Goal: Information Seeking & Learning: Find contact information

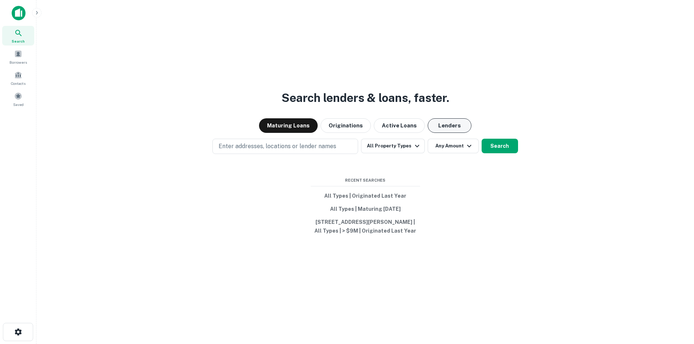
click at [448, 118] on button "Lenders" at bounding box center [450, 125] width 44 height 15
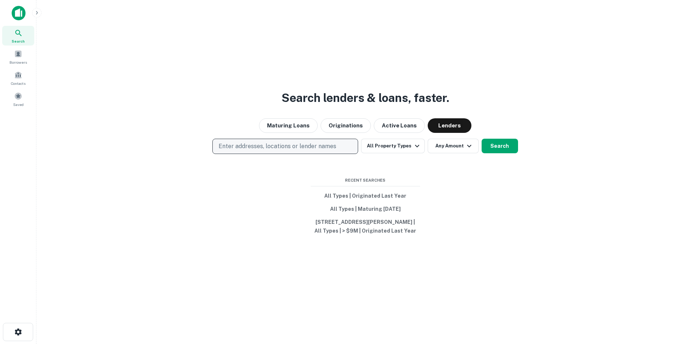
click at [276, 145] on p "Enter addresses, locations or lender names" at bounding box center [278, 146] width 118 height 9
type input "**********"
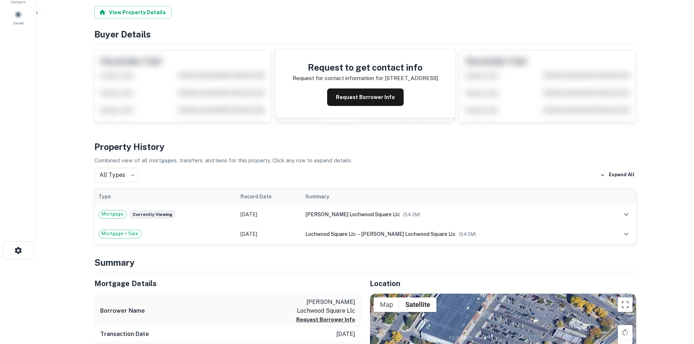
scroll to position [109, 0]
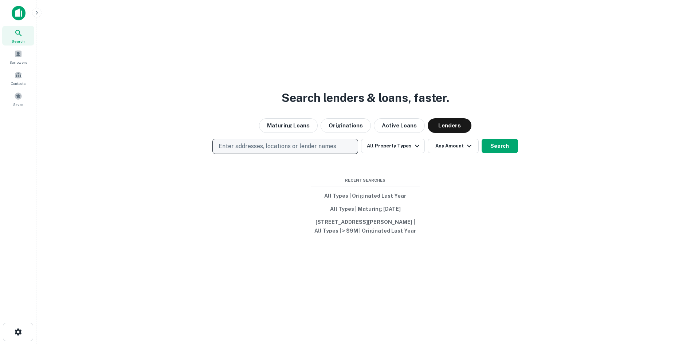
click at [264, 142] on p "Enter addresses, locations or lender names" at bounding box center [278, 146] width 118 height 9
type input "**********"
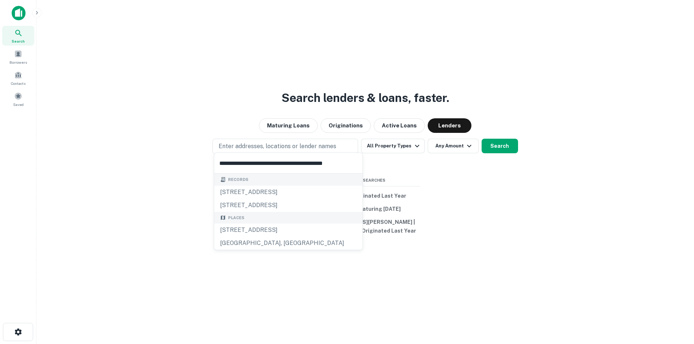
click at [274, 156] on input "**********" at bounding box center [288, 163] width 148 height 20
click at [335, 165] on input "**********" at bounding box center [288, 163] width 148 height 20
click at [279, 228] on div "1535 South Kipling Parkway, Lakewood, CO, USA" at bounding box center [288, 230] width 148 height 13
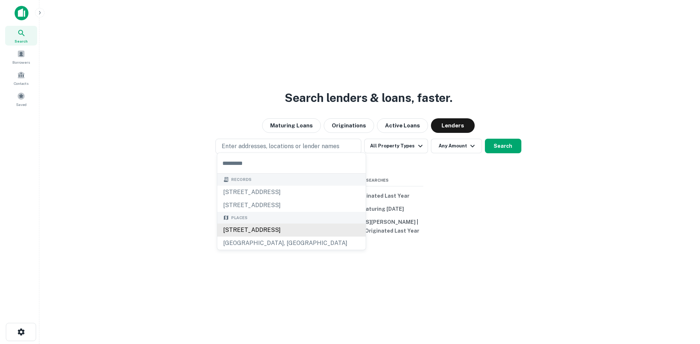
scroll to position [0, 0]
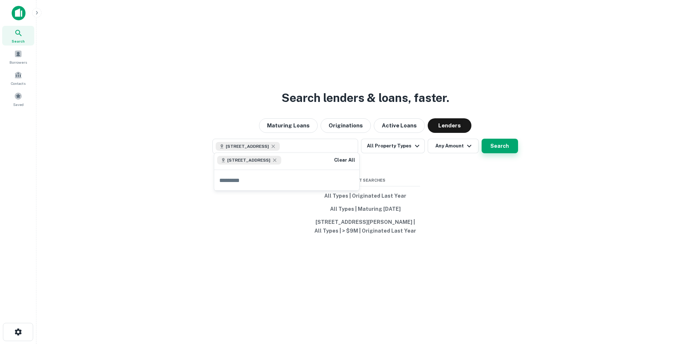
click at [494, 140] on button "Search" at bounding box center [500, 146] width 36 height 15
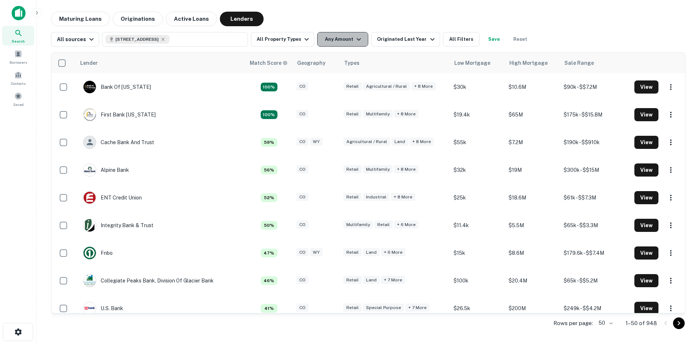
click at [357, 44] on button "Any Amount" at bounding box center [342, 39] width 51 height 15
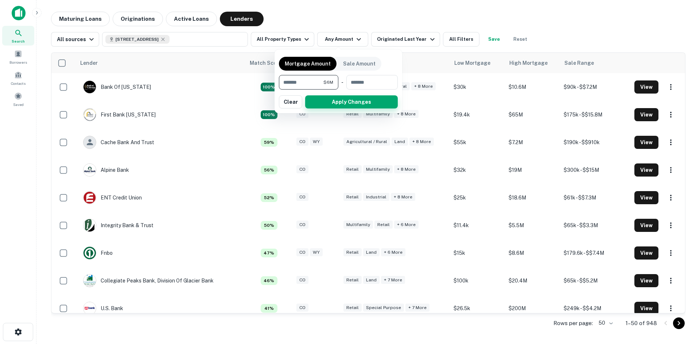
type input "*******"
click at [336, 103] on button "Apply Changes" at bounding box center [351, 102] width 93 height 13
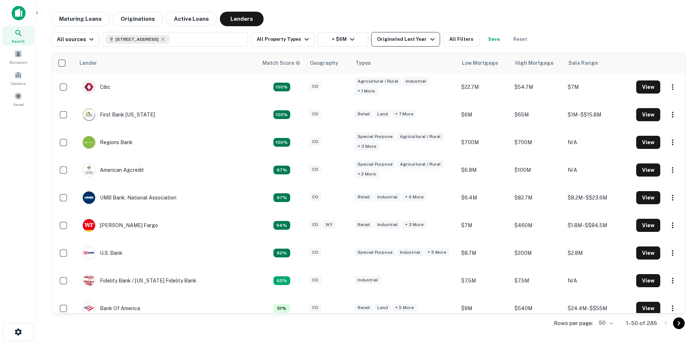
click at [428, 40] on icon "button" at bounding box center [432, 39] width 9 height 9
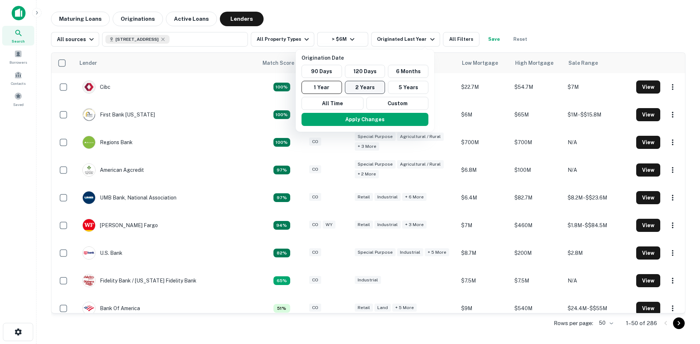
click at [370, 85] on button "2 Years" at bounding box center [365, 87] width 40 height 13
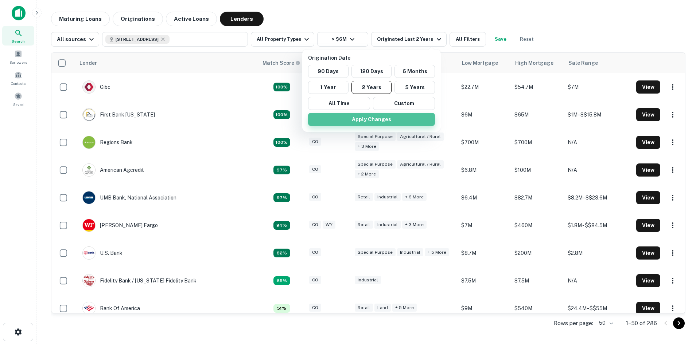
click at [372, 120] on button "Apply Changes" at bounding box center [371, 119] width 127 height 13
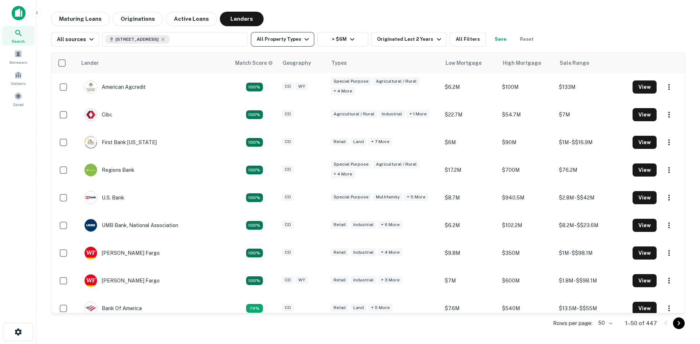
click at [304, 41] on icon "button" at bounding box center [306, 39] width 9 height 9
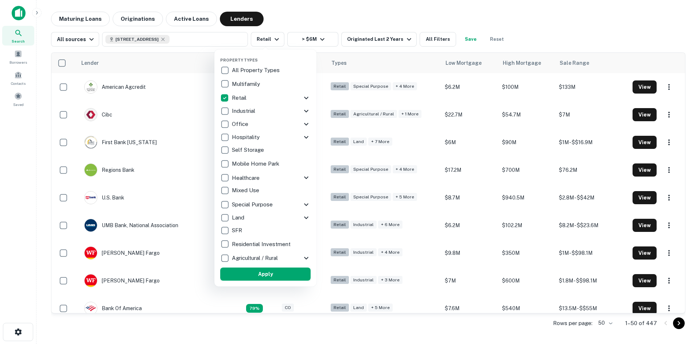
click at [250, 276] on button "Apply" at bounding box center [265, 274] width 90 height 13
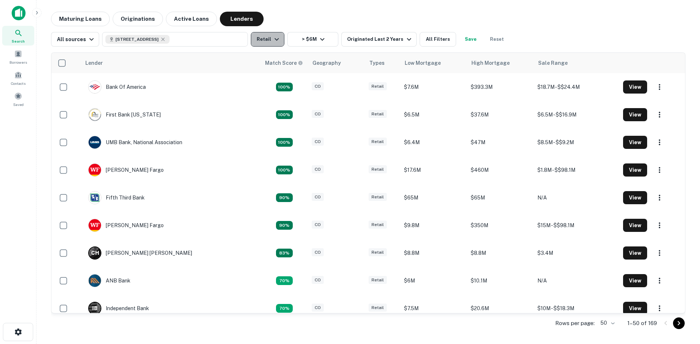
click at [275, 39] on icon "button" at bounding box center [276, 39] width 9 height 9
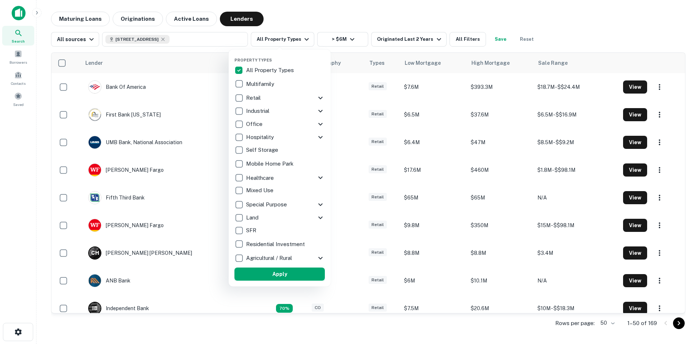
click at [273, 270] on button "Apply" at bounding box center [279, 274] width 90 height 13
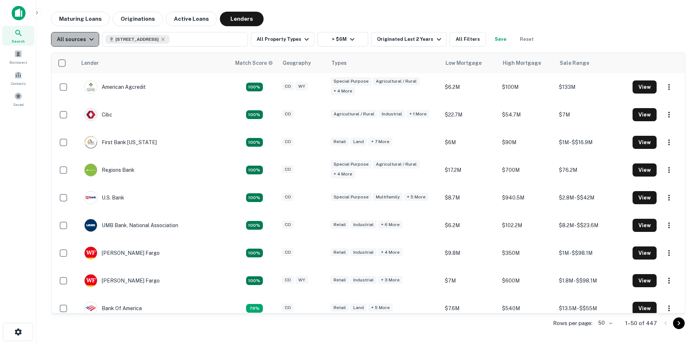
click at [85, 40] on div "All sources" at bounding box center [76, 39] width 39 height 9
click at [465, 42] on div at bounding box center [350, 172] width 700 height 344
click at [465, 42] on button "All Filters" at bounding box center [467, 39] width 36 height 15
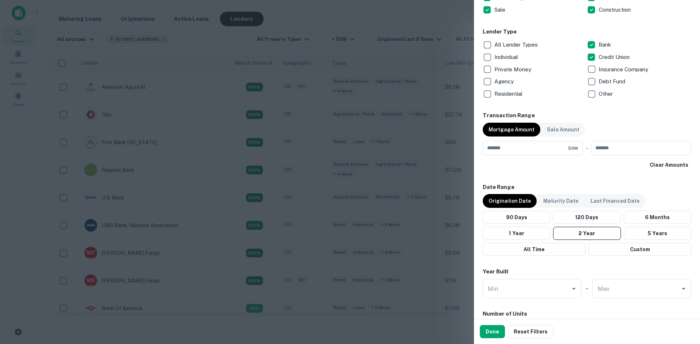
scroll to position [437, 0]
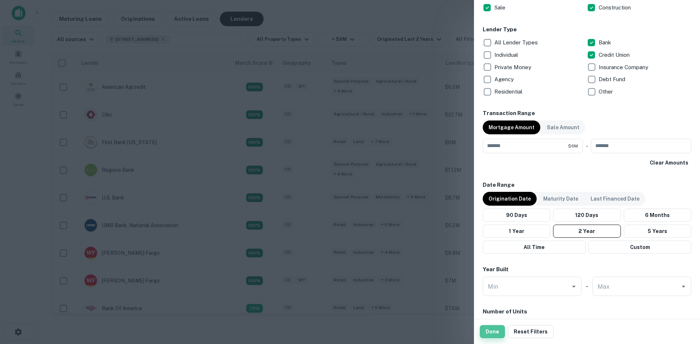
click at [502, 331] on button "Done" at bounding box center [492, 332] width 25 height 13
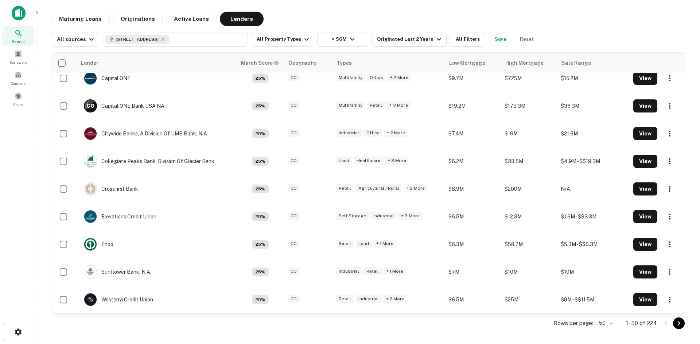
scroll to position [1145, 0]
click at [455, 44] on button "All Filters" at bounding box center [467, 39] width 36 height 15
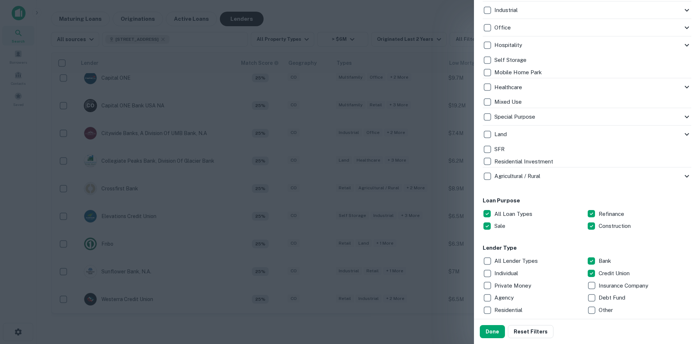
scroll to position [328, 0]
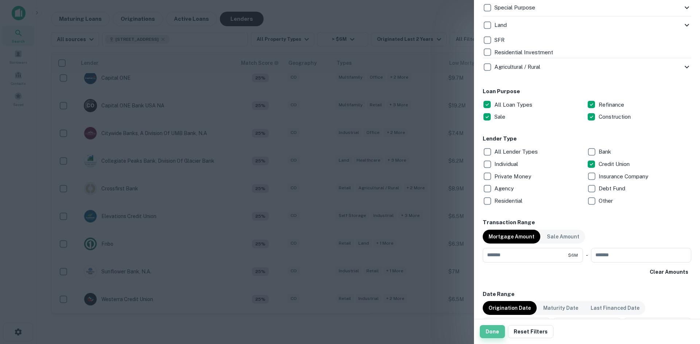
click at [494, 328] on button "Done" at bounding box center [492, 332] width 25 height 13
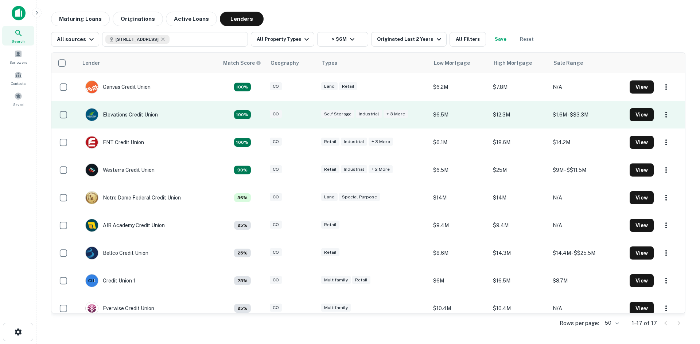
click at [139, 115] on div "Elevations Credit Union" at bounding box center [121, 114] width 73 height 13
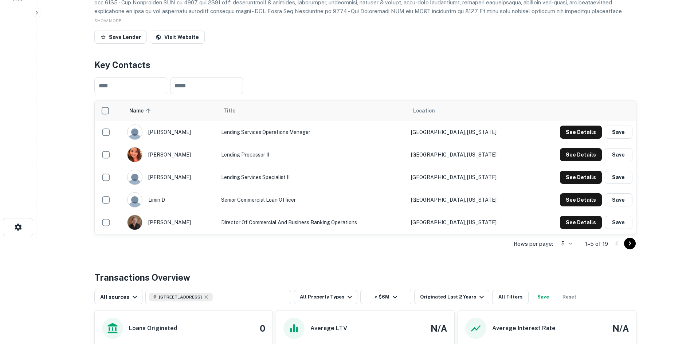
scroll to position [109, 0]
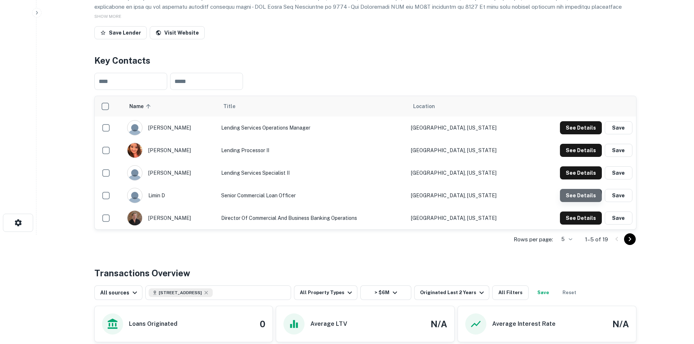
click at [576, 200] on button "See Details" at bounding box center [581, 195] width 42 height 13
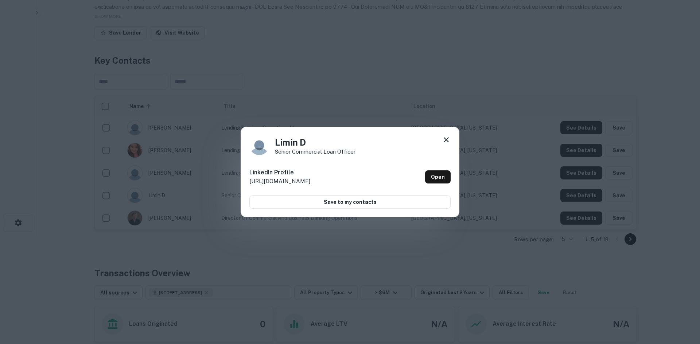
click at [448, 141] on icon at bounding box center [446, 140] width 9 height 9
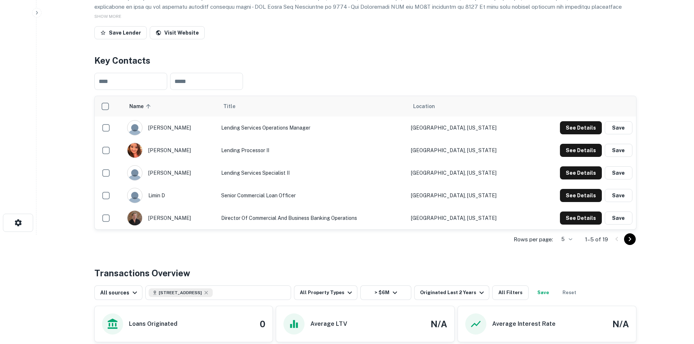
click at [630, 238] on icon "Go to next page" at bounding box center [630, 239] width 9 height 9
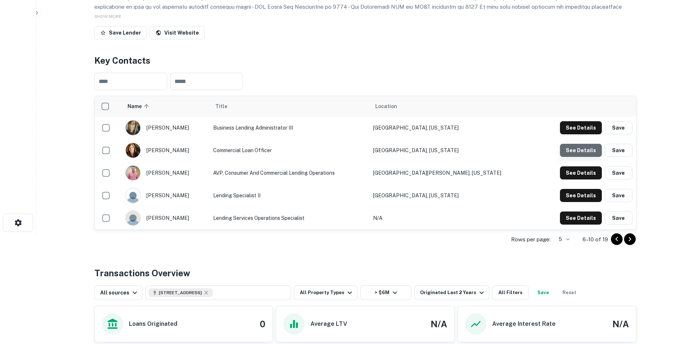
click at [589, 151] on button "See Details" at bounding box center [581, 150] width 42 height 13
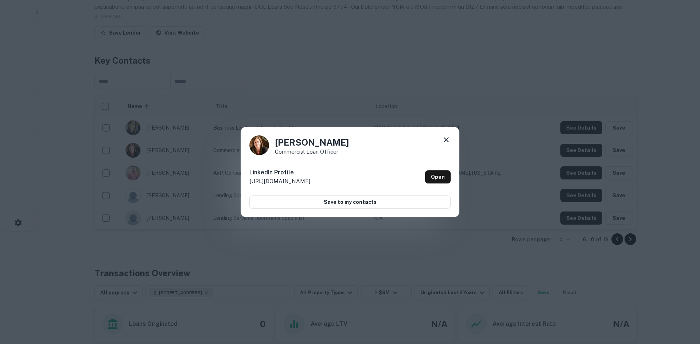
click at [447, 140] on icon at bounding box center [446, 139] width 5 height 5
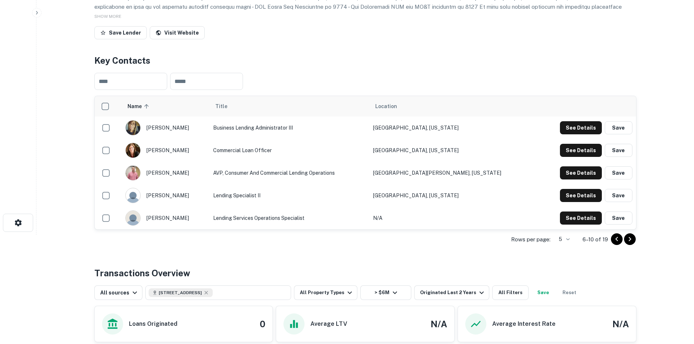
click at [628, 240] on icon "Go to next page" at bounding box center [630, 239] width 9 height 9
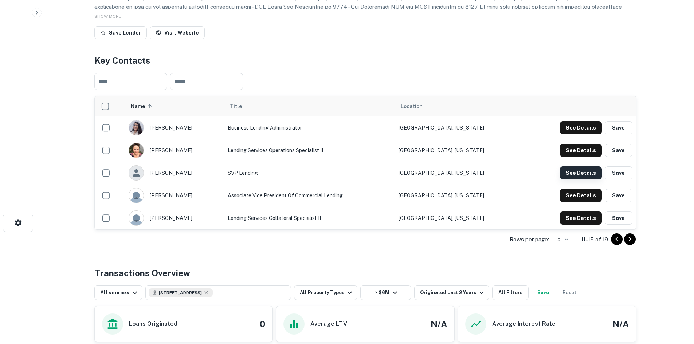
click at [590, 178] on button "See Details" at bounding box center [581, 173] width 42 height 13
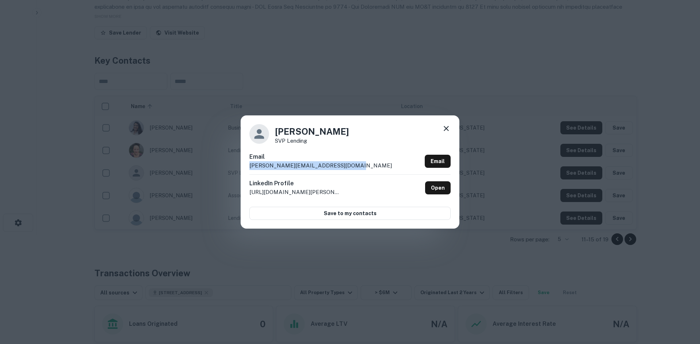
drag, startPoint x: 343, startPoint y: 167, endPoint x: 248, endPoint y: 166, distance: 95.1
click at [248, 166] on div "Elizabeth Million SVP Lending Email elizabeth.million@elevationscu.com Email Li…" at bounding box center [350, 172] width 219 height 113
copy p "elizabeth.million@elevationscu.com"
click at [449, 127] on icon at bounding box center [446, 128] width 9 height 9
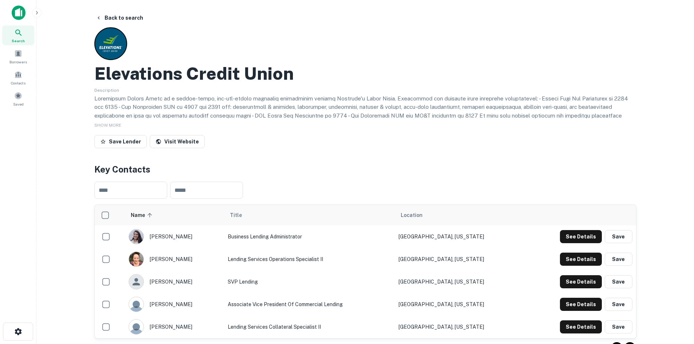
scroll to position [0, 0]
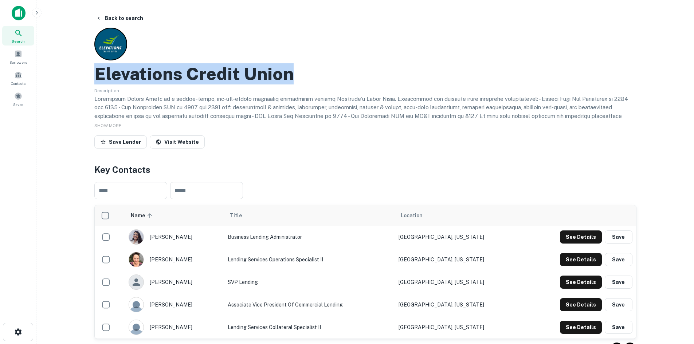
drag, startPoint x: 317, startPoint y: 74, endPoint x: 92, endPoint y: 65, distance: 225.1
copy h2 "Elevations Credit Union"
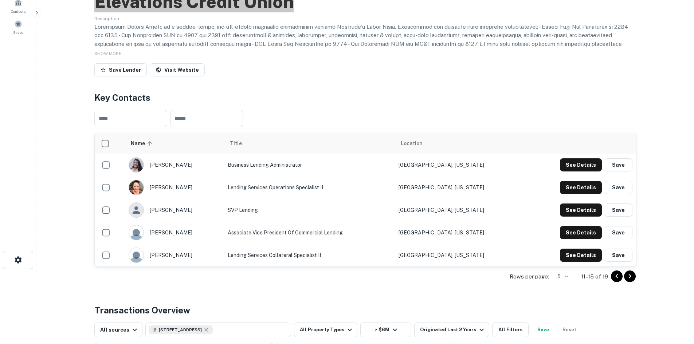
scroll to position [73, 0]
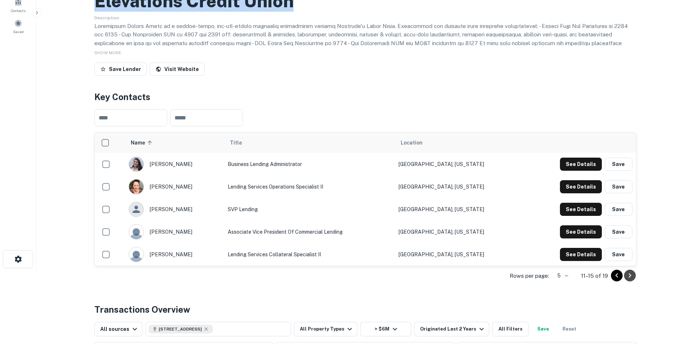
click at [631, 277] on icon "Go to next page" at bounding box center [630, 276] width 9 height 9
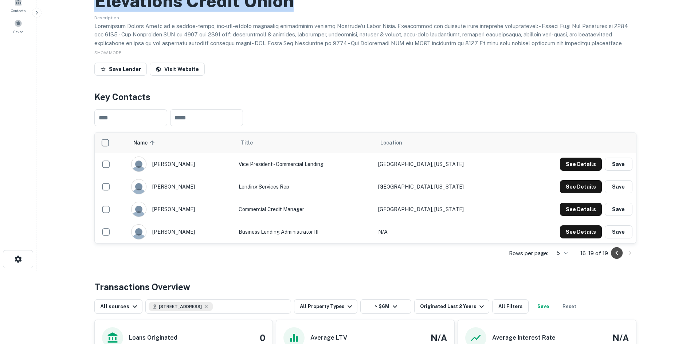
click at [619, 252] on icon "Go to previous page" at bounding box center [617, 253] width 9 height 9
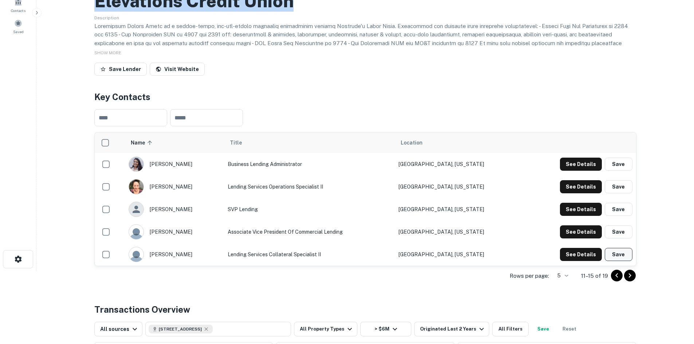
click at [619, 253] on button "Save" at bounding box center [619, 254] width 28 height 13
click at [680, 12] on icon "close" at bounding box center [681, 13] width 4 height 4
click at [617, 277] on icon "Go to previous page" at bounding box center [617, 276] width 3 height 4
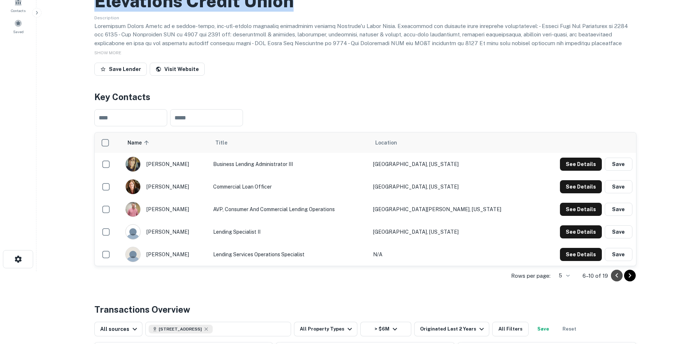
click at [617, 277] on icon "Go to previous page" at bounding box center [617, 276] width 3 height 4
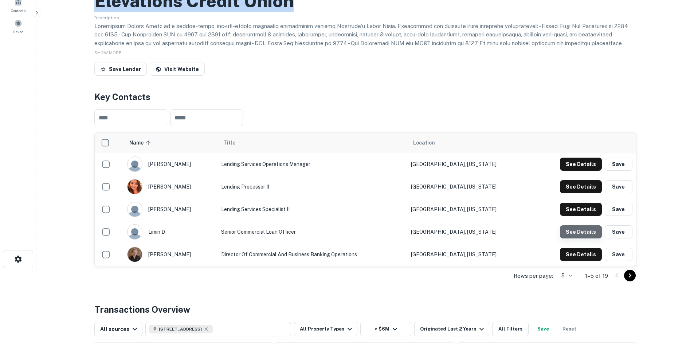
click at [582, 233] on button "See Details" at bounding box center [581, 232] width 42 height 13
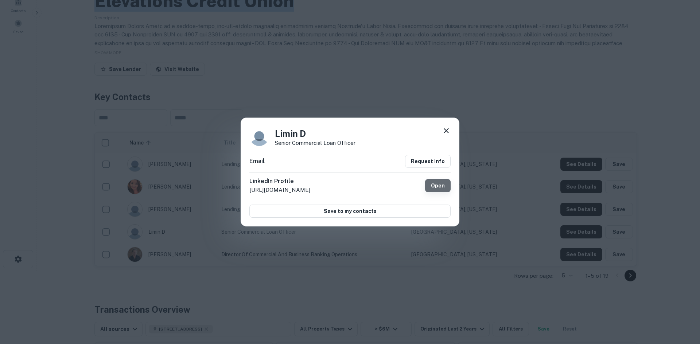
click at [438, 186] on link "Open" at bounding box center [438, 185] width 26 height 13
click at [449, 128] on icon at bounding box center [446, 130] width 9 height 9
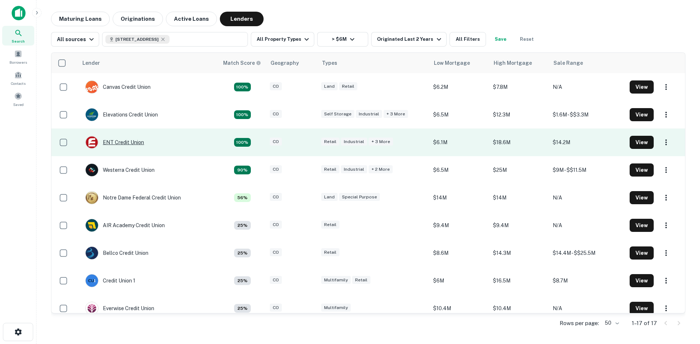
click at [131, 144] on div "ENT Credit Union" at bounding box center [114, 142] width 59 height 13
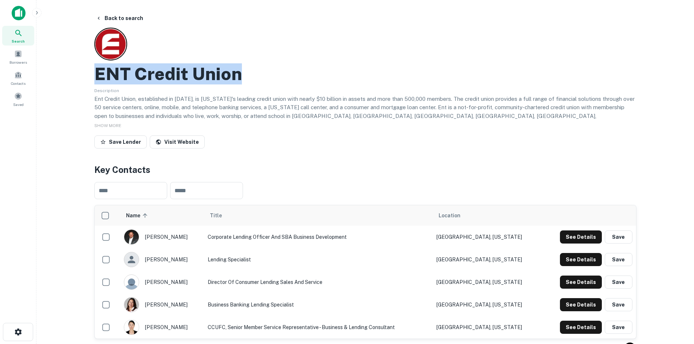
drag, startPoint x: 248, startPoint y: 72, endPoint x: 96, endPoint y: 70, distance: 151.3
click at [96, 70] on div "ENT Credit Union" at bounding box center [365, 73] width 542 height 21
copy h2 "ENT Credit Union"
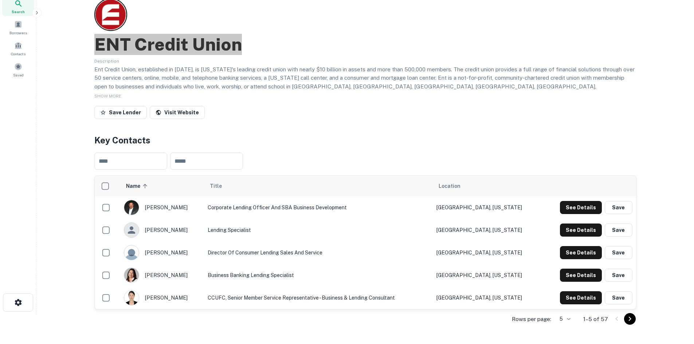
scroll to position [73, 0]
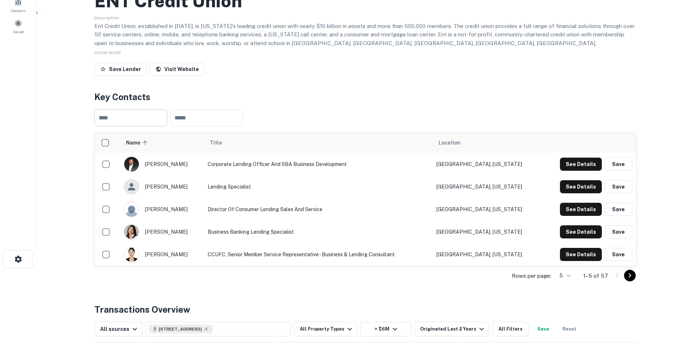
click at [147, 119] on input "text" at bounding box center [130, 117] width 73 height 17
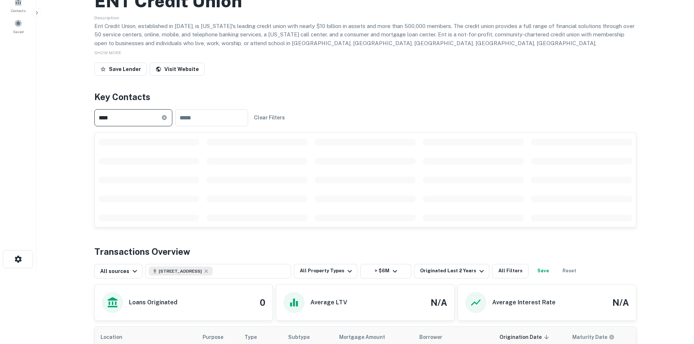
type input "****"
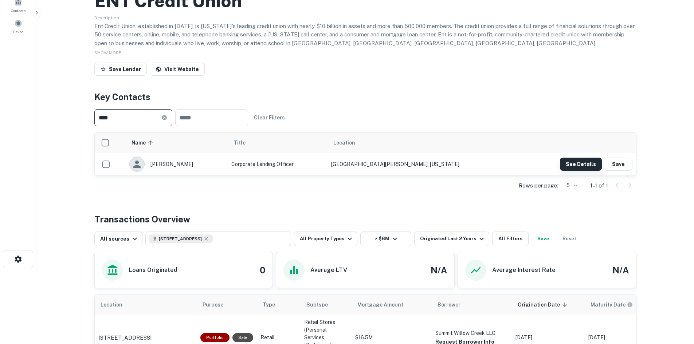
click at [572, 167] on button "See Details" at bounding box center [581, 164] width 42 height 13
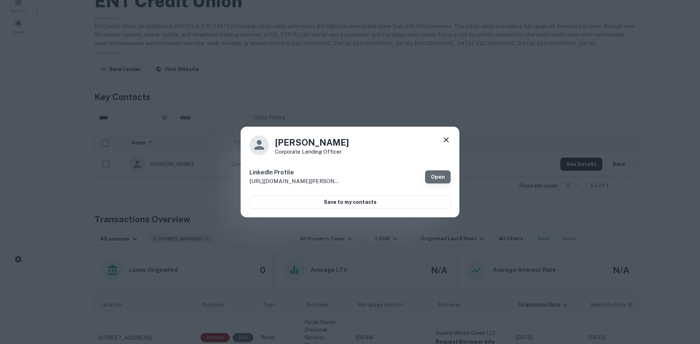
click at [433, 177] on link "Open" at bounding box center [438, 177] width 26 height 13
click at [452, 142] on div "[PERSON_NAME] Corporate Lending Officer LinkedIn Profile [URL][DOMAIN_NAME][PER…" at bounding box center [350, 172] width 219 height 91
click at [448, 139] on icon at bounding box center [446, 140] width 9 height 9
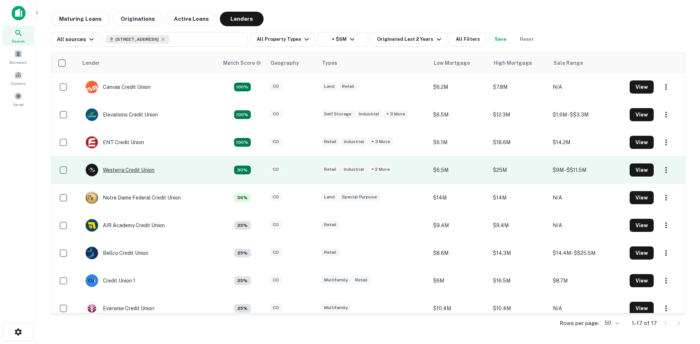
click at [144, 169] on div "Westerra Credit Union" at bounding box center [119, 170] width 69 height 13
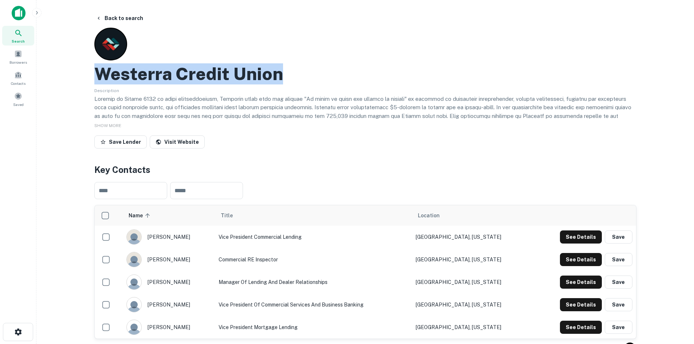
drag, startPoint x: 292, startPoint y: 77, endPoint x: 98, endPoint y: 71, distance: 194.4
click at [98, 71] on div "Westerra Credit Union" at bounding box center [365, 73] width 542 height 21
copy h2 "Westerra Credit Union"
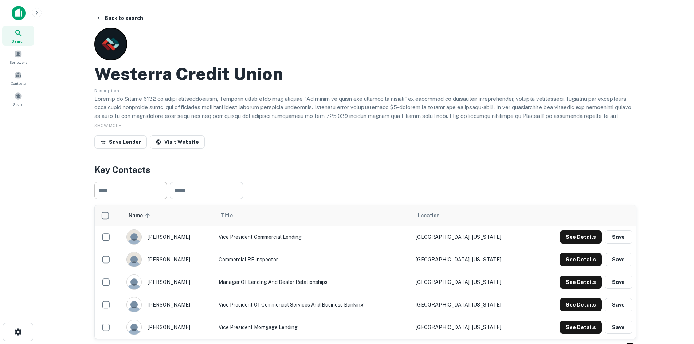
click at [142, 194] on input "text" at bounding box center [130, 190] width 73 height 17
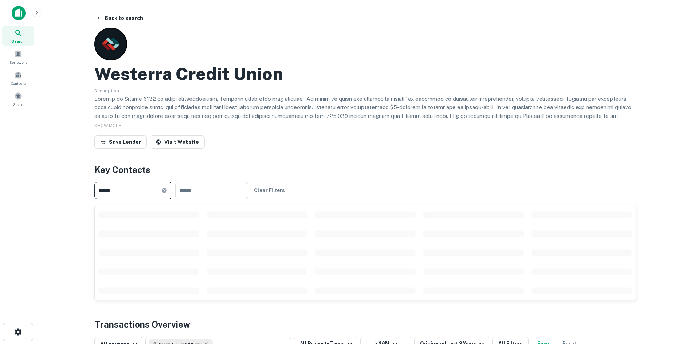
type input "*****"
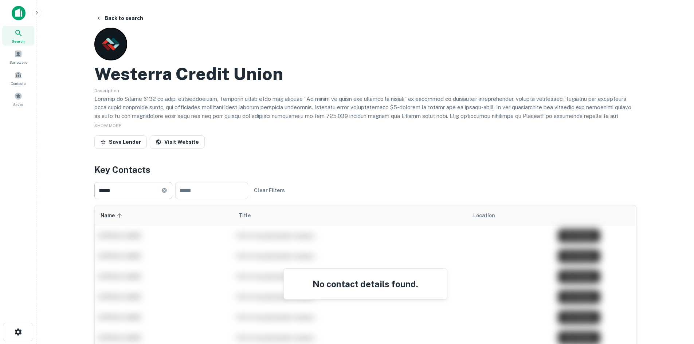
click at [167, 191] on icon at bounding box center [164, 190] width 5 height 5
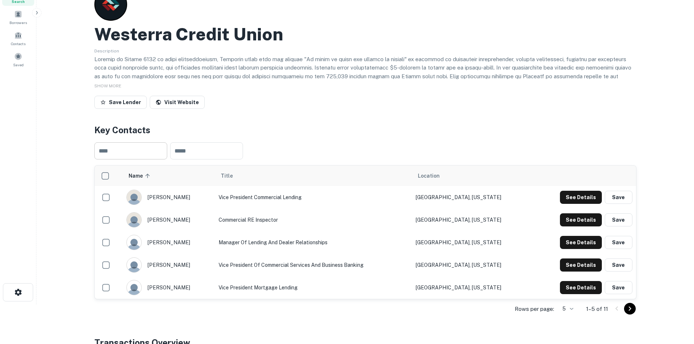
scroll to position [109, 0]
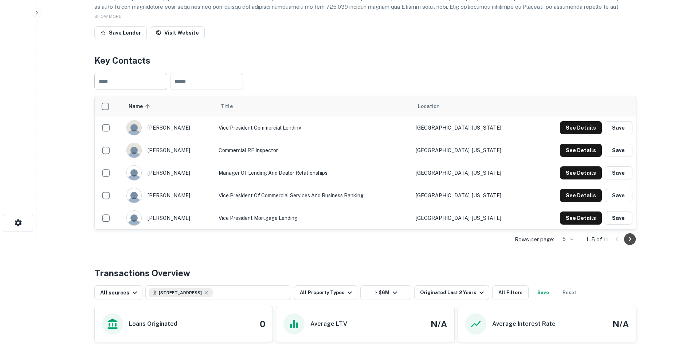
click at [634, 243] on icon "Go to next page" at bounding box center [630, 239] width 9 height 9
click at [635, 238] on button "Go to next page" at bounding box center [630, 240] width 12 height 12
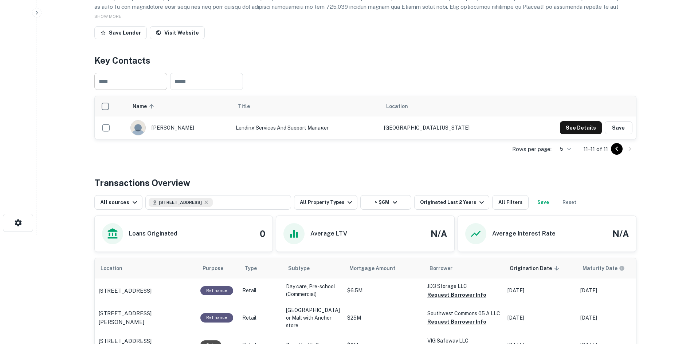
click at [618, 147] on icon "Go to previous page" at bounding box center [617, 149] width 9 height 9
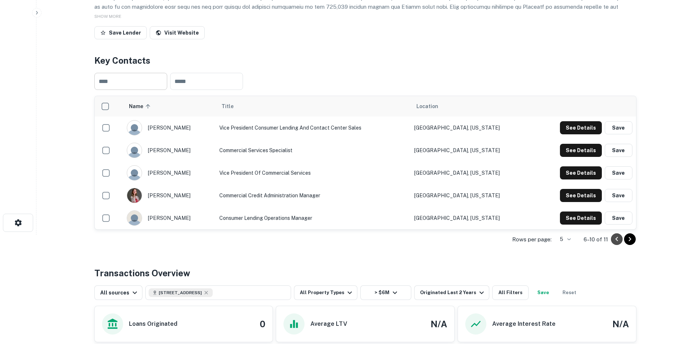
click at [614, 239] on icon "Go to previous page" at bounding box center [617, 239] width 9 height 9
click at [581, 128] on button "See Details" at bounding box center [581, 127] width 42 height 13
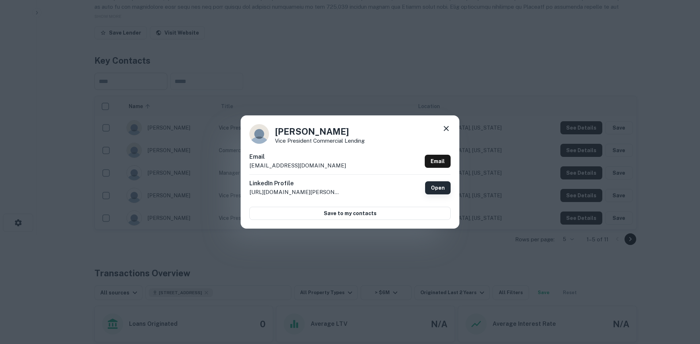
click at [437, 189] on link "Open" at bounding box center [438, 188] width 26 height 13
drag, startPoint x: 312, startPoint y: 168, endPoint x: 249, endPoint y: 165, distance: 62.8
click at [249, 165] on div "[PERSON_NAME] Vice President Commercial Lending Email [EMAIL_ADDRESS][DOMAIN_NA…" at bounding box center [350, 172] width 219 height 113
copy p "[EMAIL_ADDRESS][DOMAIN_NAME]"
click at [448, 130] on icon at bounding box center [446, 128] width 9 height 9
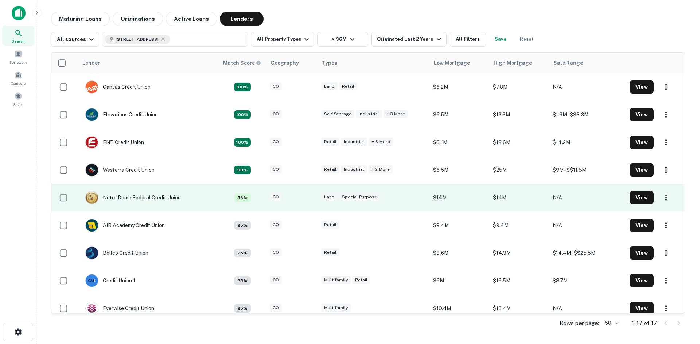
click at [148, 199] on div "Notre Dame Federal Credit Union" at bounding box center [133, 197] width 96 height 13
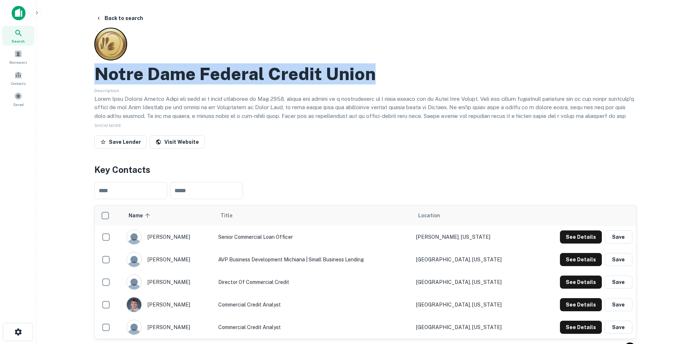
drag, startPoint x: 379, startPoint y: 81, endPoint x: 101, endPoint y: 78, distance: 278.5
click at [101, 78] on div "Notre Dame Federal Credit Union" at bounding box center [365, 73] width 542 height 21
copy h2 "Notre Dame Federal Credit Union"
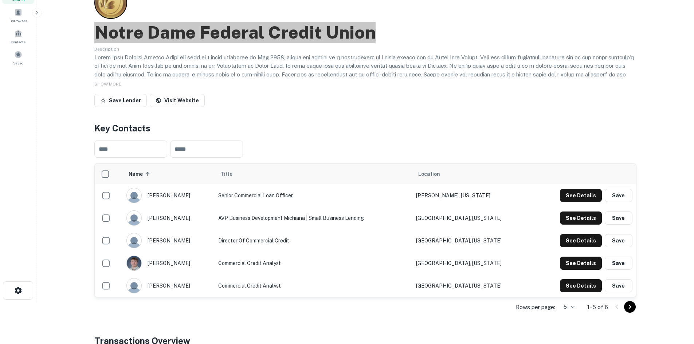
scroll to position [109, 0]
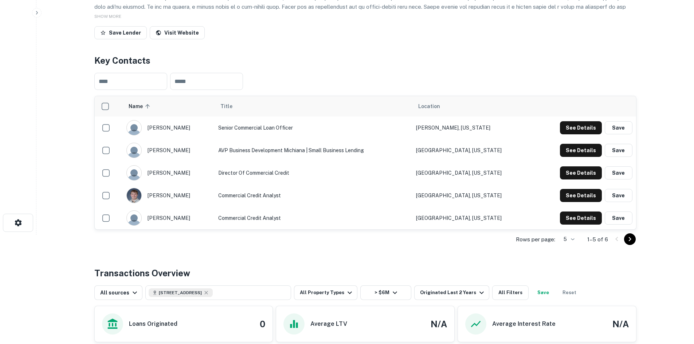
click at [627, 240] on icon "Go to next page" at bounding box center [630, 239] width 9 height 9
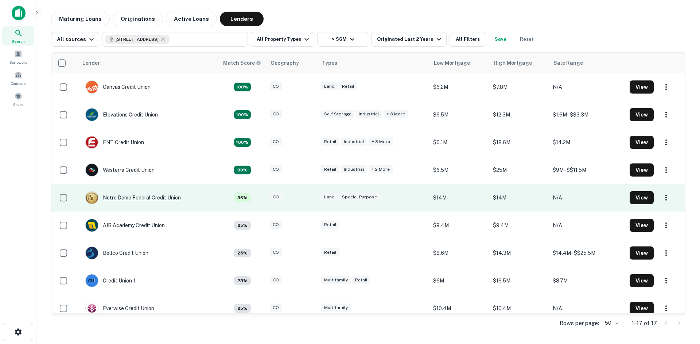
click at [164, 198] on div "Notre Dame Federal Credit Union" at bounding box center [133, 197] width 96 height 13
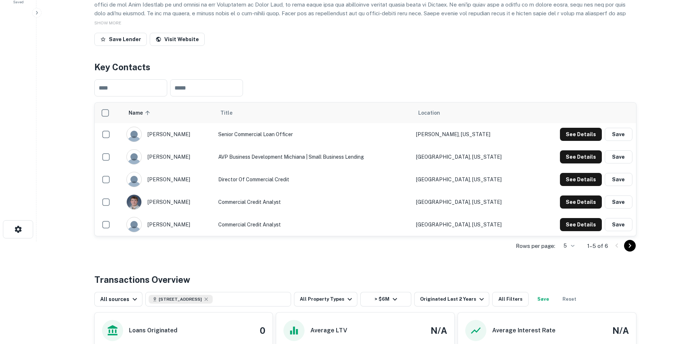
scroll to position [109, 0]
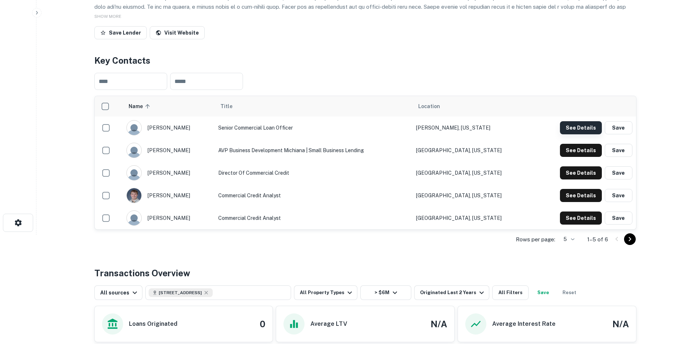
click at [572, 128] on button "See Details" at bounding box center [581, 127] width 42 height 13
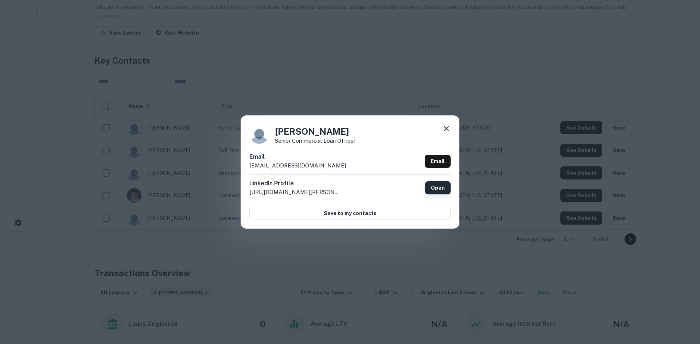
click at [443, 190] on link "Open" at bounding box center [438, 188] width 26 height 13
click at [447, 128] on icon at bounding box center [446, 128] width 5 height 5
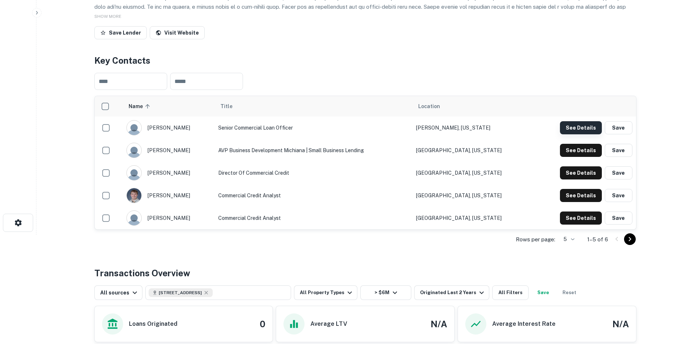
click at [588, 127] on button "See Details" at bounding box center [581, 127] width 42 height 13
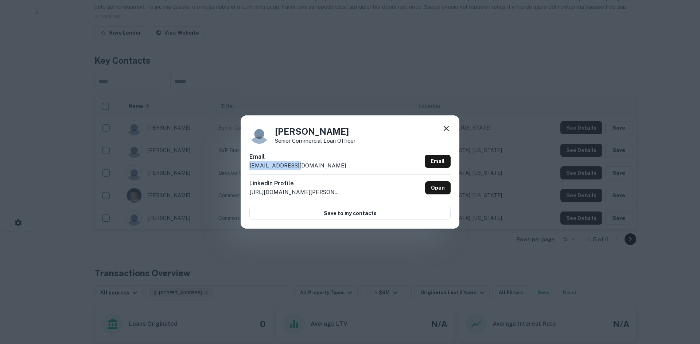
drag, startPoint x: 350, startPoint y: 161, endPoint x: 299, endPoint y: 164, distance: 51.5
click at [299, 164] on div "Email [EMAIL_ADDRESS][DOMAIN_NAME] Email" at bounding box center [349, 164] width 201 height 22
click at [338, 169] on div "Email [EMAIL_ADDRESS][DOMAIN_NAME] Email" at bounding box center [349, 164] width 201 height 22
drag, startPoint x: 335, startPoint y: 164, endPoint x: 222, endPoint y: 164, distance: 113.0
click at [222, 164] on div "[PERSON_NAME] Senior Commercial Loan Officer Email [EMAIL_ADDRESS][DOMAIN_NAME]…" at bounding box center [350, 172] width 700 height 344
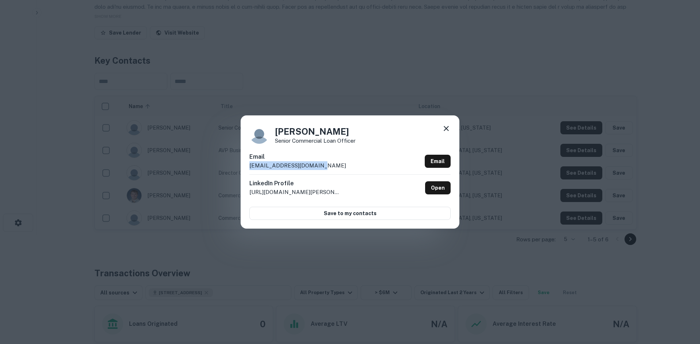
copy p "[EMAIL_ADDRESS][DOMAIN_NAME]"
click at [445, 128] on icon at bounding box center [446, 128] width 9 height 9
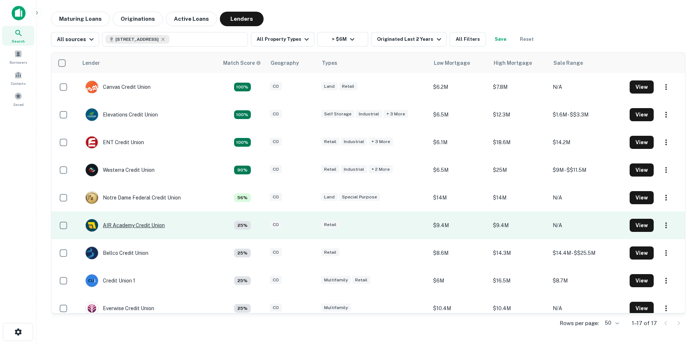
click at [130, 225] on div "AIR Academy Credit Union" at bounding box center [124, 225] width 79 height 13
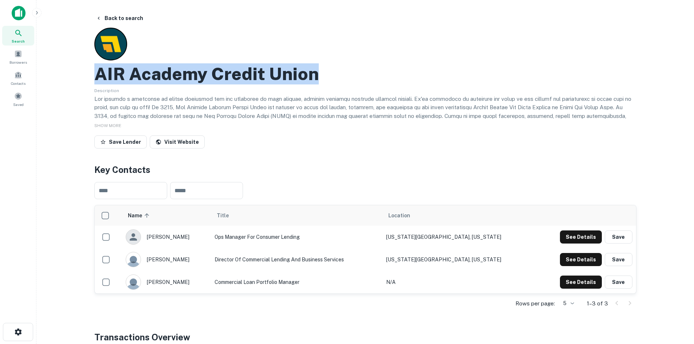
drag, startPoint x: 330, startPoint y: 74, endPoint x: 100, endPoint y: 67, distance: 230.5
click at [100, 67] on div "AIR Academy Credit Union" at bounding box center [365, 73] width 542 height 21
copy h2 "AIR Academy Credit Union"
click at [575, 237] on button "See Details" at bounding box center [581, 237] width 42 height 13
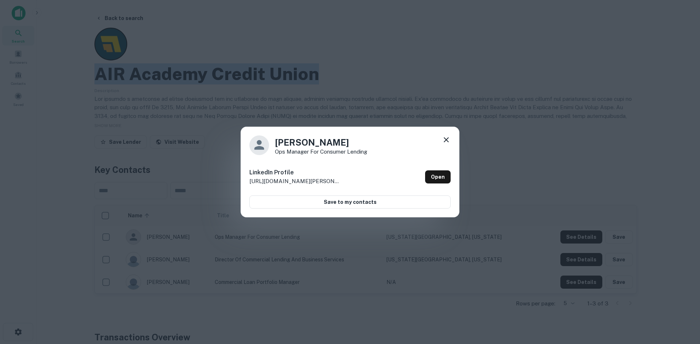
click at [447, 141] on icon at bounding box center [446, 139] width 5 height 5
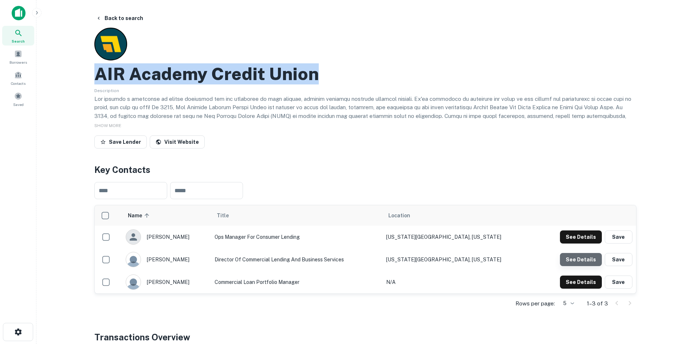
click at [588, 257] on button "See Details" at bounding box center [581, 259] width 42 height 13
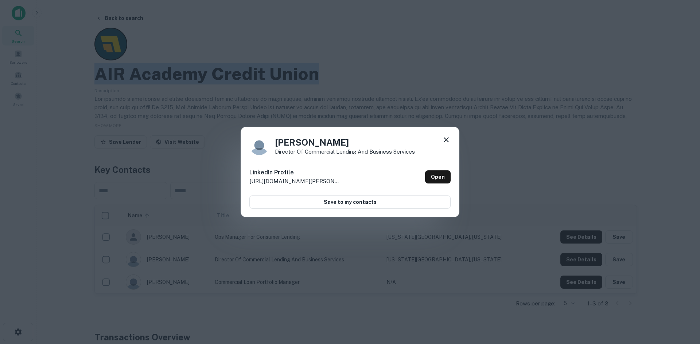
click at [444, 142] on icon at bounding box center [446, 139] width 5 height 5
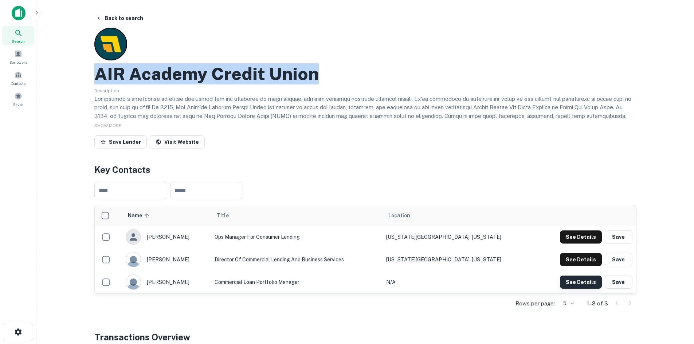
click at [579, 282] on button "See Details" at bounding box center [581, 282] width 42 height 13
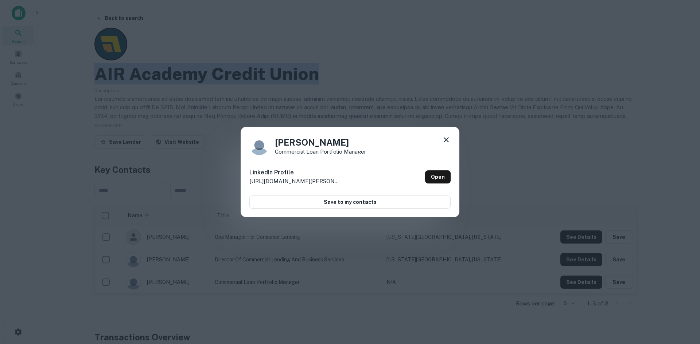
click at [446, 139] on icon at bounding box center [446, 140] width 9 height 9
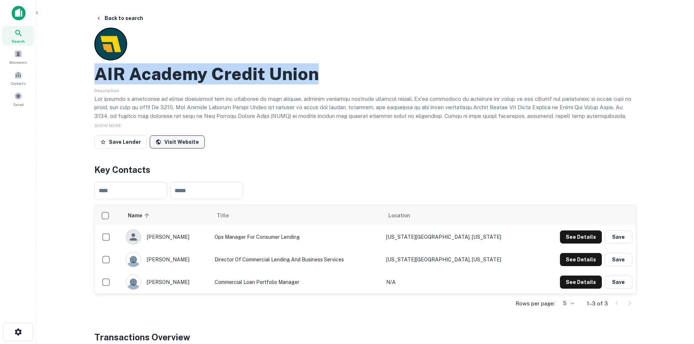
click at [179, 143] on link "Visit Website" at bounding box center [177, 142] width 55 height 13
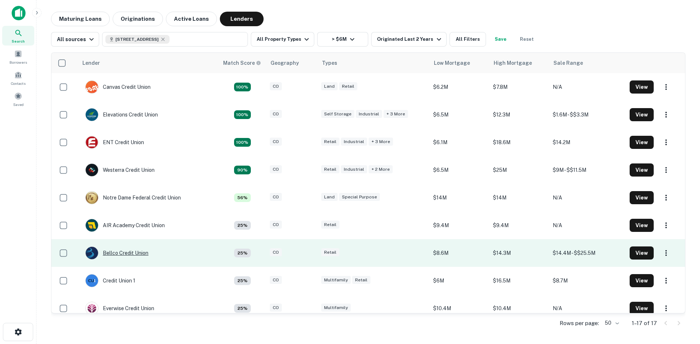
click at [142, 254] on div "Bellco Credit Union" at bounding box center [116, 253] width 63 height 13
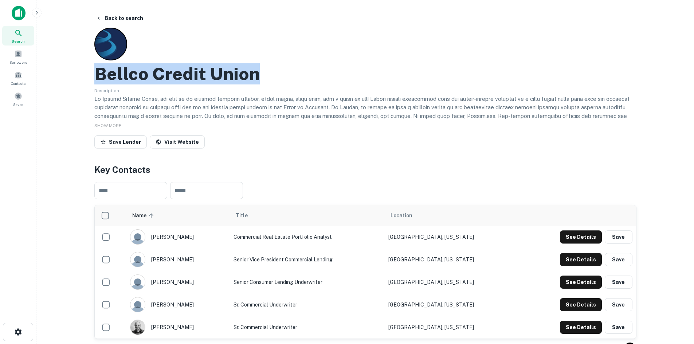
drag, startPoint x: 279, startPoint y: 73, endPoint x: 98, endPoint y: 68, distance: 180.9
click at [98, 68] on div "Bellco Credit Union" at bounding box center [365, 73] width 542 height 21
copy h2 "Bellco Credit Union"
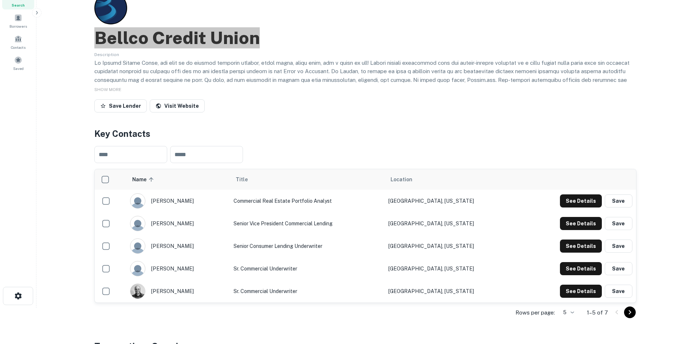
scroll to position [36, 0]
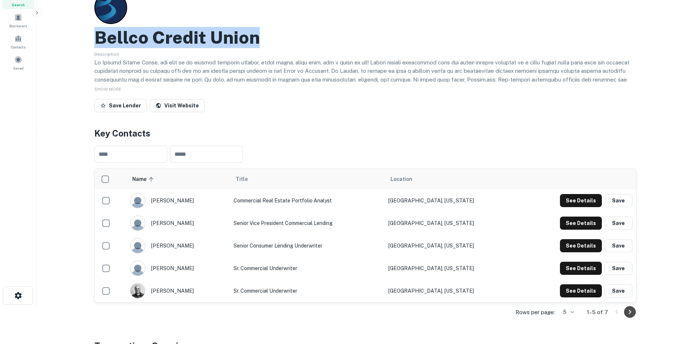
click at [632, 315] on icon "Go to next page" at bounding box center [630, 312] width 9 height 9
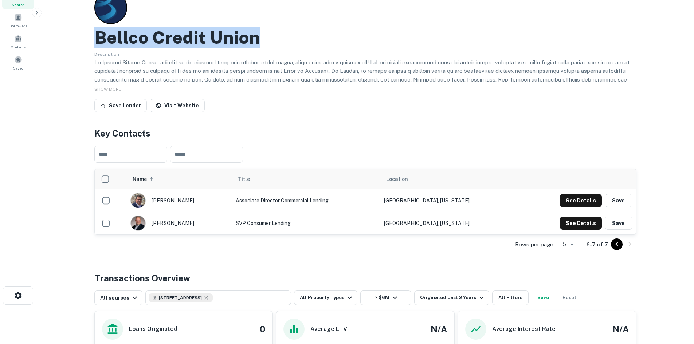
click at [617, 247] on icon "Go to previous page" at bounding box center [617, 244] width 9 height 9
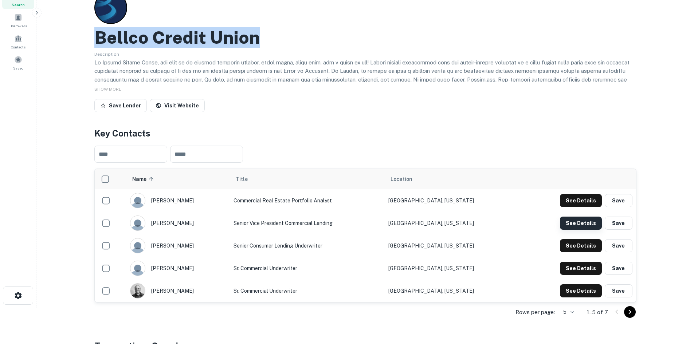
click at [591, 224] on button "See Details" at bounding box center [581, 223] width 42 height 13
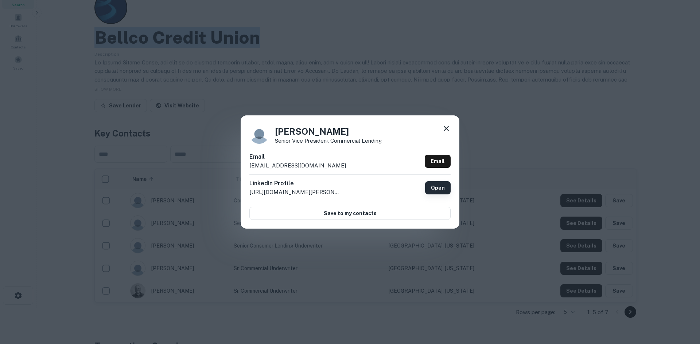
click at [445, 187] on link "Open" at bounding box center [438, 188] width 26 height 13
drag, startPoint x: 317, startPoint y: 166, endPoint x: 249, endPoint y: 163, distance: 68.2
click at [249, 163] on div "[PERSON_NAME] Senior Vice President Commercial Lending Email [EMAIL_ADDRESS][DO…" at bounding box center [350, 172] width 219 height 113
drag, startPoint x: 267, startPoint y: 160, endPoint x: 295, endPoint y: 148, distance: 30.1
click at [295, 148] on div "[PERSON_NAME] Senior Vice President Commercial Lending Email [EMAIL_ADDRESS][DO…" at bounding box center [350, 172] width 219 height 113
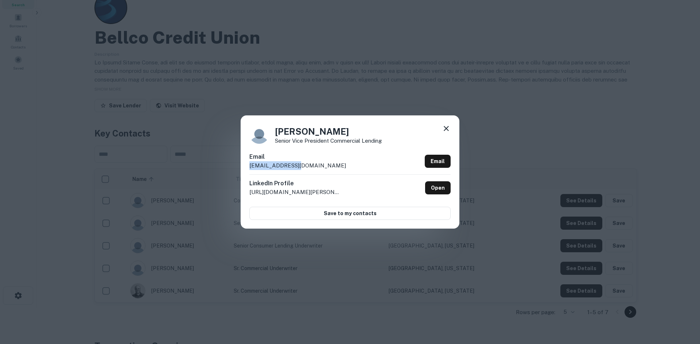
drag, startPoint x: 296, startPoint y: 167, endPoint x: 257, endPoint y: 167, distance: 38.3
click at [245, 168] on div "[PERSON_NAME] Senior Vice President Commercial Lending Email [EMAIL_ADDRESS][DO…" at bounding box center [350, 172] width 219 height 113
copy p "[EMAIL_ADDRESS][DOMAIN_NAME]"
click at [446, 130] on icon at bounding box center [446, 128] width 9 height 9
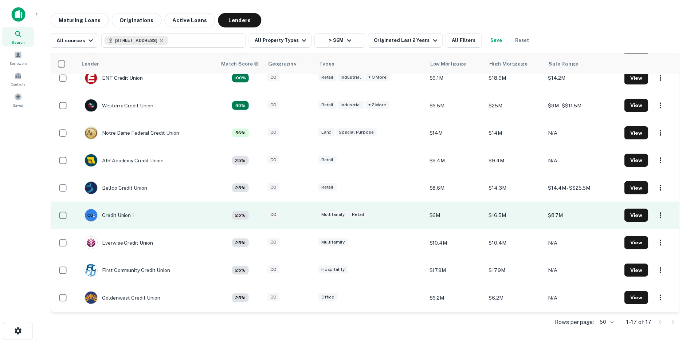
scroll to position [73, 0]
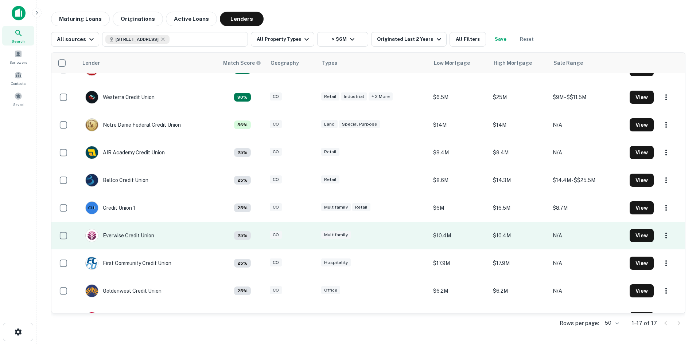
click at [146, 237] on div "Everwise Credit Union" at bounding box center [119, 235] width 69 height 13
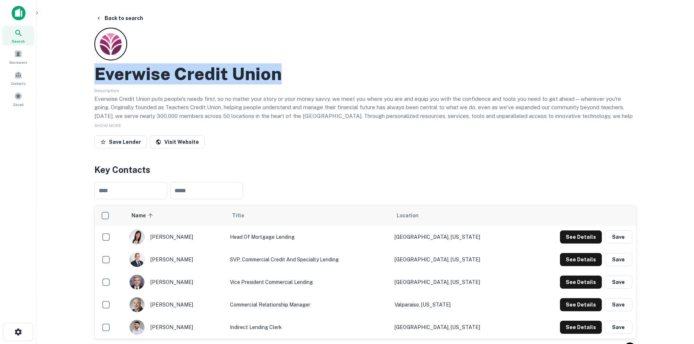
drag, startPoint x: 298, startPoint y: 75, endPoint x: 98, endPoint y: 75, distance: 200.1
click at [98, 75] on div "Everwise Credit Union" at bounding box center [365, 73] width 542 height 21
copy h2 "Everwise Credit Union"
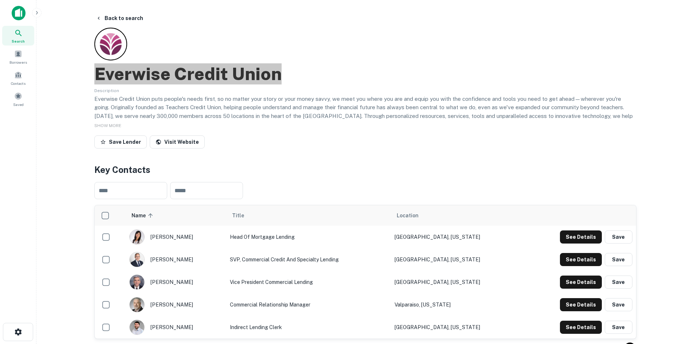
scroll to position [73, 0]
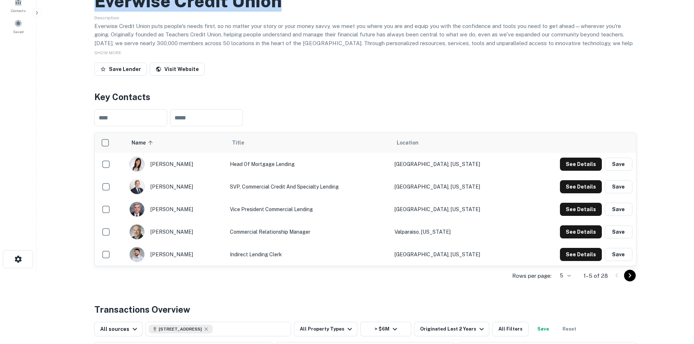
click at [630, 278] on icon "Go to next page" at bounding box center [630, 276] width 9 height 9
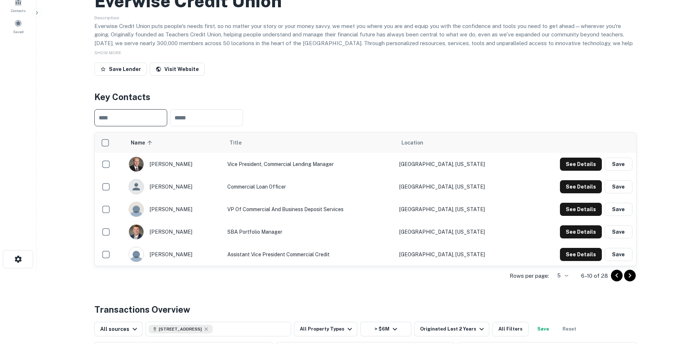
click at [133, 121] on input "text" at bounding box center [130, 117] width 73 height 17
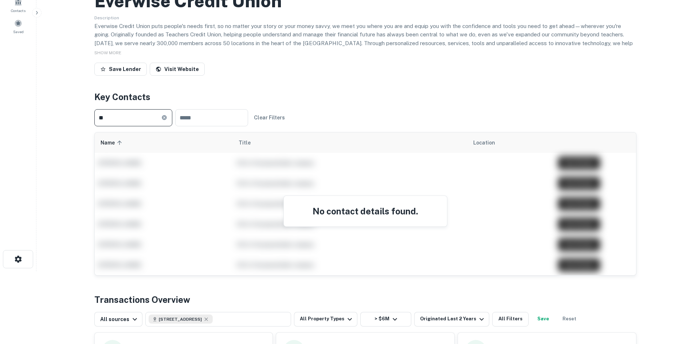
type input "*"
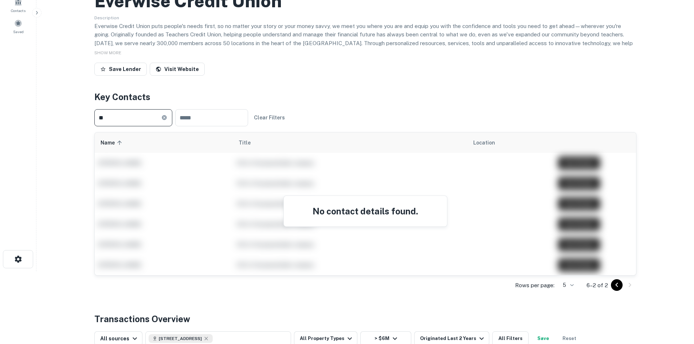
type input "*"
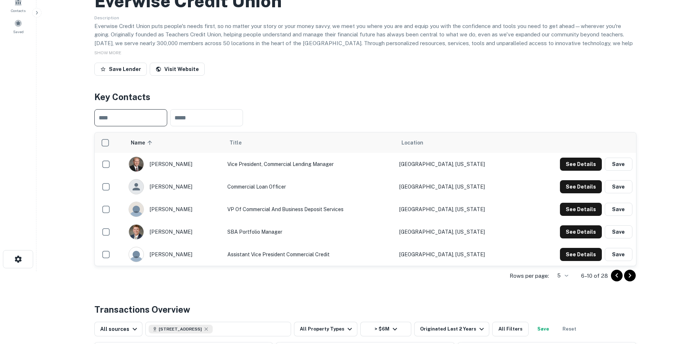
click at [618, 276] on icon "Go to previous page" at bounding box center [617, 276] width 9 height 9
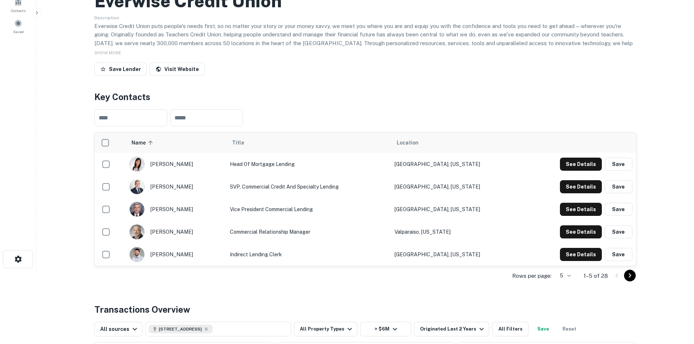
click at [419, 146] on span "Location" at bounding box center [408, 143] width 22 height 9
click at [583, 210] on button "See Details" at bounding box center [581, 209] width 42 height 13
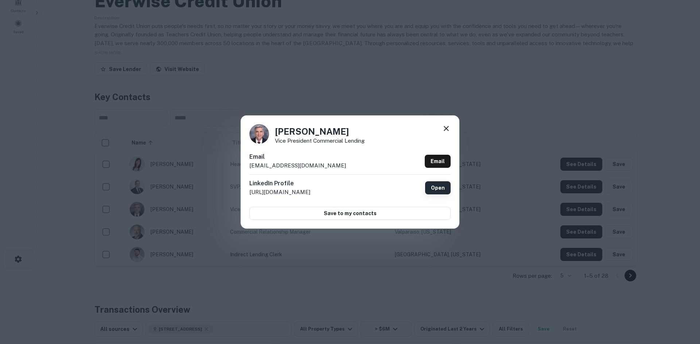
click at [441, 190] on link "Open" at bounding box center [438, 188] width 26 height 13
drag, startPoint x: 308, startPoint y: 165, endPoint x: 254, endPoint y: 165, distance: 54.0
click at [249, 165] on div "Email [EMAIL_ADDRESS][DOMAIN_NAME] Email" at bounding box center [349, 164] width 201 height 22
copy p "[EMAIL_ADDRESS][DOMAIN_NAME]"
click at [444, 127] on icon at bounding box center [446, 128] width 5 height 5
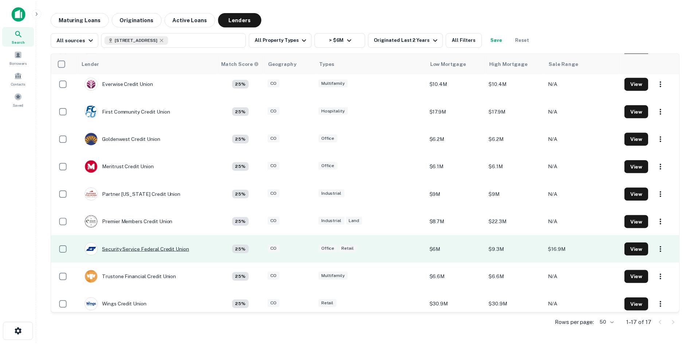
scroll to position [231, 0]
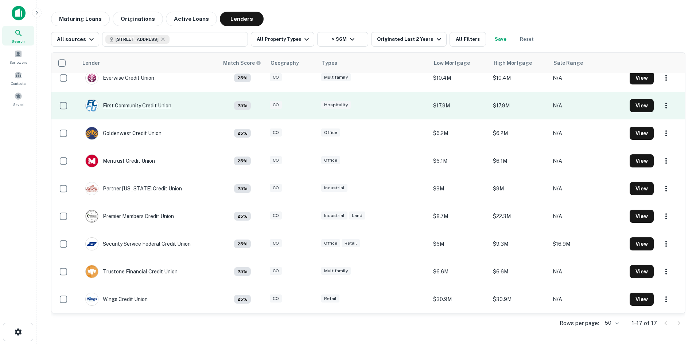
click at [146, 106] on div "First Community Credit Union" at bounding box center [128, 105] width 86 height 13
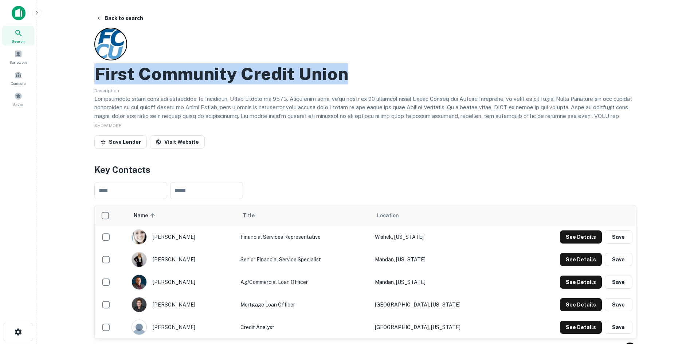
drag, startPoint x: 390, startPoint y: 69, endPoint x: 97, endPoint y: 78, distance: 292.5
click at [97, 78] on div "First Community Credit Union" at bounding box center [365, 73] width 542 height 21
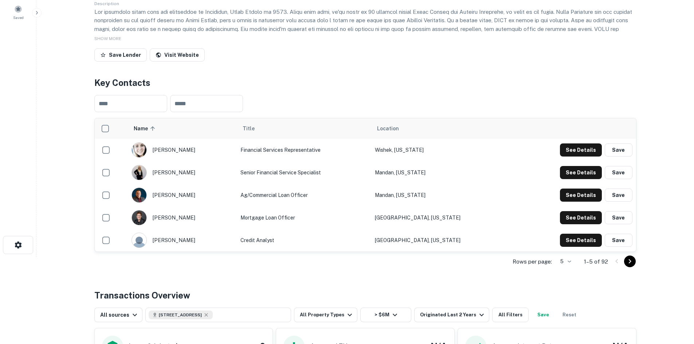
scroll to position [109, 0]
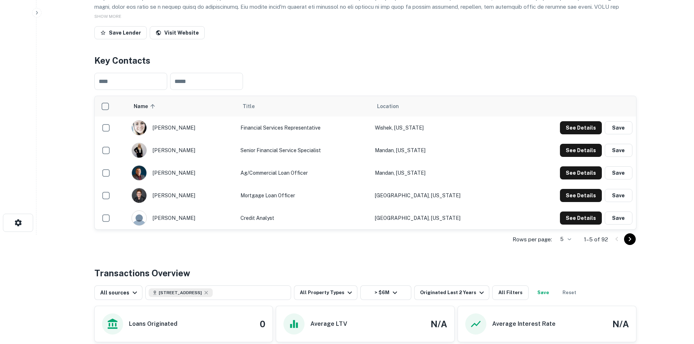
click at [628, 240] on icon "Go to next page" at bounding box center [630, 239] width 9 height 9
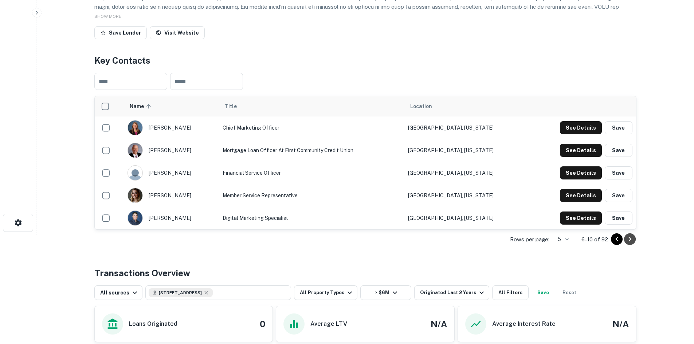
click at [631, 238] on icon "Go to next page" at bounding box center [630, 239] width 9 height 9
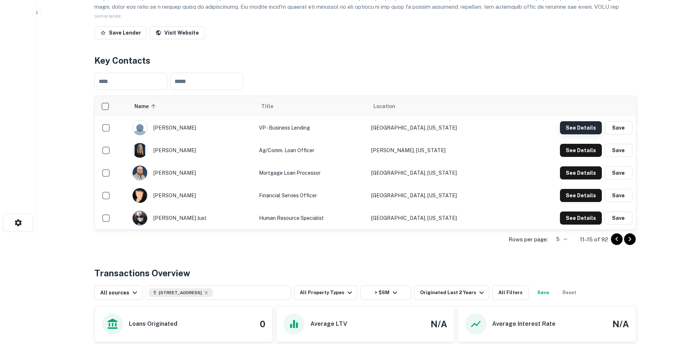
click at [573, 131] on button "See Details" at bounding box center [581, 127] width 42 height 13
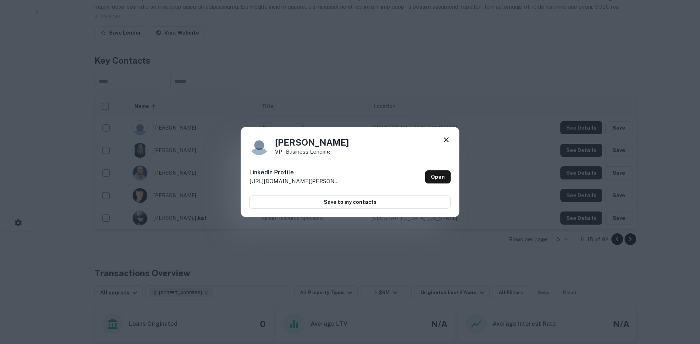
click at [446, 141] on icon at bounding box center [446, 140] width 9 height 9
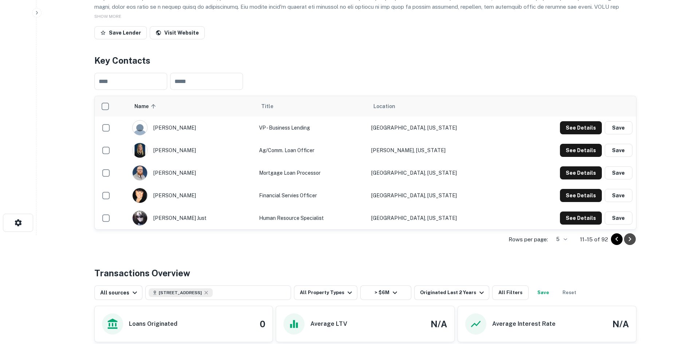
click at [628, 240] on icon "Go to next page" at bounding box center [630, 239] width 9 height 9
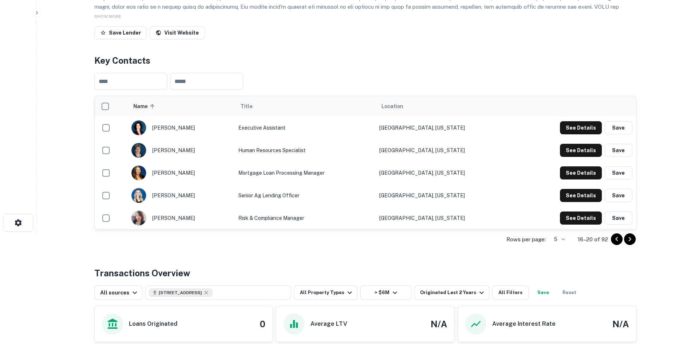
click at [628, 240] on icon "Go to next page" at bounding box center [630, 239] width 9 height 9
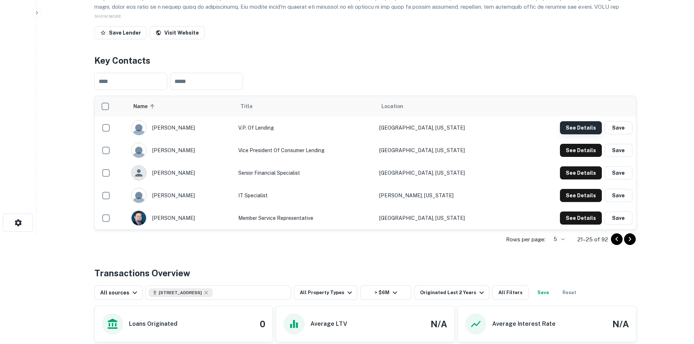
click at [579, 131] on button "See Details" at bounding box center [581, 127] width 42 height 13
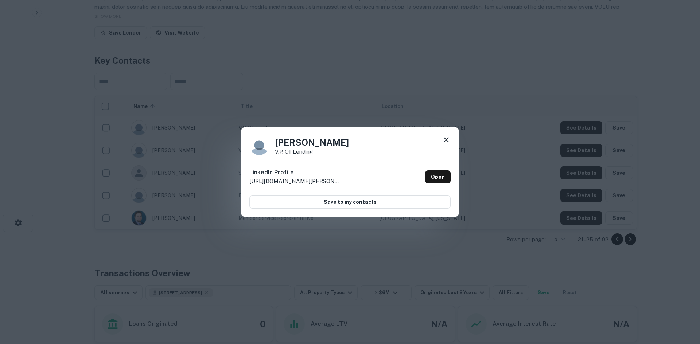
click at [449, 137] on icon at bounding box center [446, 140] width 9 height 9
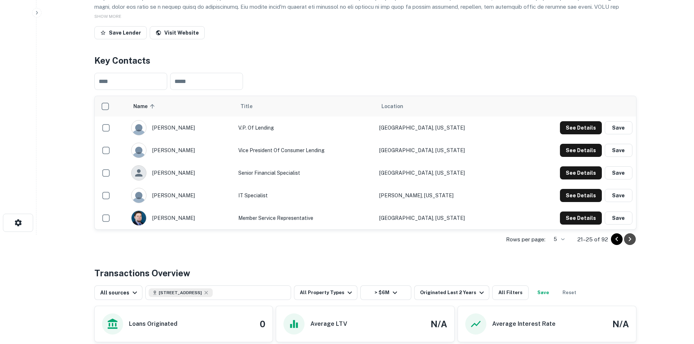
click at [633, 241] on icon "Go to next page" at bounding box center [630, 239] width 9 height 9
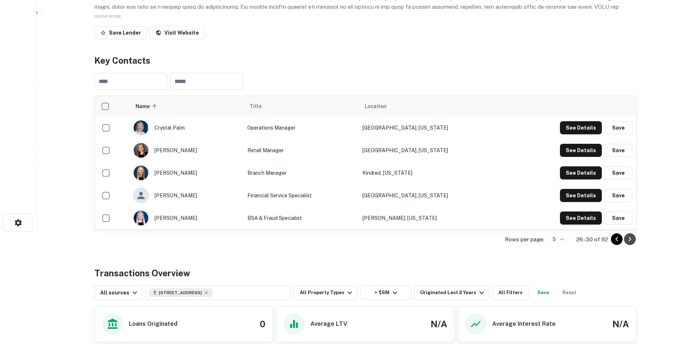
click at [632, 239] on icon "Go to next page" at bounding box center [630, 239] width 9 height 9
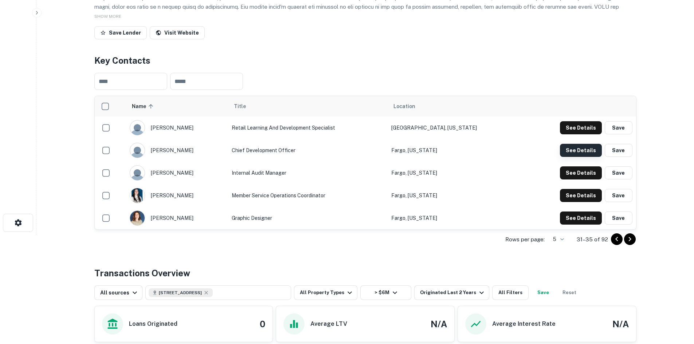
click at [580, 152] on button "See Details" at bounding box center [581, 150] width 42 height 13
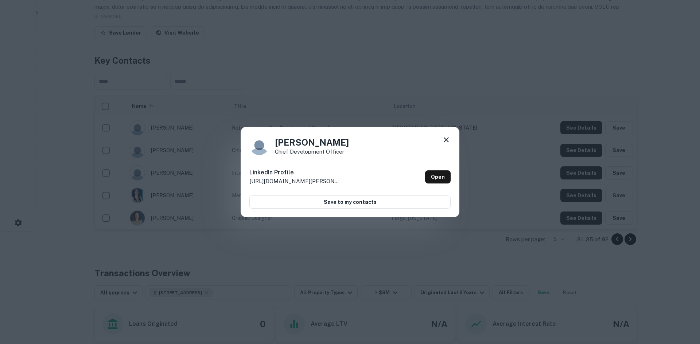
click at [448, 140] on icon at bounding box center [446, 140] width 9 height 9
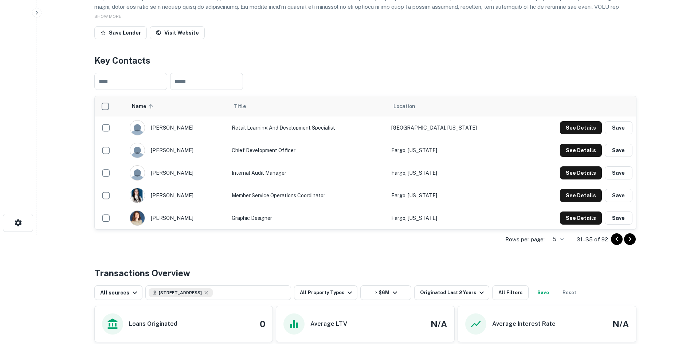
click at [628, 238] on icon "Go to next page" at bounding box center [630, 239] width 9 height 9
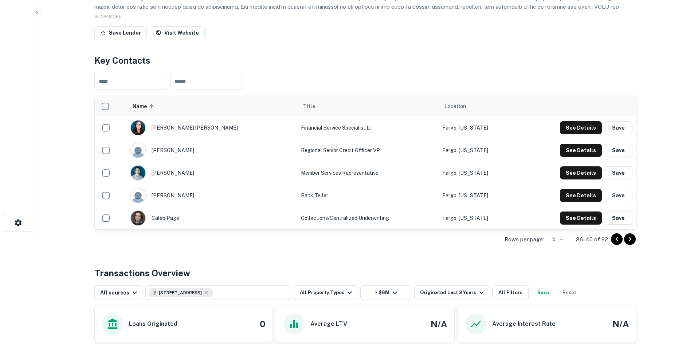
click at [629, 238] on icon "Go to next page" at bounding box center [630, 239] width 9 height 9
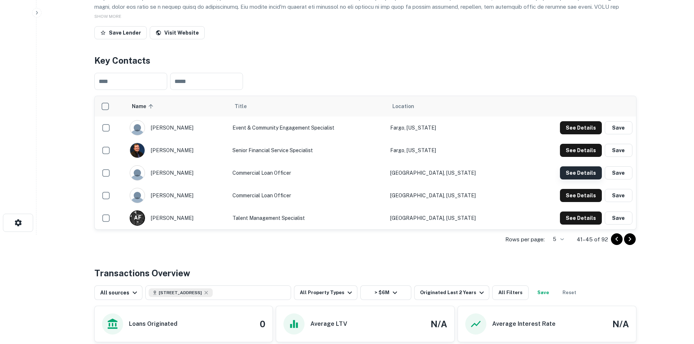
click at [588, 170] on button "See Details" at bounding box center [581, 173] width 42 height 13
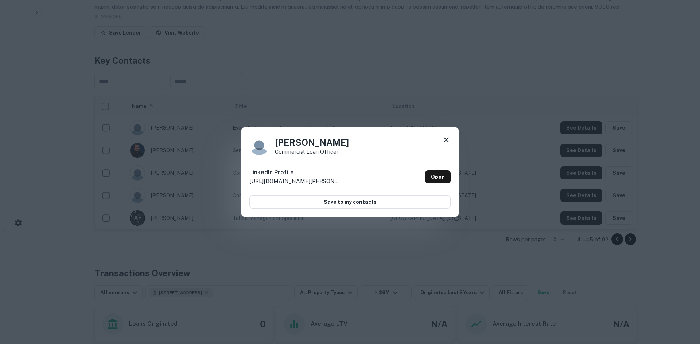
click at [443, 139] on icon at bounding box center [446, 140] width 9 height 9
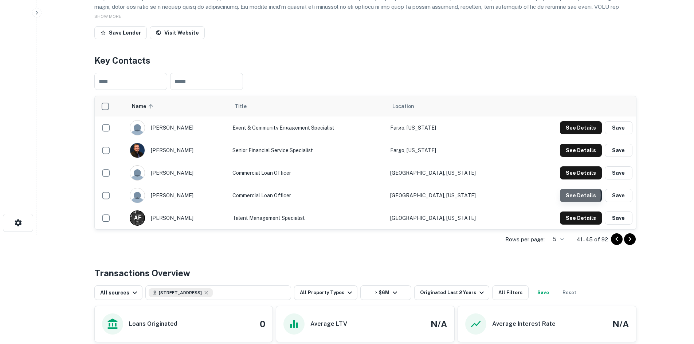
click at [567, 196] on button "See Details" at bounding box center [581, 195] width 42 height 13
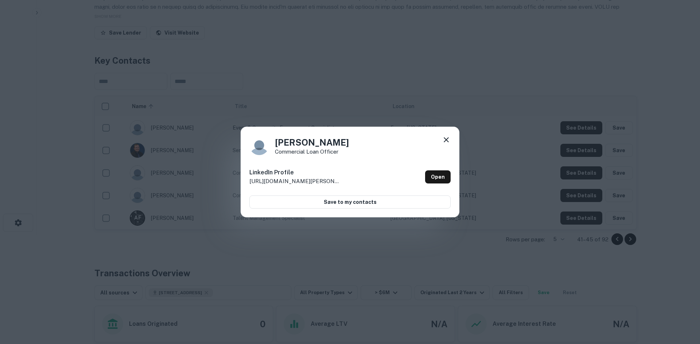
click at [448, 143] on icon at bounding box center [446, 140] width 9 height 9
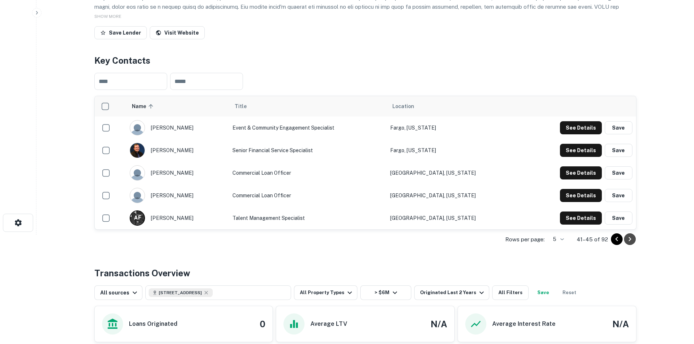
click at [631, 239] on icon "Go to next page" at bounding box center [630, 239] width 3 height 4
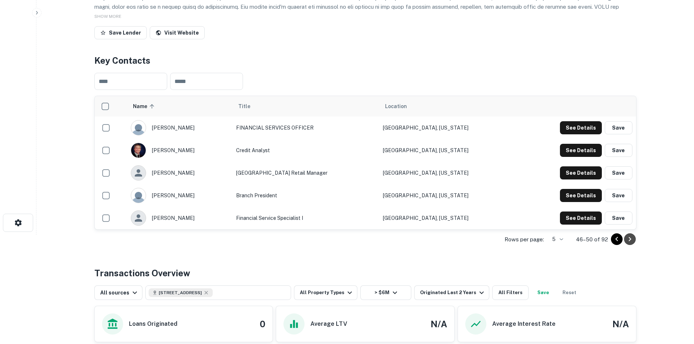
click at [630, 239] on icon "Go to next page" at bounding box center [630, 239] width 9 height 9
click at [629, 239] on icon "Go to next page" at bounding box center [630, 239] width 9 height 9
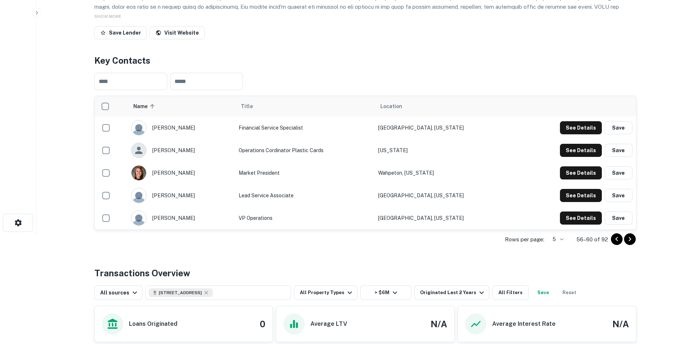
click at [629, 239] on icon "Go to next page" at bounding box center [630, 239] width 9 height 9
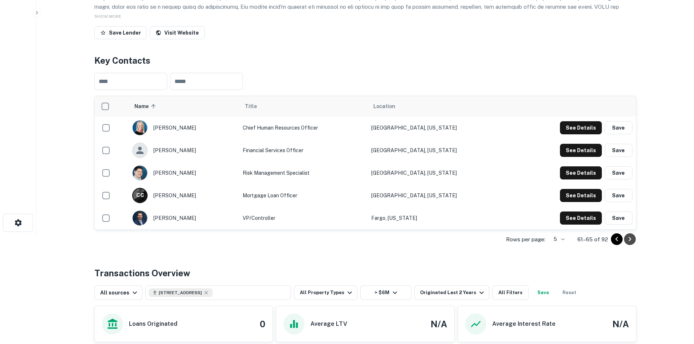
click at [631, 239] on icon "Go to next page" at bounding box center [630, 239] width 3 height 4
click at [632, 239] on icon "Go to next page" at bounding box center [630, 239] width 9 height 9
click at [614, 240] on icon "Go to previous page" at bounding box center [617, 239] width 9 height 9
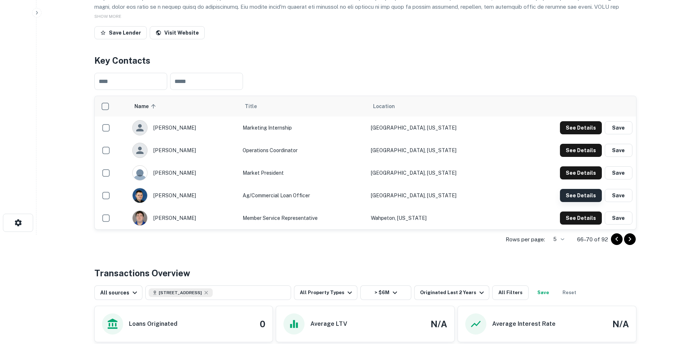
click at [590, 200] on button "See Details" at bounding box center [581, 195] width 42 height 13
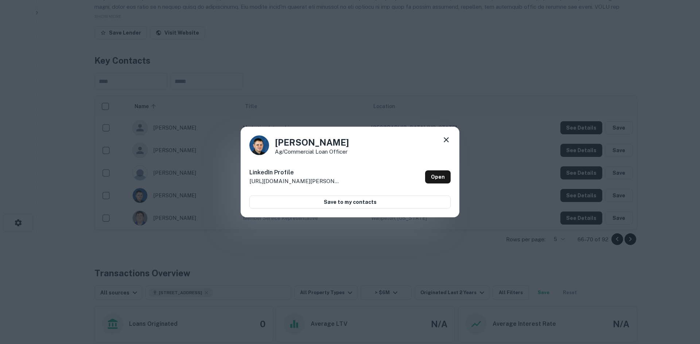
click at [449, 139] on icon at bounding box center [446, 140] width 9 height 9
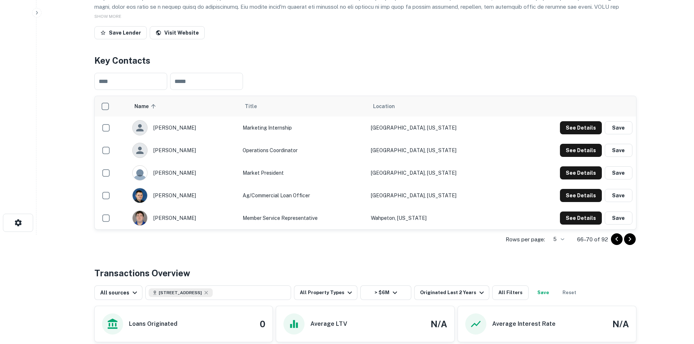
click at [627, 239] on icon "Go to next page" at bounding box center [630, 239] width 9 height 9
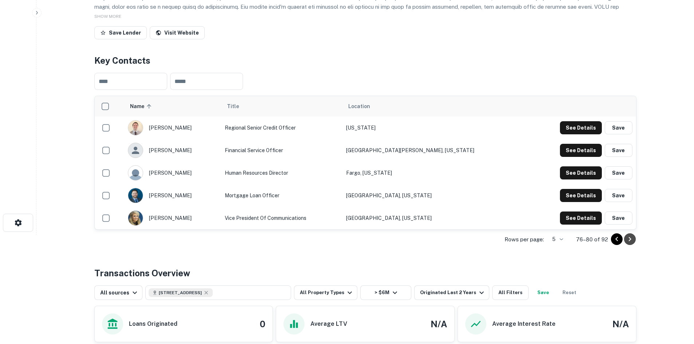
click at [628, 239] on icon "Go to next page" at bounding box center [630, 239] width 9 height 9
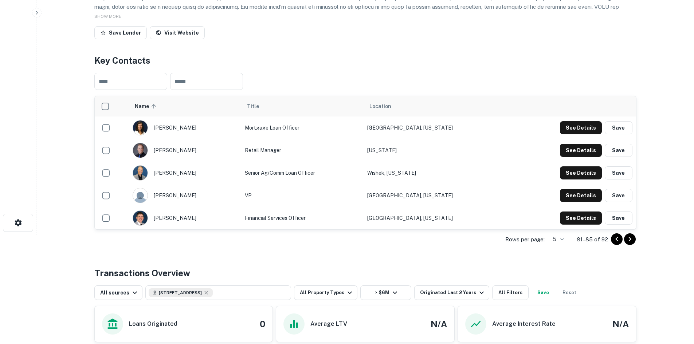
click at [630, 240] on icon "Go to next page" at bounding box center [630, 239] width 9 height 9
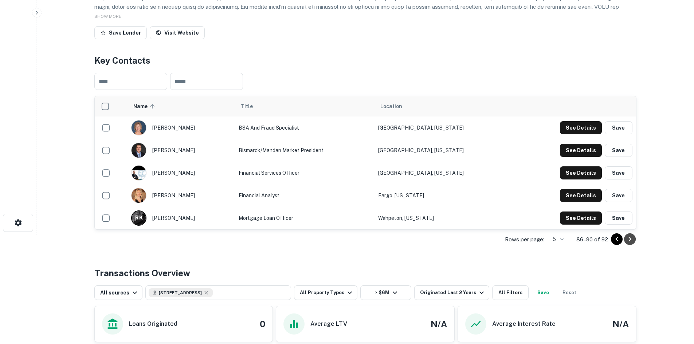
click at [631, 240] on icon "Go to next page" at bounding box center [630, 239] width 3 height 4
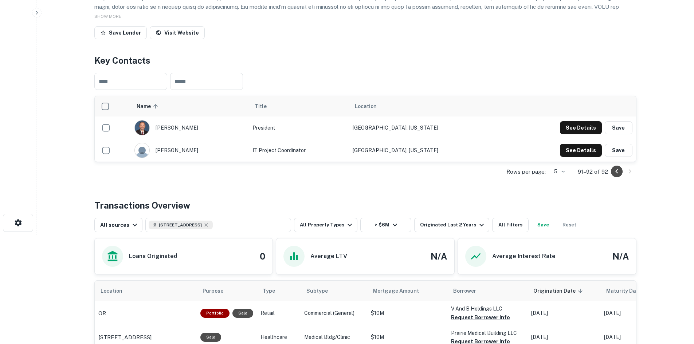
click at [619, 174] on icon "Go to previous page" at bounding box center [617, 171] width 9 height 9
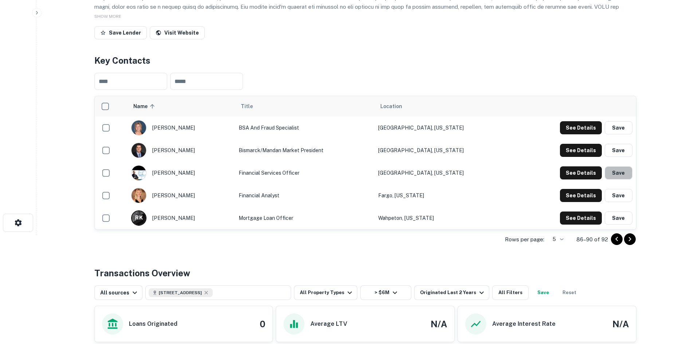
click at [619, 174] on button "Save" at bounding box center [619, 173] width 28 height 13
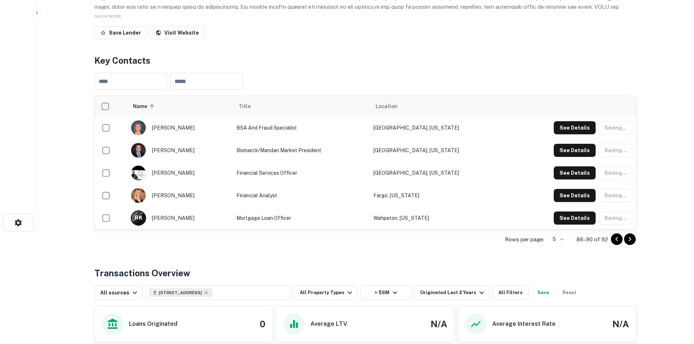
click at [619, 174] on div "See Details Saving..." at bounding box center [593, 173] width 79 height 13
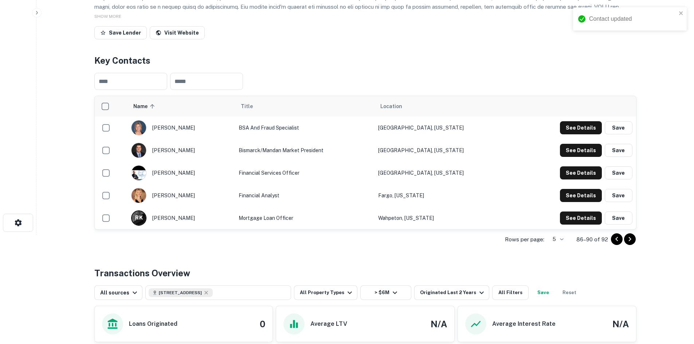
click at [615, 239] on icon "Go to previous page" at bounding box center [617, 239] width 9 height 9
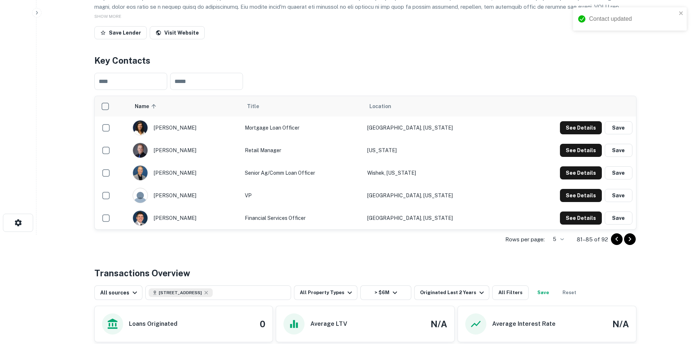
click at [615, 239] on icon "Go to previous page" at bounding box center [617, 239] width 9 height 9
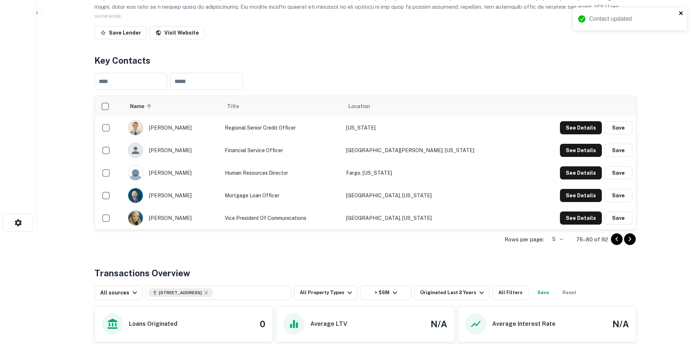
click at [684, 15] on icon "close" at bounding box center [681, 13] width 5 height 6
click at [619, 240] on icon "Go to previous page" at bounding box center [617, 239] width 9 height 9
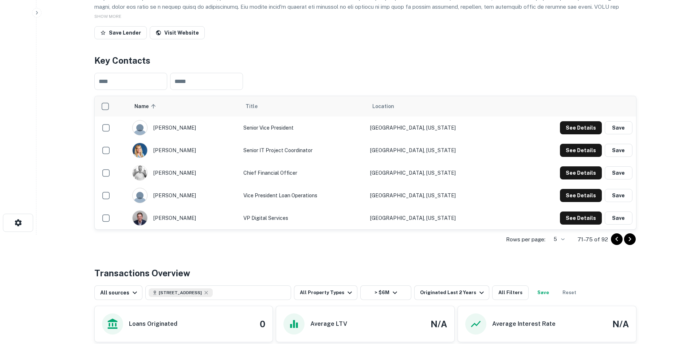
click at [619, 240] on icon "Go to previous page" at bounding box center [617, 239] width 9 height 9
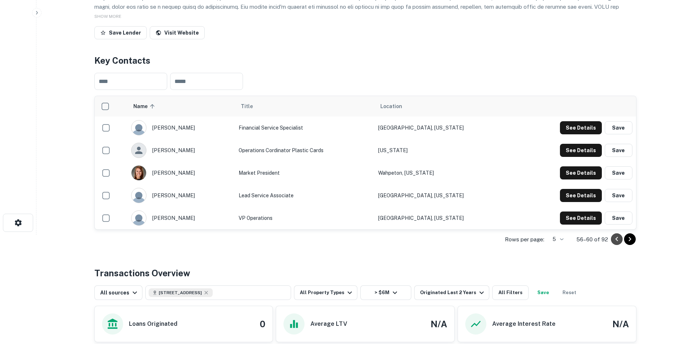
click at [619, 240] on icon "Go to previous page" at bounding box center [617, 239] width 9 height 9
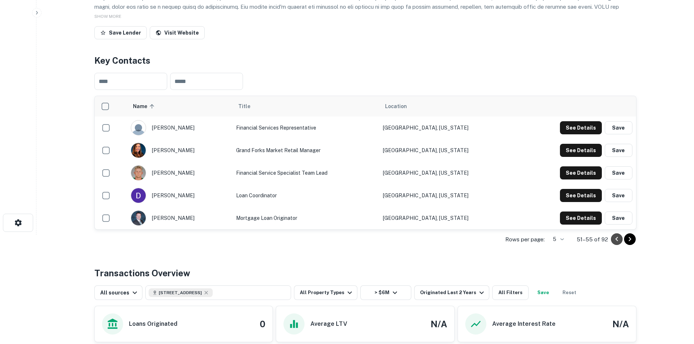
click at [619, 240] on icon "Go to previous page" at bounding box center [617, 239] width 9 height 9
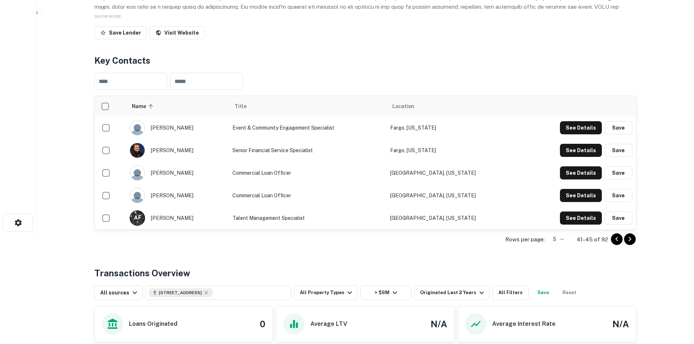
click at [619, 240] on icon "Go to previous page" at bounding box center [617, 239] width 9 height 9
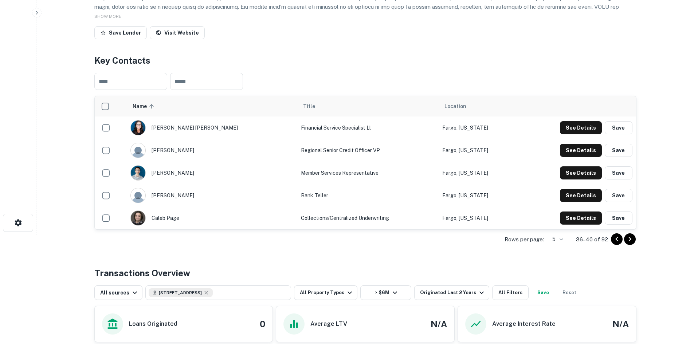
click at [619, 240] on icon "Go to previous page" at bounding box center [617, 239] width 9 height 9
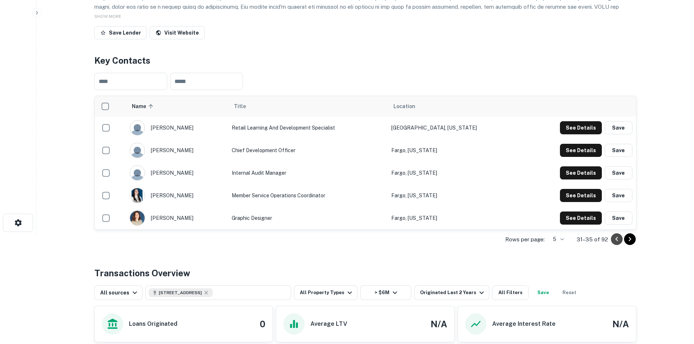
click at [619, 240] on icon "Go to previous page" at bounding box center [617, 239] width 9 height 9
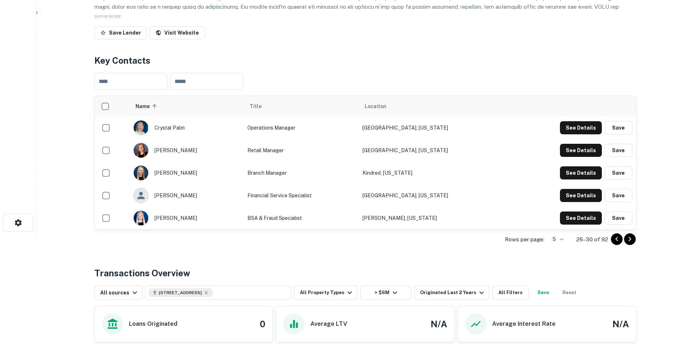
click at [619, 240] on icon "Go to previous page" at bounding box center [617, 239] width 9 height 9
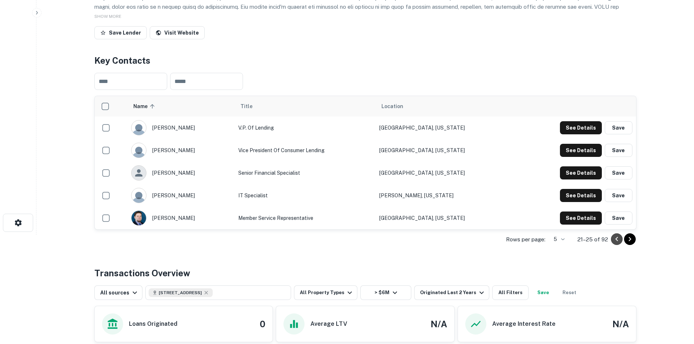
click at [619, 240] on icon "Go to previous page" at bounding box center [617, 239] width 9 height 9
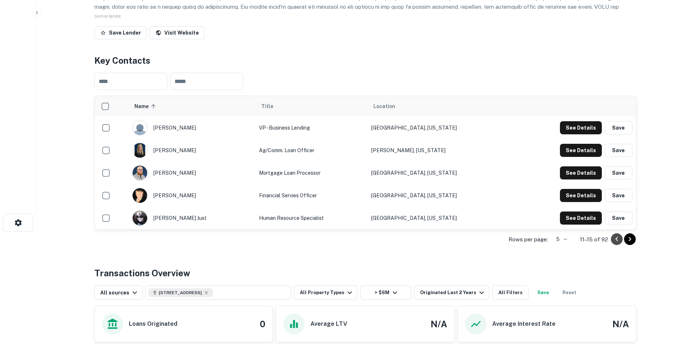
click at [619, 240] on icon "Go to previous page" at bounding box center [617, 239] width 9 height 9
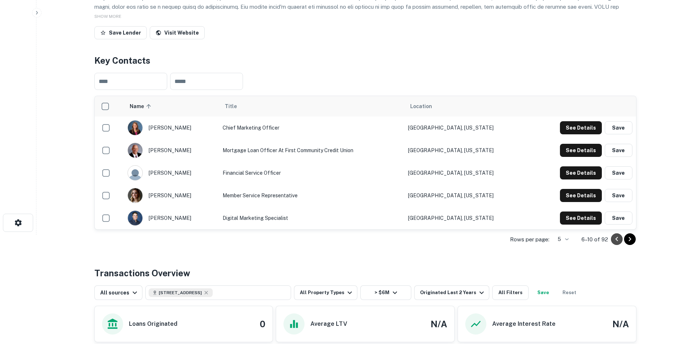
click at [619, 240] on icon "Go to previous page" at bounding box center [617, 239] width 9 height 9
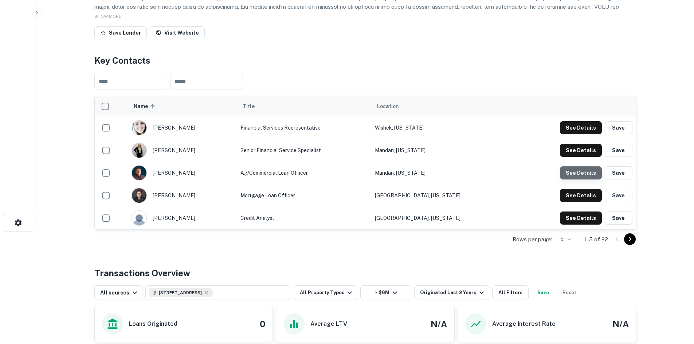
click at [593, 176] on button "See Details" at bounding box center [581, 173] width 42 height 13
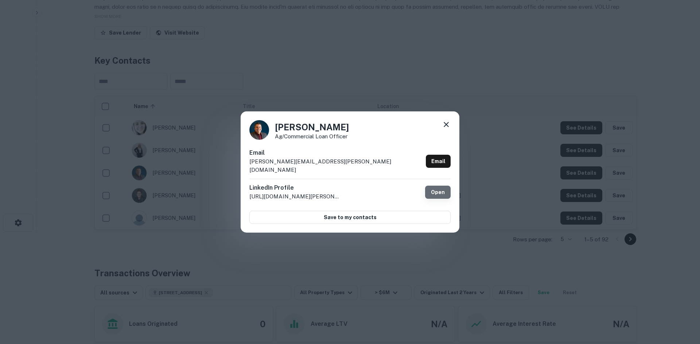
click at [440, 190] on link "Open" at bounding box center [438, 192] width 26 height 13
drag, startPoint x: 330, startPoint y: 166, endPoint x: 249, endPoint y: 164, distance: 81.0
click at [249, 164] on div "Email [PERSON_NAME][EMAIL_ADDRESS][PERSON_NAME][DOMAIN_NAME] Email" at bounding box center [349, 164] width 201 height 30
click at [446, 127] on icon at bounding box center [446, 124] width 5 height 5
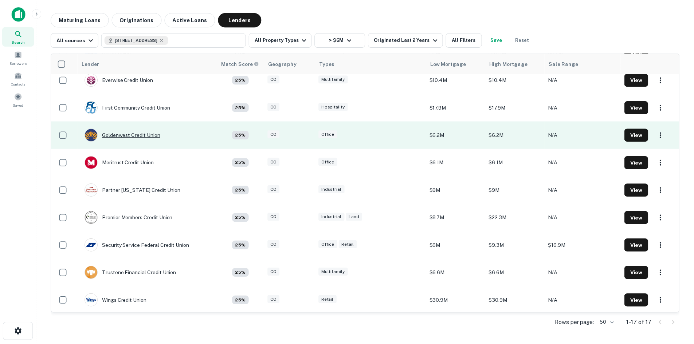
scroll to position [231, 0]
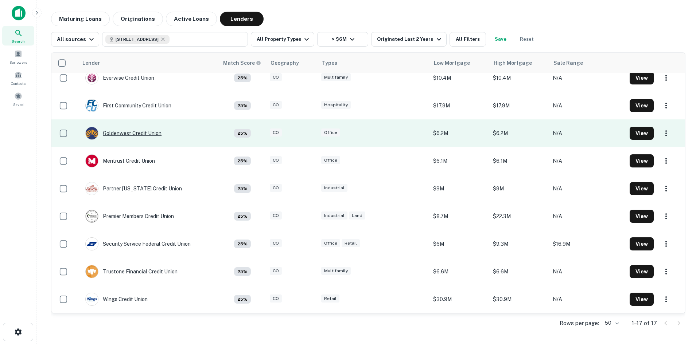
click at [137, 133] on div "Goldenwest Credit Union" at bounding box center [123, 133] width 76 height 13
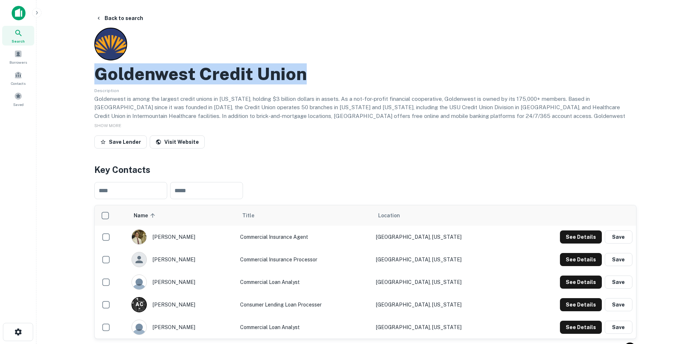
drag, startPoint x: 321, startPoint y: 75, endPoint x: 90, endPoint y: 75, distance: 231.1
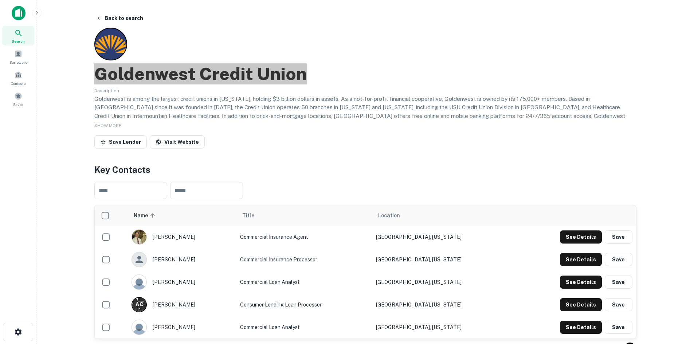
scroll to position [73, 0]
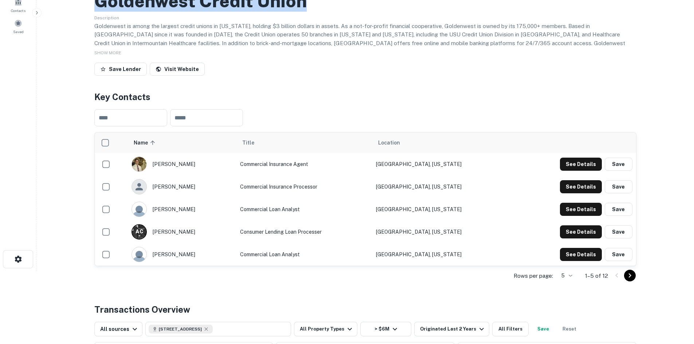
click at [632, 276] on icon "Go to next page" at bounding box center [630, 276] width 9 height 9
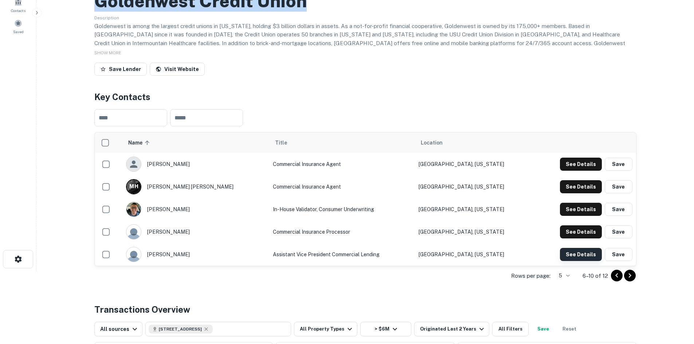
click at [587, 255] on button "See Details" at bounding box center [581, 254] width 42 height 13
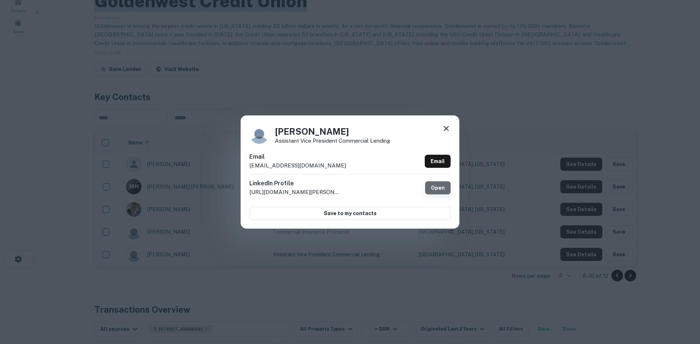
click at [442, 189] on link "Open" at bounding box center [438, 188] width 26 height 13
drag, startPoint x: 330, startPoint y: 168, endPoint x: 250, endPoint y: 164, distance: 80.7
click at [250, 164] on div "Email [EMAIL_ADDRESS][DOMAIN_NAME] Email" at bounding box center [349, 164] width 201 height 22
click at [446, 129] on icon at bounding box center [446, 128] width 5 height 5
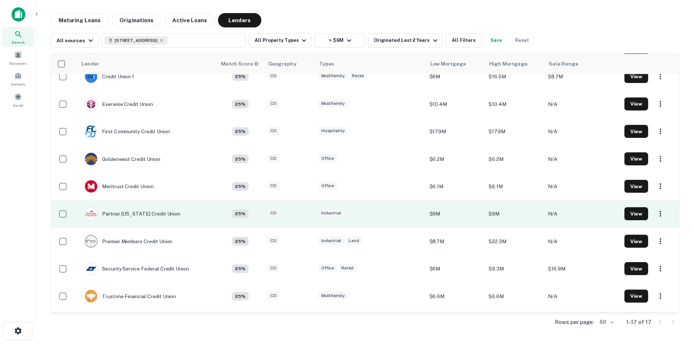
scroll to position [231, 0]
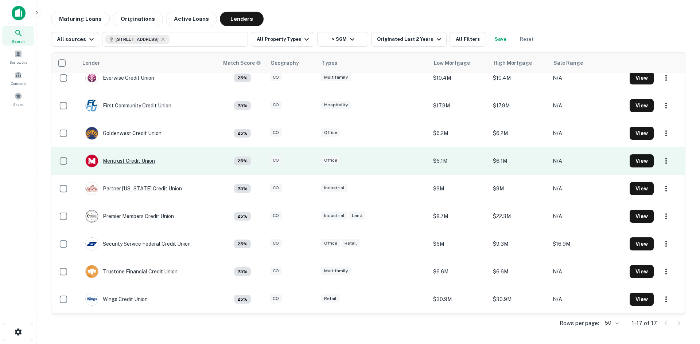
click at [126, 162] on div "Meritrust Credit Union" at bounding box center [120, 161] width 70 height 13
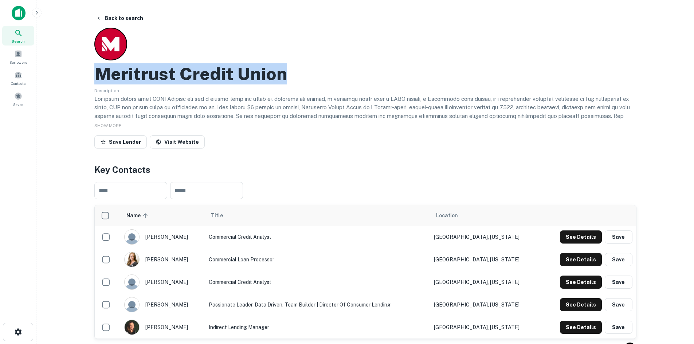
drag, startPoint x: 296, startPoint y: 74, endPoint x: 94, endPoint y: 73, distance: 202.0
click at [93, 73] on div "Back to search Meritrust Credit Union Description SHOW MORE Save Lender Visit W…" at bounding box center [366, 300] width 560 height 577
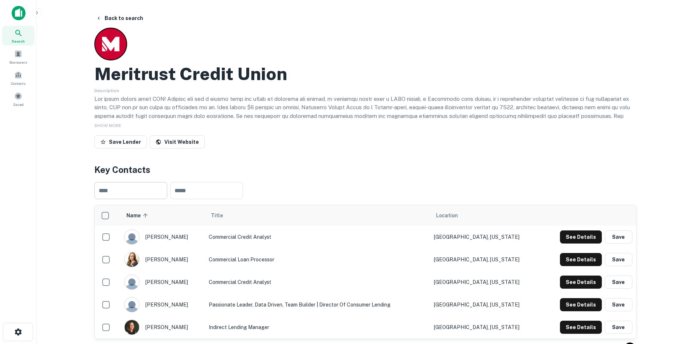
click at [143, 188] on input "text" at bounding box center [130, 190] width 73 height 17
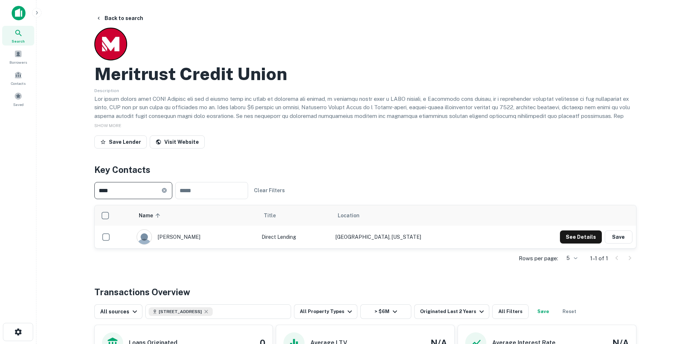
type input "****"
click at [167, 191] on icon at bounding box center [164, 191] width 6 height 6
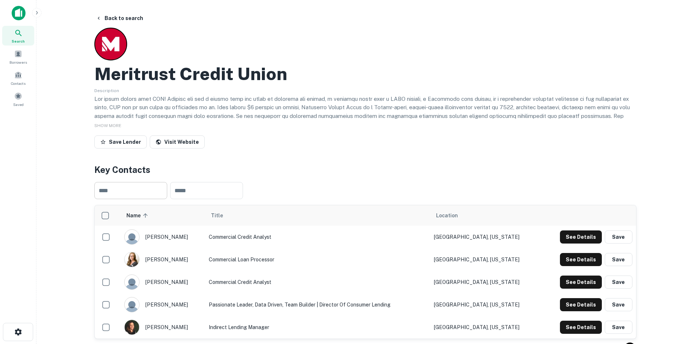
scroll to position [73, 0]
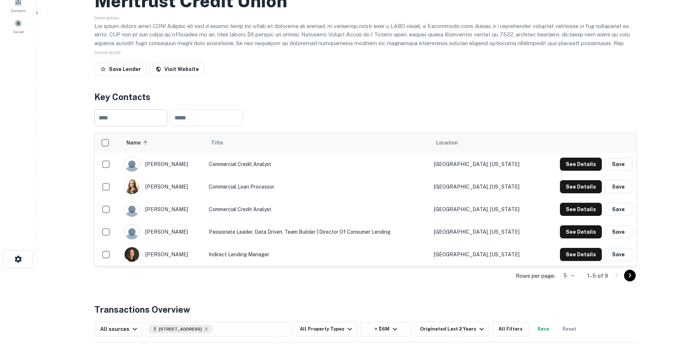
click at [632, 276] on icon "Go to next page" at bounding box center [630, 276] width 9 height 9
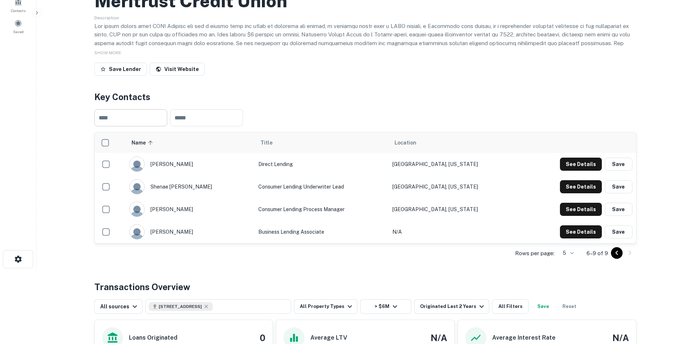
click at [633, 276] on div "Back to search Meritrust Credit Union Description SHOW MORE Save Lender Visit W…" at bounding box center [366, 216] width 560 height 554
drag, startPoint x: 190, startPoint y: 71, endPoint x: 186, endPoint y: 73, distance: 4.5
click at [190, 71] on link "Visit Website" at bounding box center [177, 69] width 55 height 13
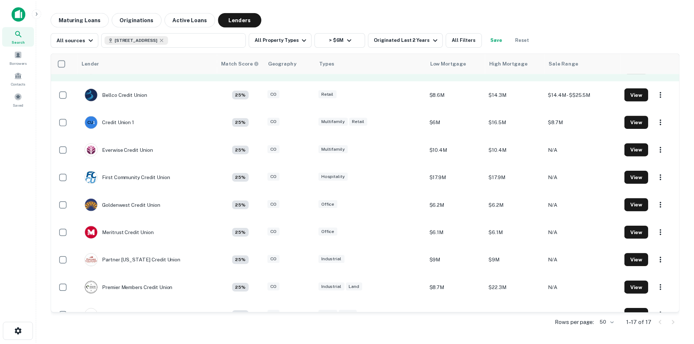
scroll to position [231, 0]
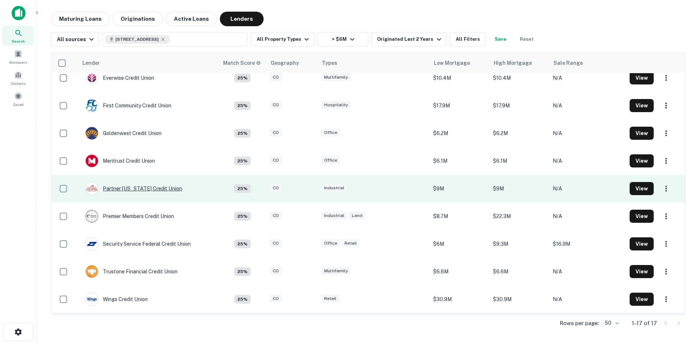
click at [138, 186] on div "Partner [US_STATE] Credit Union" at bounding box center [133, 188] width 97 height 13
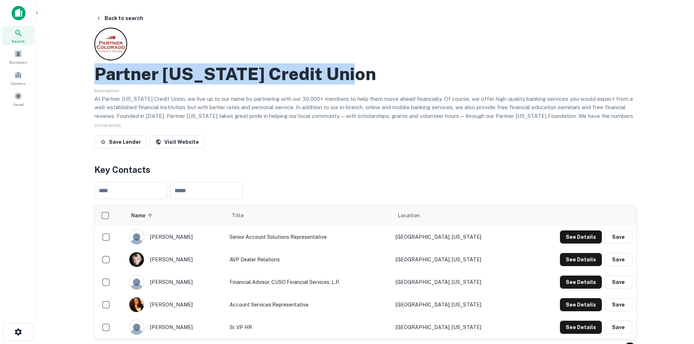
drag, startPoint x: 359, startPoint y: 81, endPoint x: 98, endPoint y: 77, distance: 261.4
click at [98, 77] on div "Partner [US_STATE] Credit Union" at bounding box center [365, 73] width 542 height 21
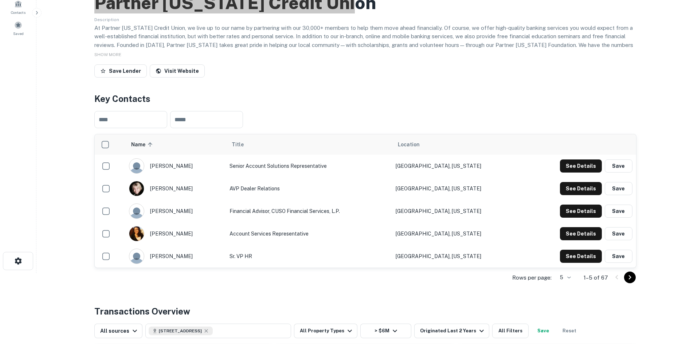
scroll to position [73, 0]
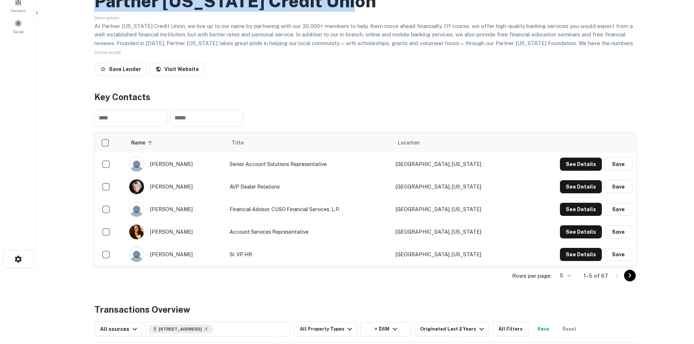
click at [631, 278] on icon "Go to next page" at bounding box center [630, 276] width 9 height 9
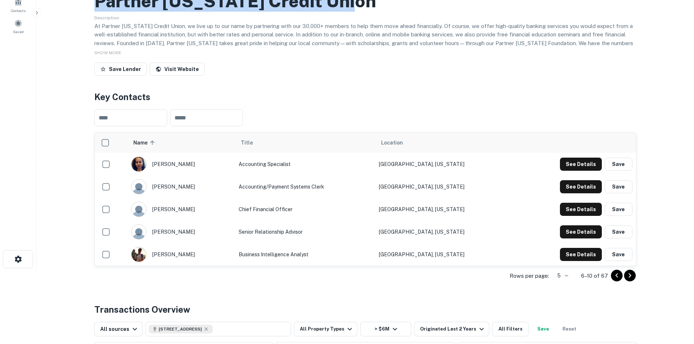
click at [631, 274] on icon "Go to next page" at bounding box center [630, 276] width 9 height 9
click at [587, 257] on button "See Details" at bounding box center [581, 254] width 42 height 13
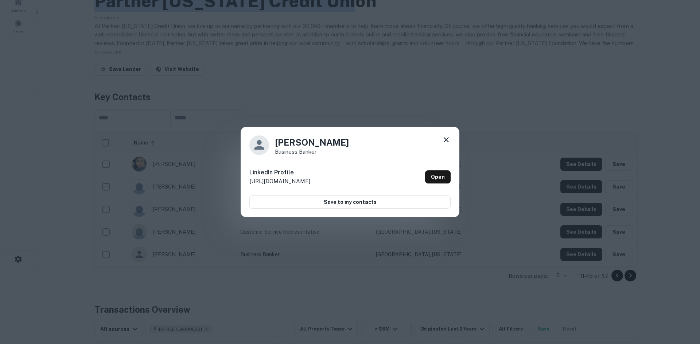
click at [443, 141] on icon at bounding box center [446, 140] width 9 height 9
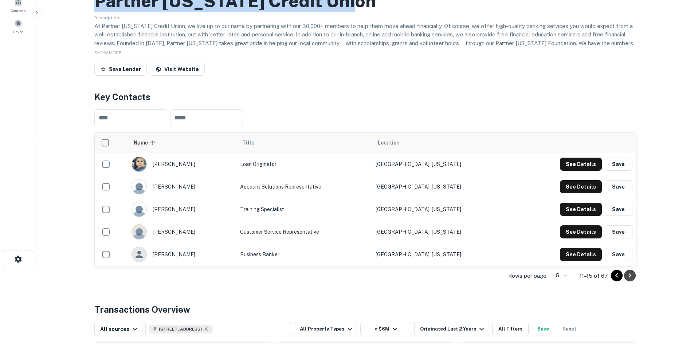
click at [630, 276] on icon "Go to next page" at bounding box center [630, 276] width 9 height 9
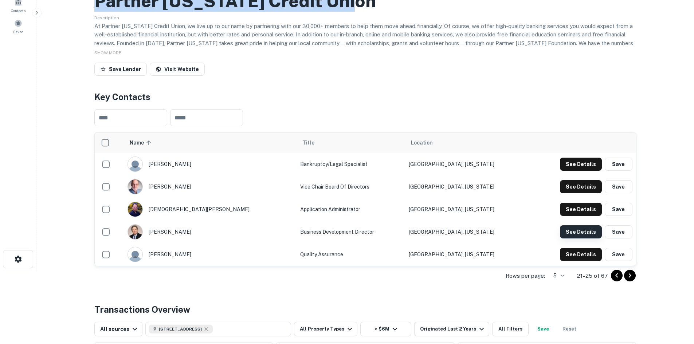
click at [581, 234] on button "See Details" at bounding box center [581, 232] width 42 height 13
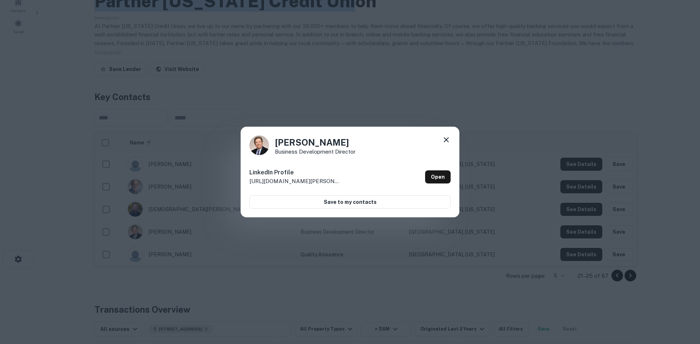
click at [447, 141] on icon at bounding box center [446, 140] width 9 height 9
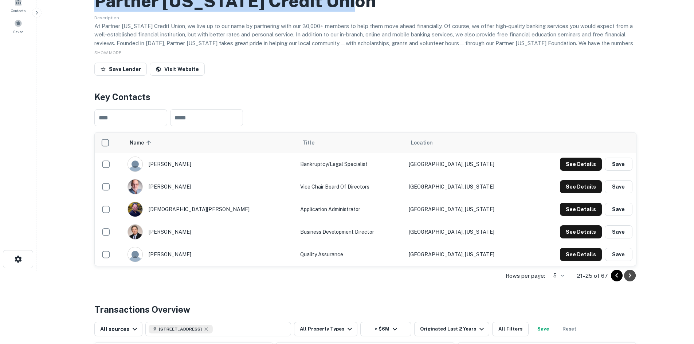
click at [631, 276] on icon "Go to next page" at bounding box center [630, 276] width 3 height 4
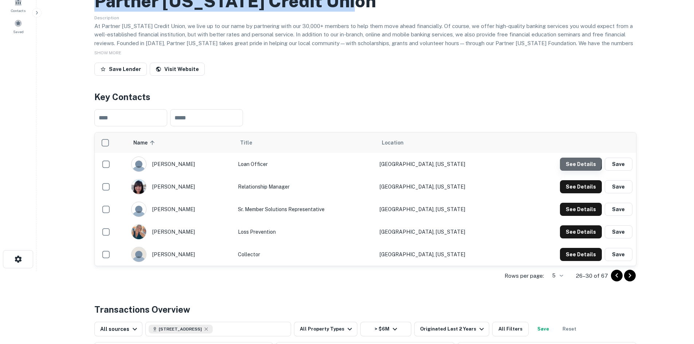
click at [571, 163] on button "See Details" at bounding box center [581, 164] width 42 height 13
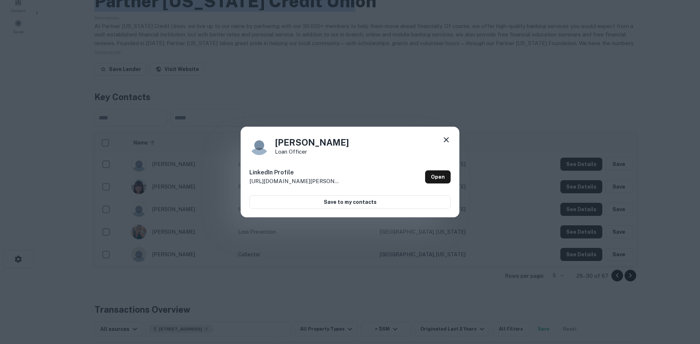
click at [447, 139] on icon at bounding box center [446, 139] width 5 height 5
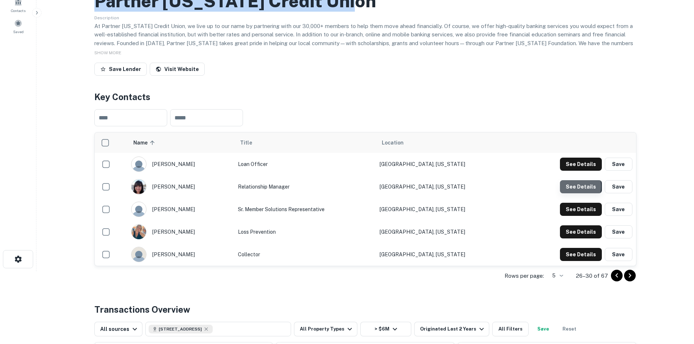
click at [570, 187] on button "See Details" at bounding box center [581, 186] width 42 height 13
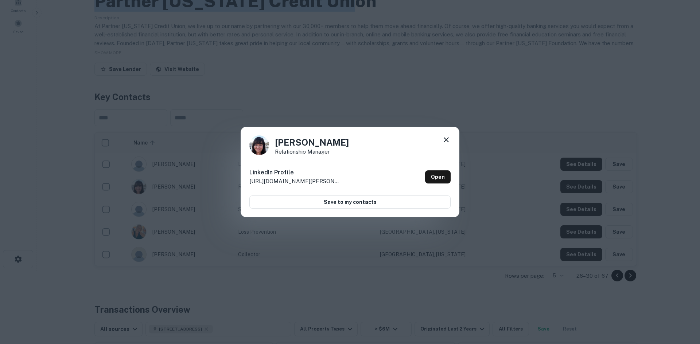
click at [448, 140] on icon at bounding box center [446, 140] width 9 height 9
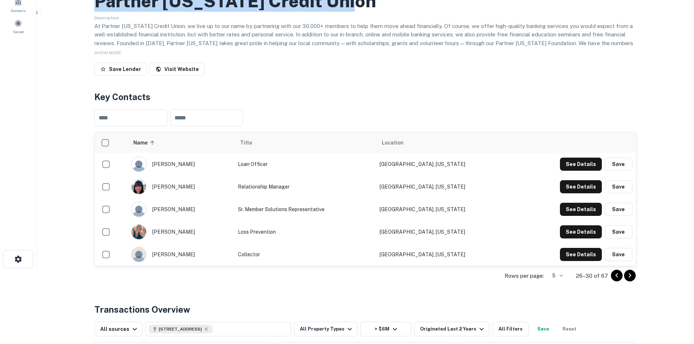
click at [630, 276] on icon "Go to next page" at bounding box center [630, 276] width 3 height 4
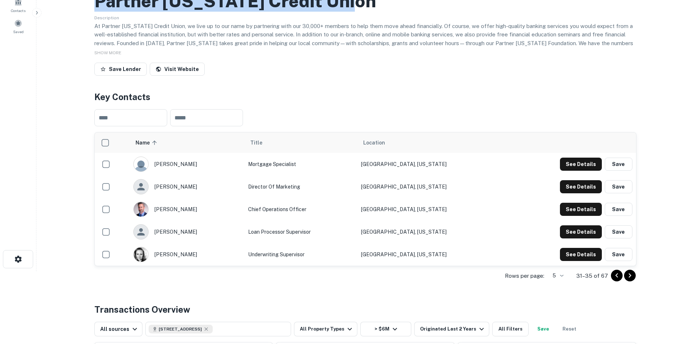
click at [632, 277] on icon "Go to next page" at bounding box center [630, 276] width 9 height 9
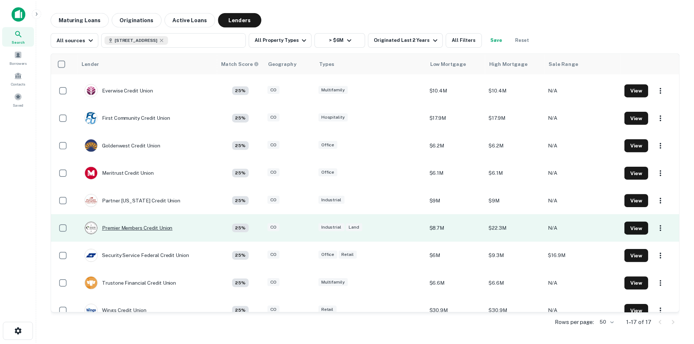
scroll to position [231, 0]
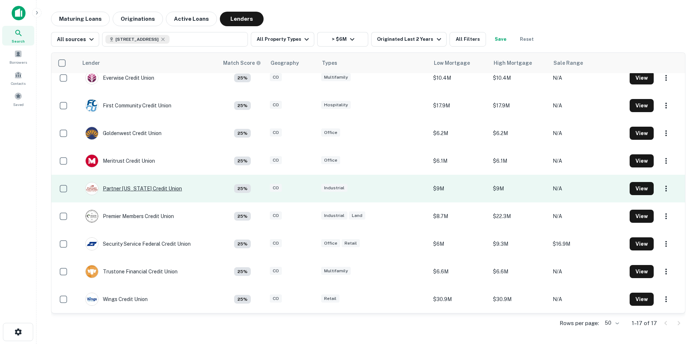
click at [149, 191] on div "Partner [US_STATE] Credit Union" at bounding box center [133, 188] width 97 height 13
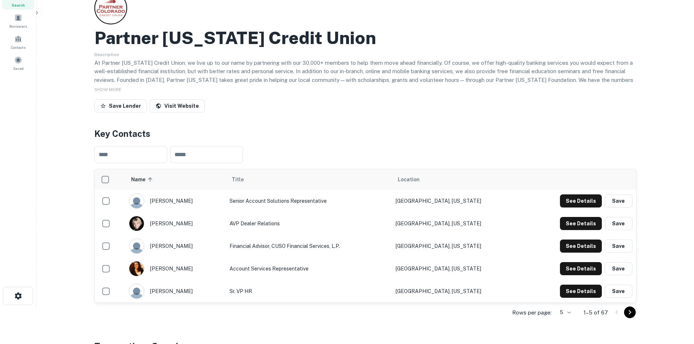
scroll to position [36, 0]
click at [631, 313] on icon "Go to next page" at bounding box center [630, 312] width 3 height 4
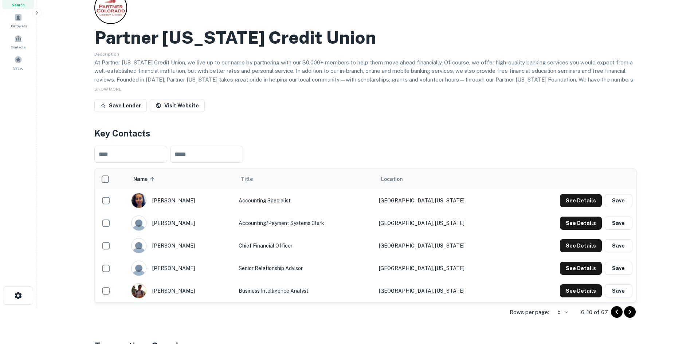
click at [634, 313] on icon "Go to next page" at bounding box center [630, 312] width 9 height 9
drag, startPoint x: 214, startPoint y: 291, endPoint x: 195, endPoint y: 293, distance: 19.4
click at [195, 293] on div "[PERSON_NAME]" at bounding box center [182, 291] width 101 height 15
drag, startPoint x: 199, startPoint y: 289, endPoint x: 193, endPoint y: 293, distance: 7.7
click at [193, 293] on div "[PERSON_NAME]" at bounding box center [182, 291] width 101 height 15
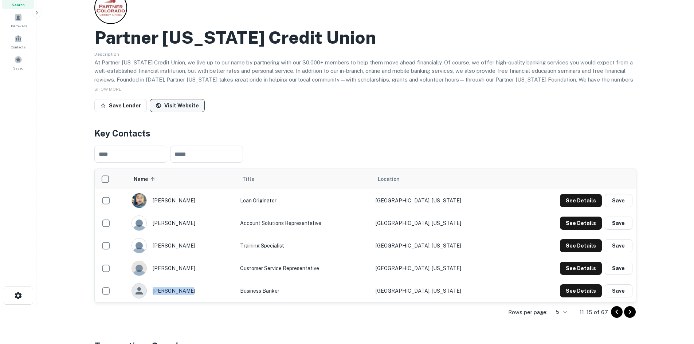
click at [184, 104] on link "Visit Website" at bounding box center [177, 105] width 55 height 13
click at [577, 265] on button "See Details" at bounding box center [581, 268] width 42 height 13
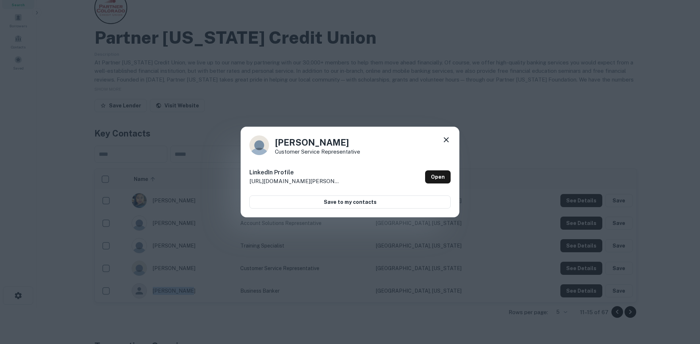
click at [448, 137] on icon at bounding box center [446, 140] width 9 height 9
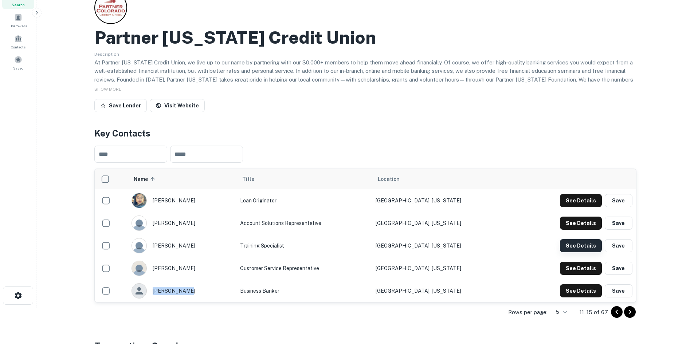
click at [591, 247] on button "See Details" at bounding box center [581, 246] width 42 height 13
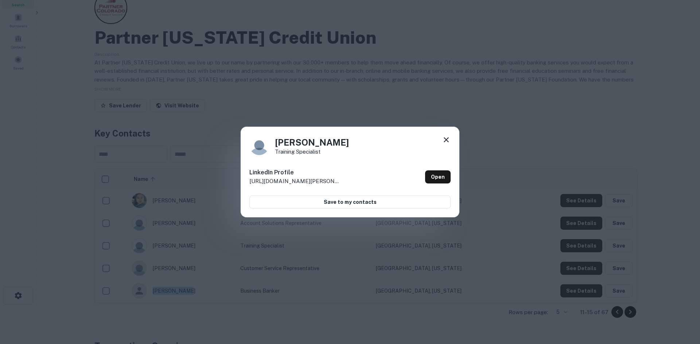
click at [448, 137] on icon at bounding box center [446, 140] width 9 height 9
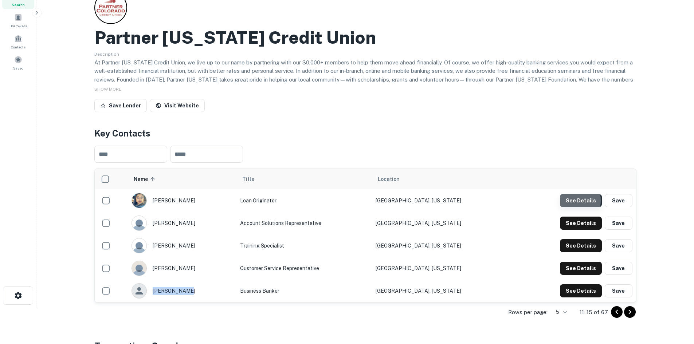
click at [569, 201] on button "See Details" at bounding box center [581, 200] width 42 height 13
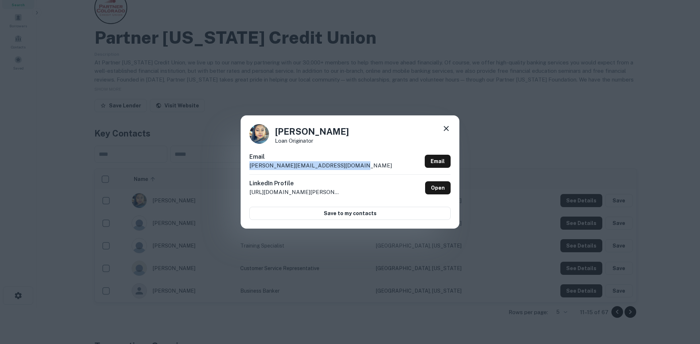
drag, startPoint x: 351, startPoint y: 165, endPoint x: 248, endPoint y: 170, distance: 103.2
click at [248, 170] on div "[PERSON_NAME] Loan Originator Email [PERSON_NAME][EMAIL_ADDRESS][DOMAIN_NAME] E…" at bounding box center [350, 172] width 219 height 113
click at [446, 128] on icon at bounding box center [446, 128] width 5 height 5
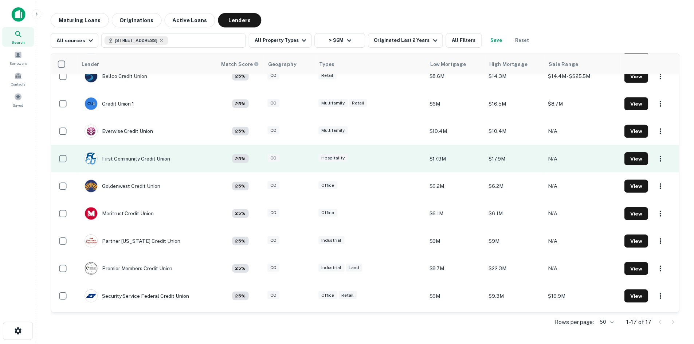
scroll to position [231, 0]
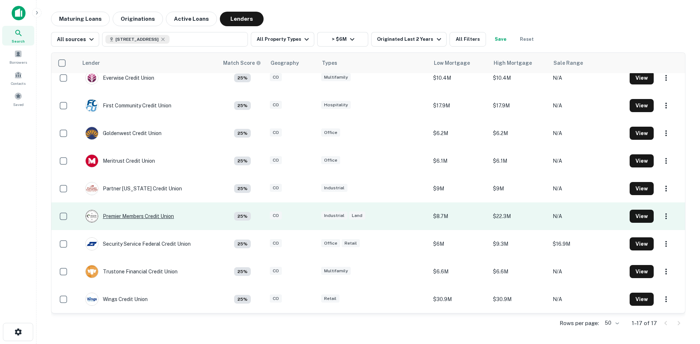
click at [143, 217] on div "Premier Members Credit Union" at bounding box center [129, 216] width 89 height 13
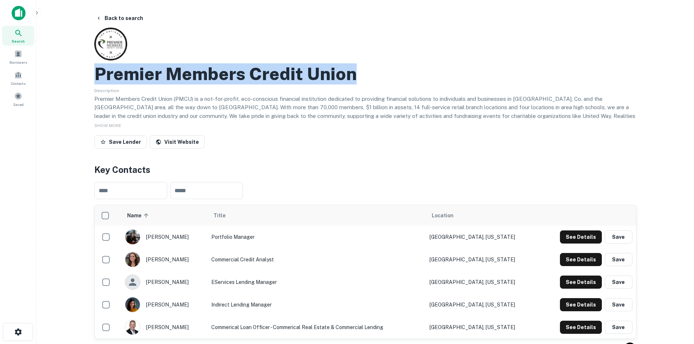
drag, startPoint x: 371, startPoint y: 77, endPoint x: 96, endPoint y: 69, distance: 275.0
click at [96, 69] on div "Premier Members Credit Union" at bounding box center [365, 73] width 542 height 21
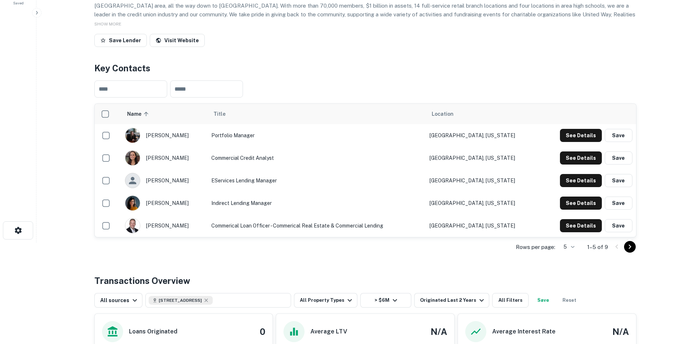
scroll to position [109, 0]
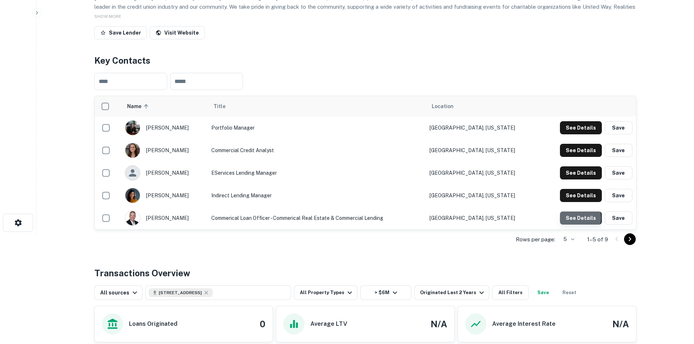
click at [580, 218] on button "See Details" at bounding box center [581, 218] width 42 height 13
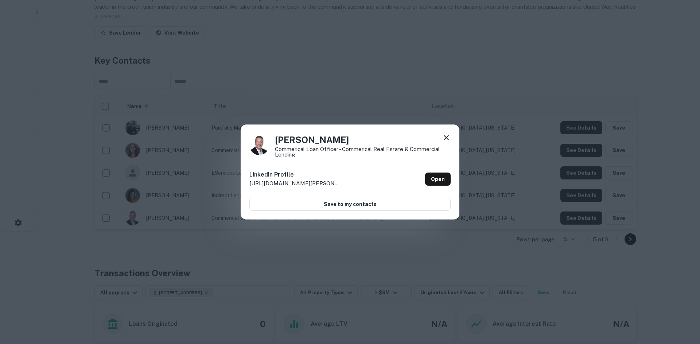
click at [448, 135] on icon at bounding box center [446, 137] width 9 height 9
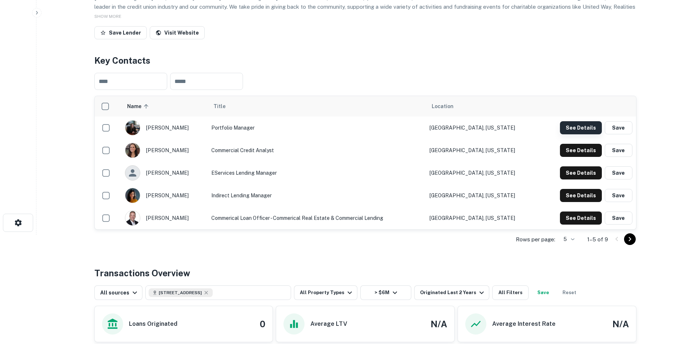
click at [575, 126] on button "See Details" at bounding box center [581, 127] width 42 height 13
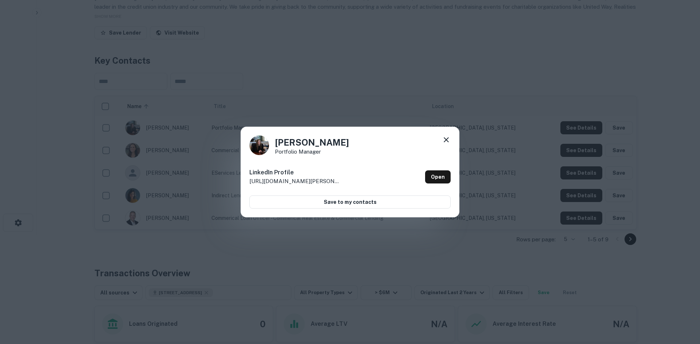
click at [448, 141] on icon at bounding box center [446, 140] width 9 height 9
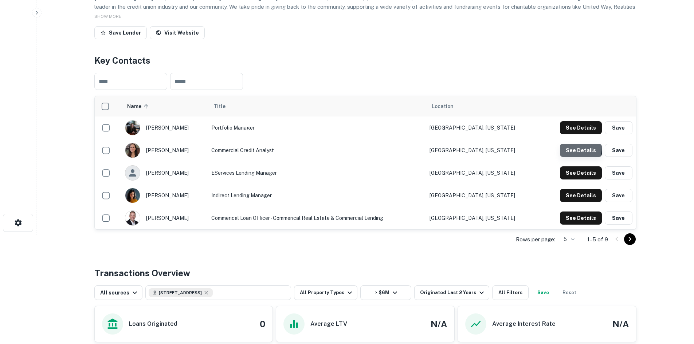
click at [571, 147] on button "See Details" at bounding box center [581, 150] width 42 height 13
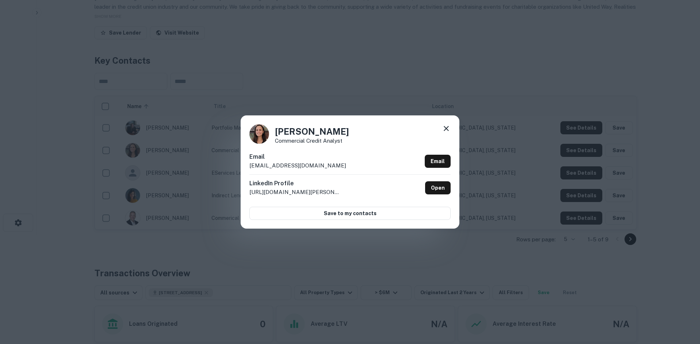
click at [306, 168] on div "Email [EMAIL_ADDRESS][DOMAIN_NAME] Email" at bounding box center [349, 164] width 201 height 22
click at [447, 129] on icon at bounding box center [446, 128] width 9 height 9
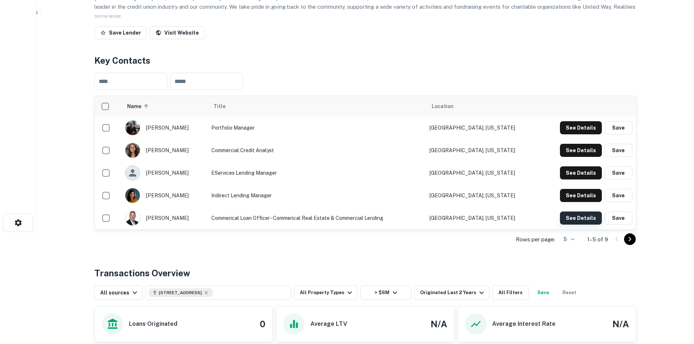
click at [577, 219] on button "See Details" at bounding box center [581, 218] width 42 height 13
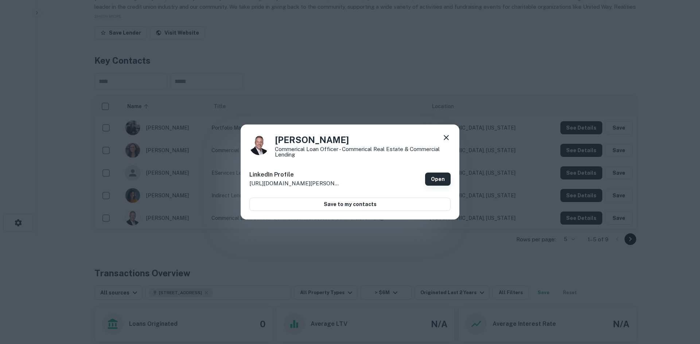
click at [435, 180] on link "Open" at bounding box center [438, 179] width 26 height 13
click at [443, 135] on icon at bounding box center [446, 137] width 9 height 9
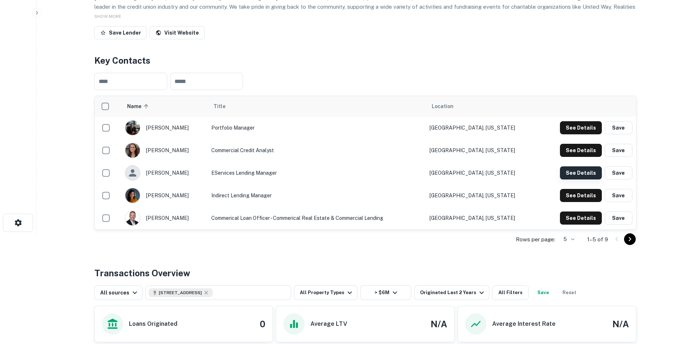
click at [588, 175] on button "See Details" at bounding box center [581, 173] width 42 height 13
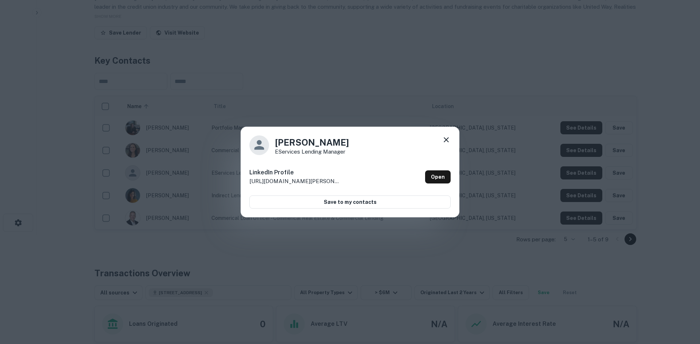
click at [447, 141] on icon at bounding box center [446, 140] width 9 height 9
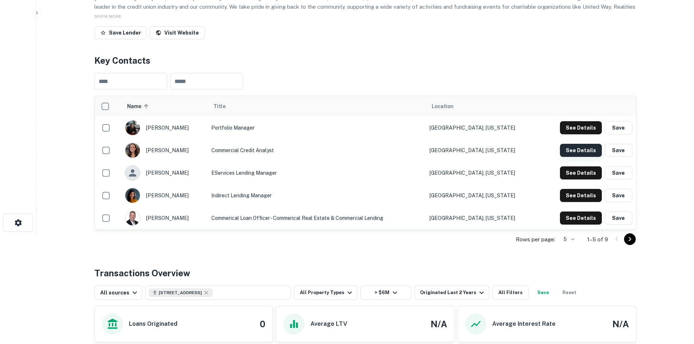
click at [576, 151] on button "See Details" at bounding box center [581, 150] width 42 height 13
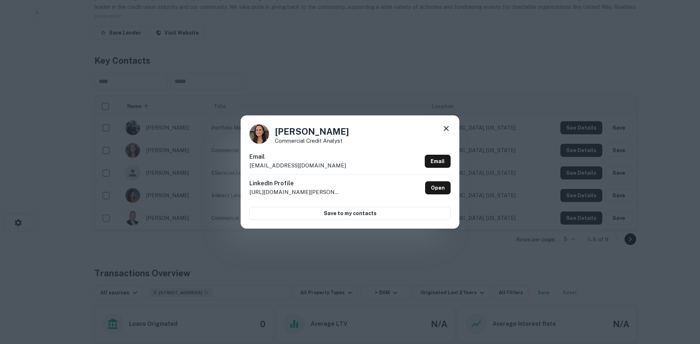
click at [447, 129] on icon at bounding box center [446, 128] width 5 height 5
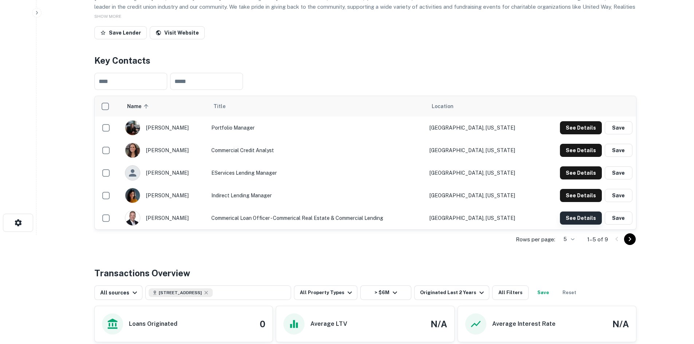
click at [577, 218] on button "See Details" at bounding box center [581, 218] width 42 height 13
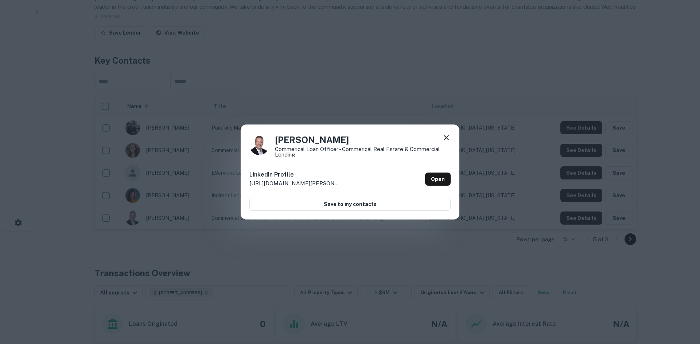
drag, startPoint x: 374, startPoint y: 141, endPoint x: 300, endPoint y: 136, distance: 74.1
click at [300, 136] on h4 "[PERSON_NAME]" at bounding box center [363, 139] width 176 height 13
click at [443, 140] on icon at bounding box center [446, 137] width 9 height 9
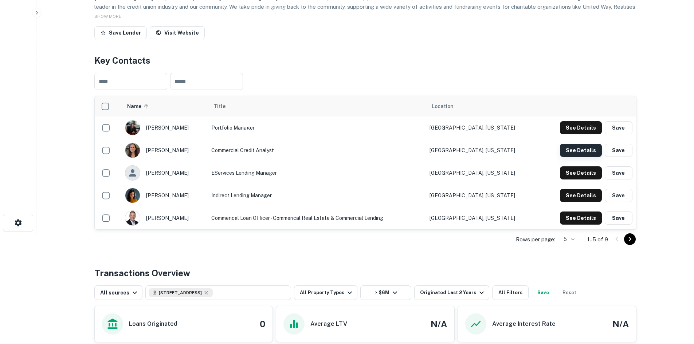
click at [573, 153] on button "See Details" at bounding box center [581, 150] width 42 height 13
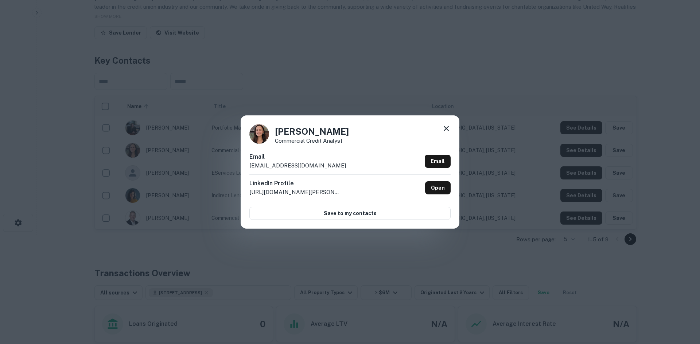
click at [448, 129] on icon at bounding box center [446, 128] width 9 height 9
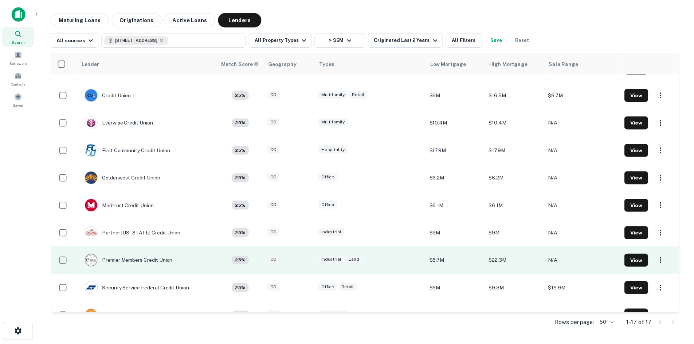
scroll to position [231, 0]
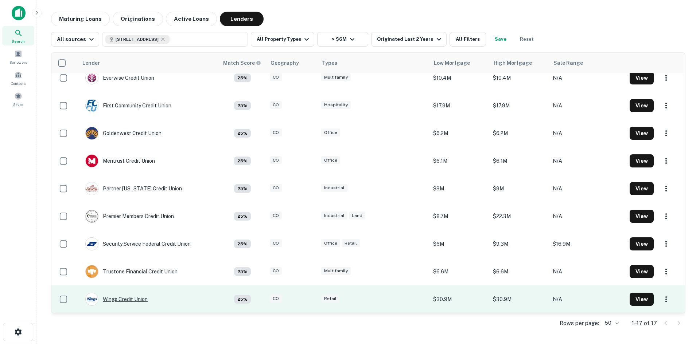
click at [131, 301] on div "Wings Credit Union" at bounding box center [116, 299] width 62 height 13
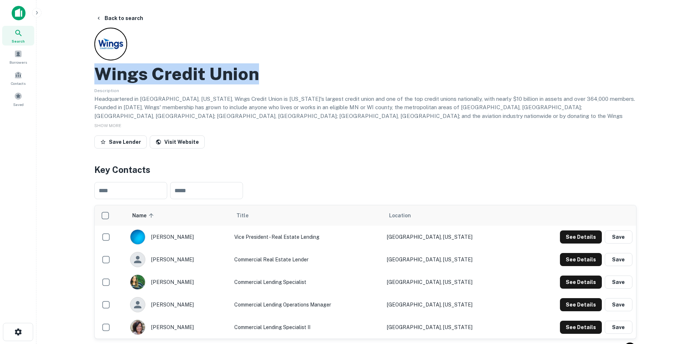
drag, startPoint x: 282, startPoint y: 78, endPoint x: 97, endPoint y: 74, distance: 185.2
click at [97, 74] on div "Wings Credit Union" at bounding box center [365, 73] width 542 height 21
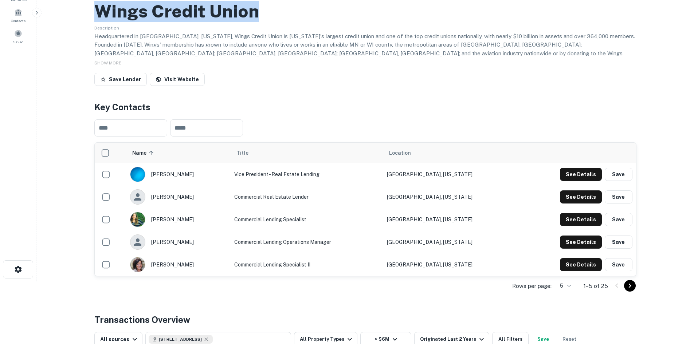
scroll to position [73, 0]
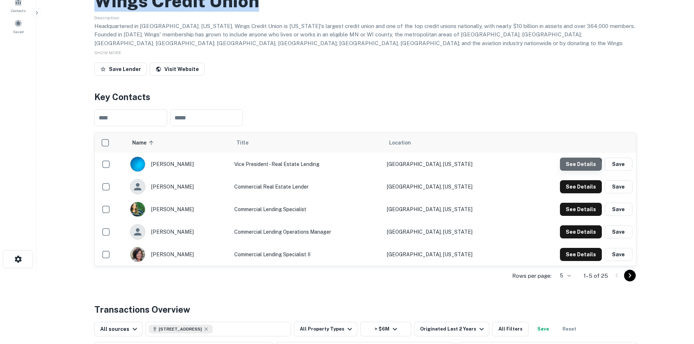
click at [576, 168] on button "See Details" at bounding box center [581, 164] width 42 height 13
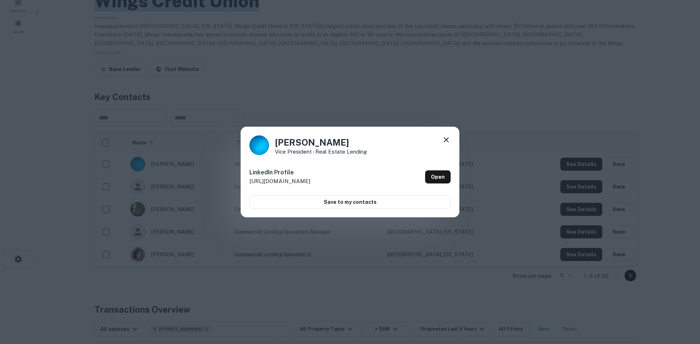
click at [447, 143] on icon at bounding box center [446, 140] width 9 height 9
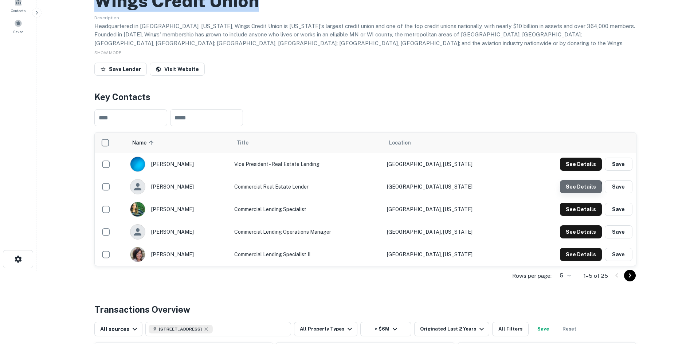
click at [580, 190] on button "See Details" at bounding box center [581, 186] width 42 height 13
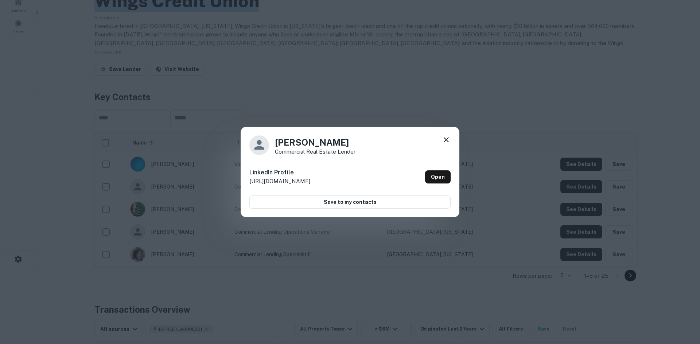
click at [446, 140] on icon at bounding box center [446, 139] width 5 height 5
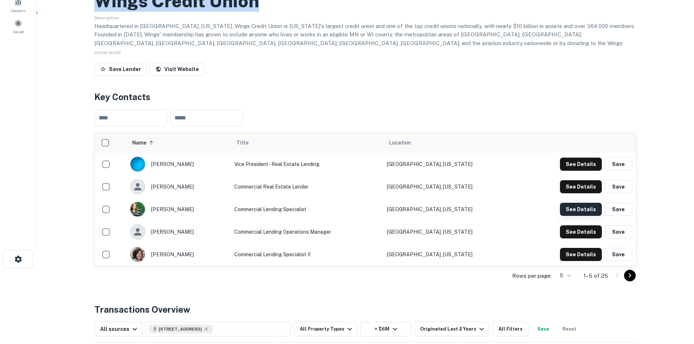
click at [573, 211] on button "See Details" at bounding box center [581, 209] width 42 height 13
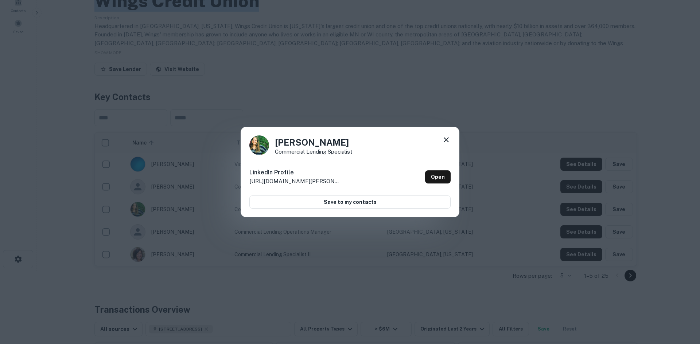
click at [449, 140] on icon at bounding box center [446, 140] width 9 height 9
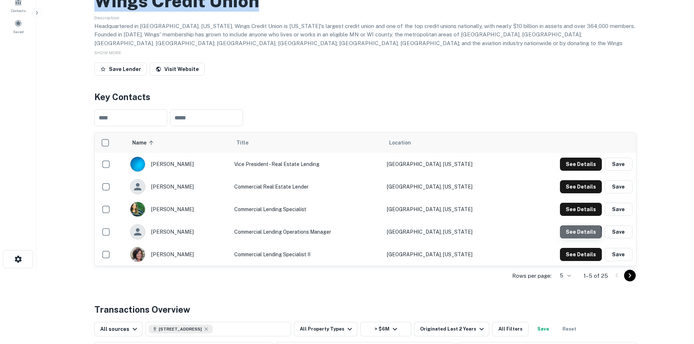
click at [572, 234] on button "See Details" at bounding box center [581, 232] width 42 height 13
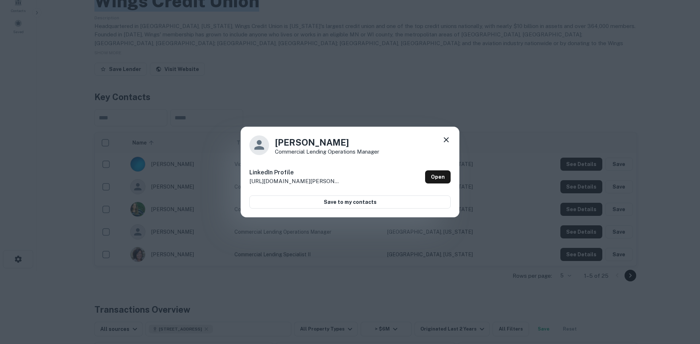
click at [450, 139] on icon at bounding box center [446, 140] width 9 height 9
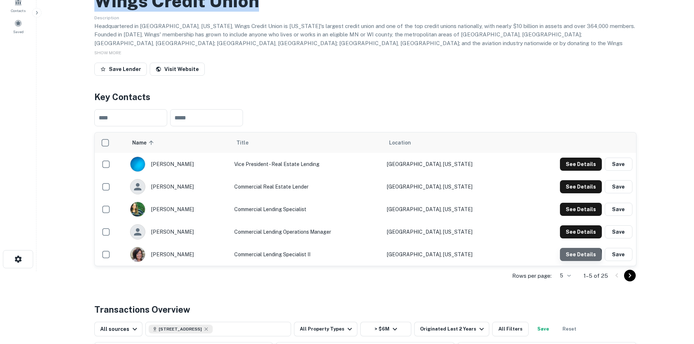
click at [569, 258] on button "See Details" at bounding box center [581, 254] width 42 height 13
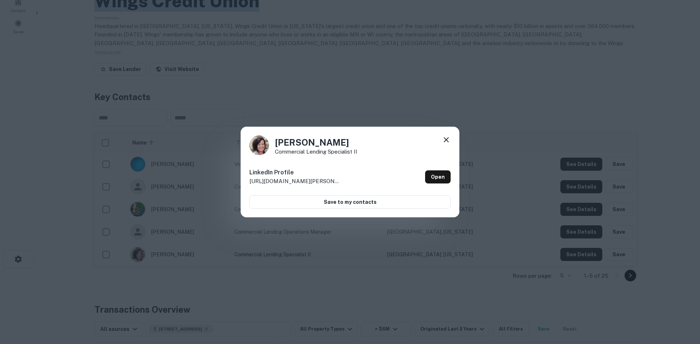
click at [450, 140] on icon at bounding box center [446, 140] width 9 height 9
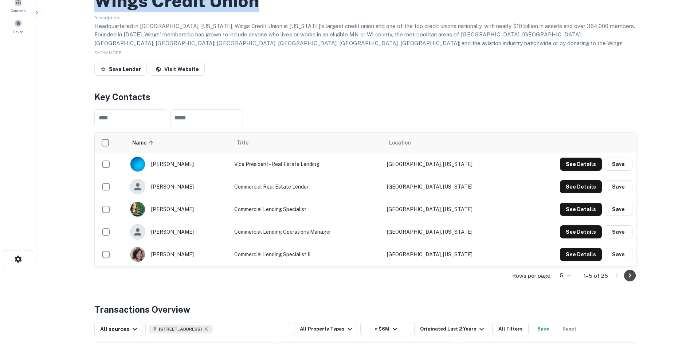
click at [633, 276] on icon "Go to next page" at bounding box center [630, 276] width 9 height 9
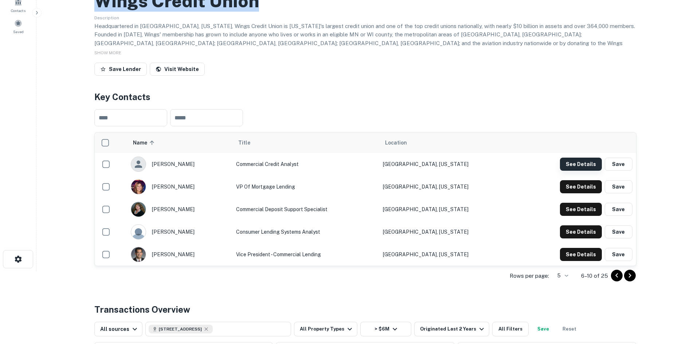
click at [589, 167] on button "See Details" at bounding box center [581, 164] width 42 height 13
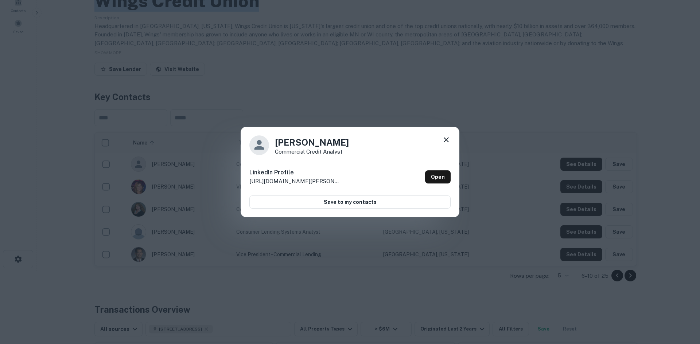
click at [448, 140] on icon at bounding box center [446, 140] width 9 height 9
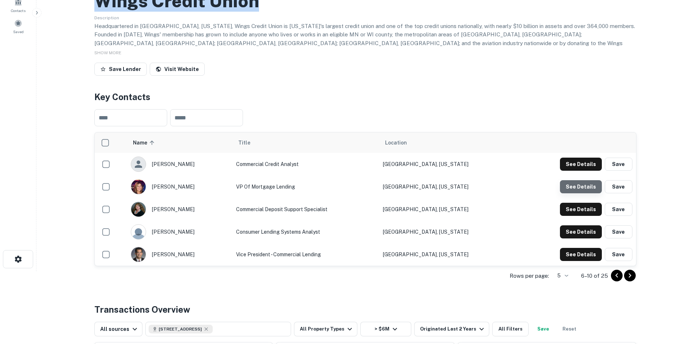
click at [588, 187] on button "See Details" at bounding box center [581, 186] width 42 height 13
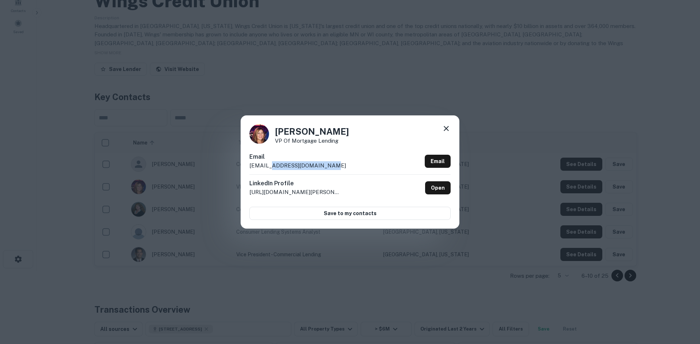
drag, startPoint x: 335, startPoint y: 163, endPoint x: 268, endPoint y: 168, distance: 67.7
click at [268, 168] on div "Email [EMAIL_ADDRESS][DOMAIN_NAME] Email" at bounding box center [349, 164] width 201 height 22
click at [445, 129] on icon at bounding box center [446, 128] width 5 height 5
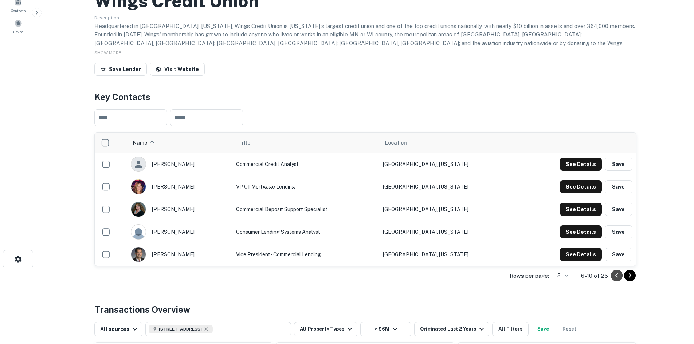
click at [614, 278] on icon "Go to previous page" at bounding box center [617, 276] width 9 height 9
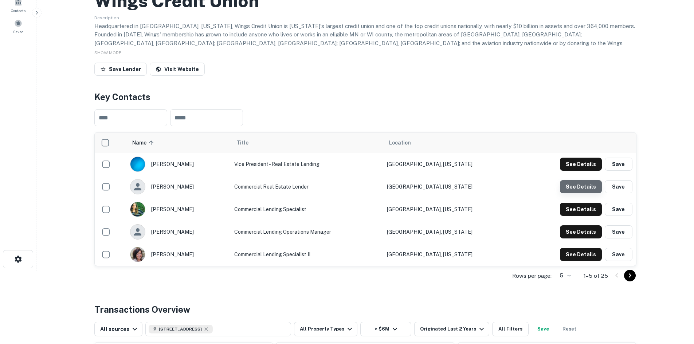
click at [586, 190] on button "See Details" at bounding box center [581, 186] width 42 height 13
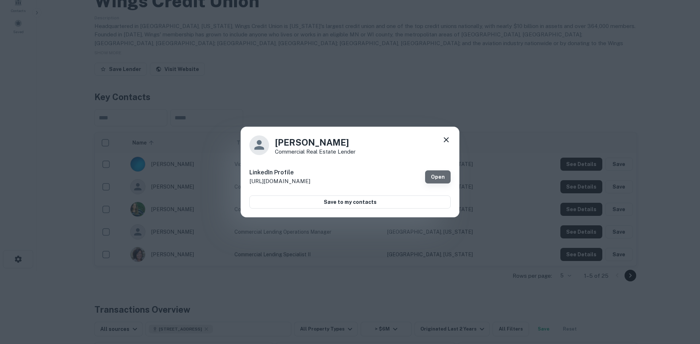
click at [448, 175] on link "Open" at bounding box center [438, 177] width 26 height 13
click at [446, 139] on icon at bounding box center [446, 140] width 9 height 9
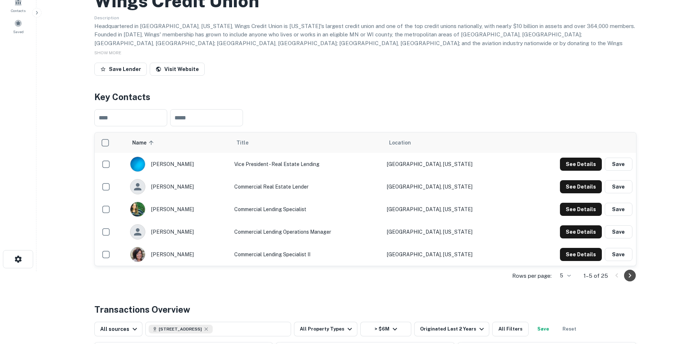
click at [631, 274] on icon "Go to next page" at bounding box center [630, 276] width 9 height 9
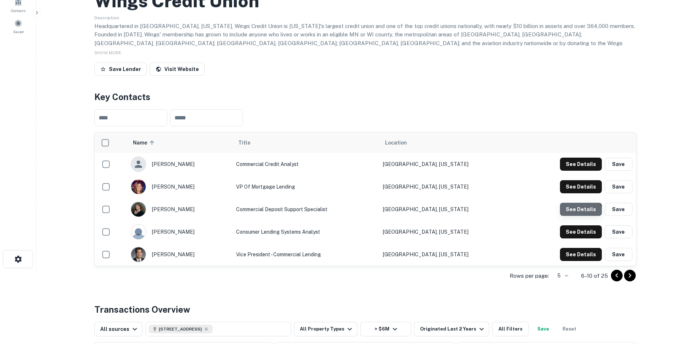
click at [575, 215] on button "See Details" at bounding box center [581, 209] width 42 height 13
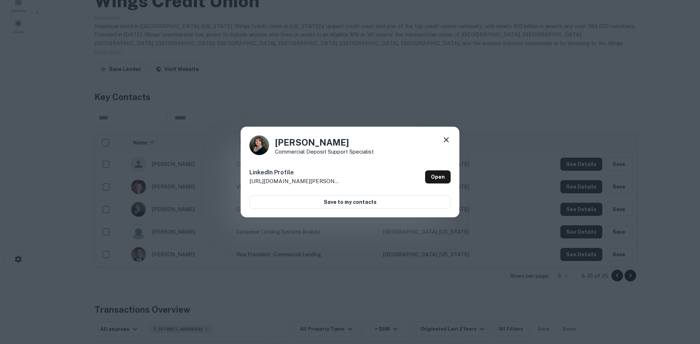
click at [445, 135] on div "[PERSON_NAME] Commercial Deposit Support Specialist LinkedIn Profile [URL][DOMA…" at bounding box center [350, 172] width 219 height 91
click at [449, 140] on icon at bounding box center [446, 140] width 9 height 9
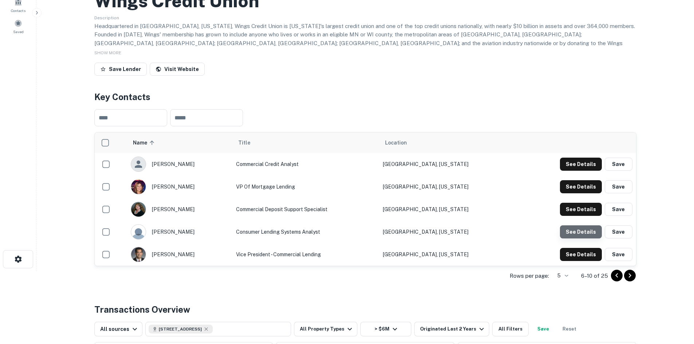
click at [584, 234] on button "See Details" at bounding box center [581, 232] width 42 height 13
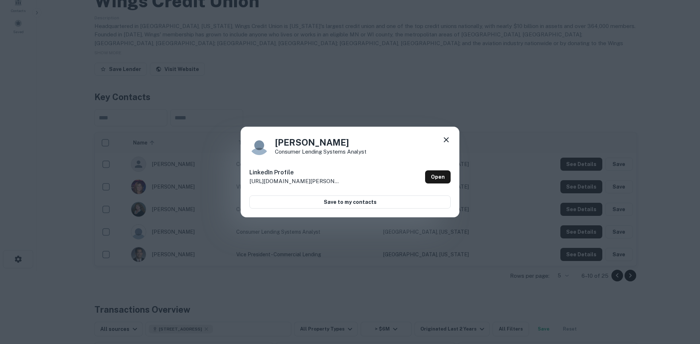
click at [447, 142] on icon at bounding box center [446, 140] width 9 height 9
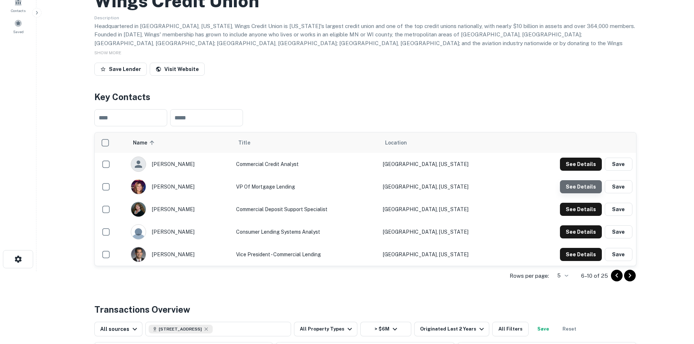
click at [590, 183] on button "See Details" at bounding box center [581, 186] width 42 height 13
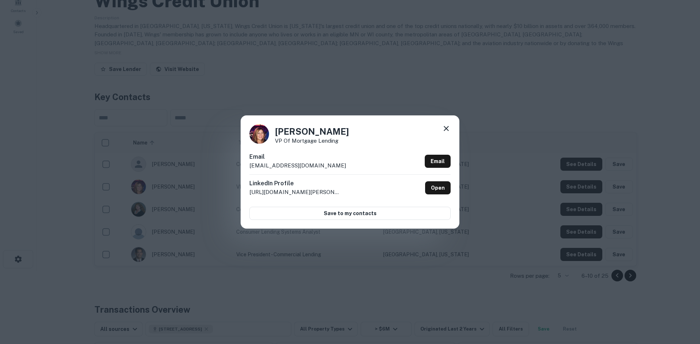
click at [450, 129] on icon at bounding box center [446, 128] width 9 height 9
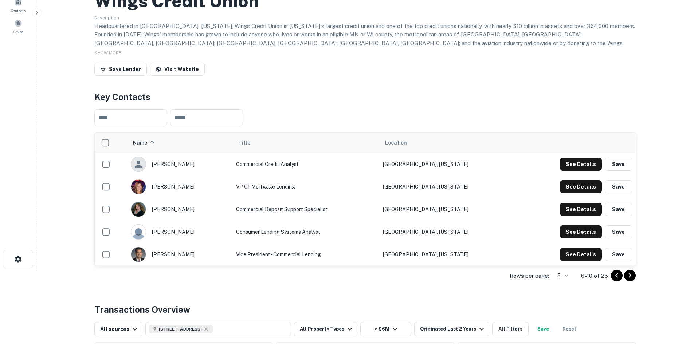
click at [621, 274] on icon "Go to previous page" at bounding box center [617, 276] width 9 height 9
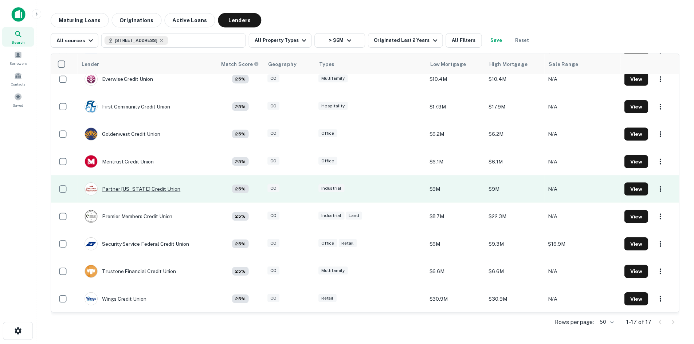
scroll to position [231, 0]
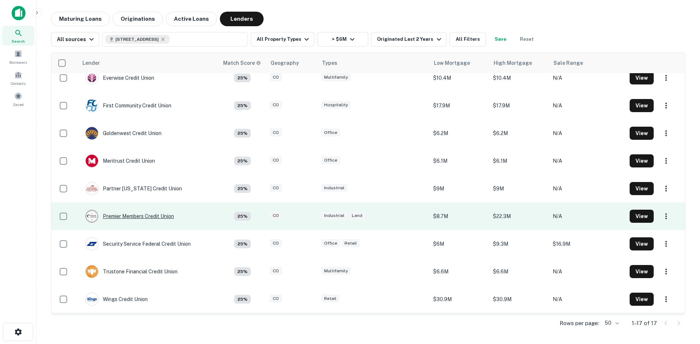
click at [127, 217] on div "Premier Members Credit Union" at bounding box center [129, 216] width 89 height 13
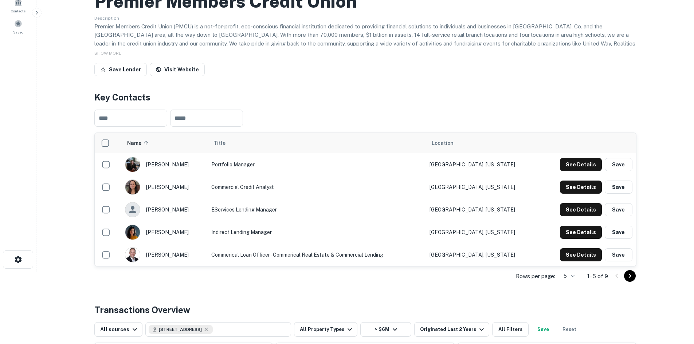
scroll to position [73, 0]
click at [631, 276] on icon "Go to next page" at bounding box center [630, 276] width 9 height 9
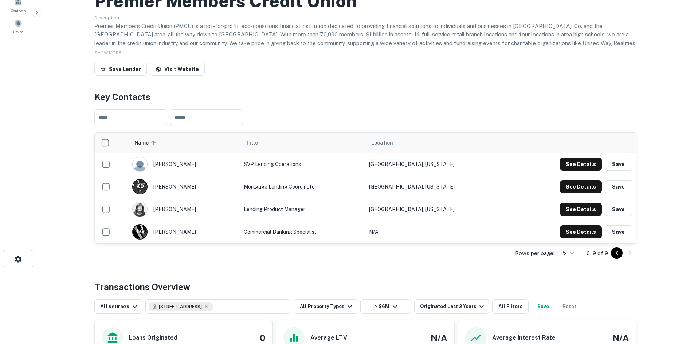
click at [628, 276] on div "Back to search Premier Members Credit Union Description Premier Members Credit …" at bounding box center [366, 228] width 560 height 579
click at [616, 254] on icon "Go to previous page" at bounding box center [617, 253] width 9 height 9
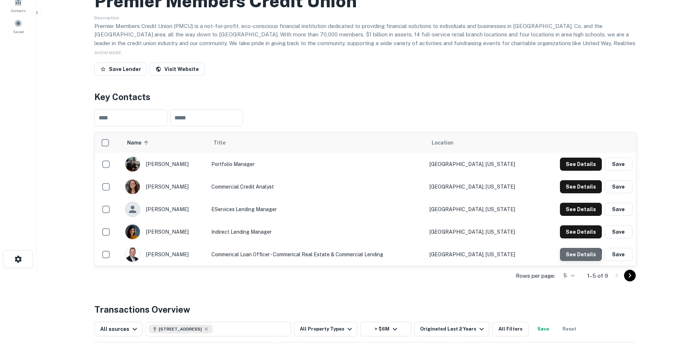
click at [575, 257] on button "See Details" at bounding box center [581, 254] width 42 height 13
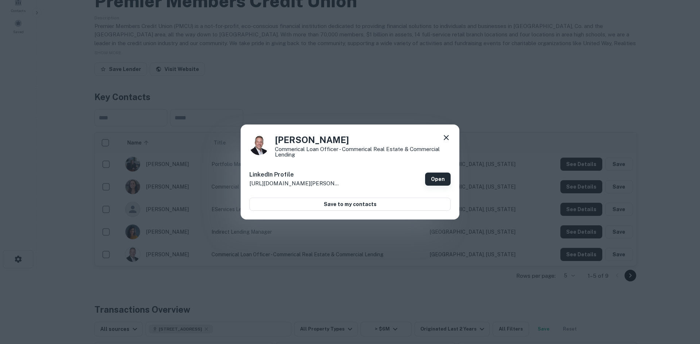
click at [437, 178] on link "Open" at bounding box center [438, 179] width 26 height 13
click at [447, 137] on icon at bounding box center [446, 137] width 5 height 5
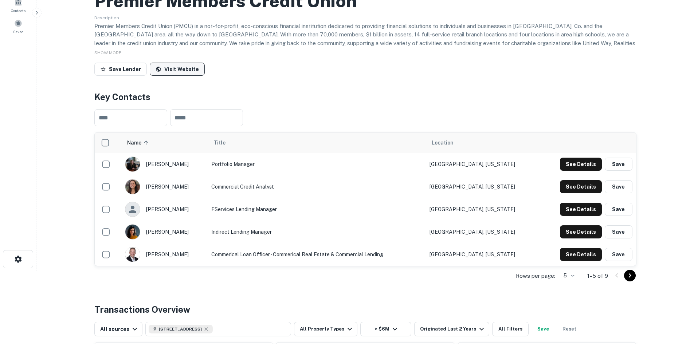
click at [163, 69] on link "Visit Website" at bounding box center [177, 69] width 55 height 13
click at [168, 64] on link "Visit Website" at bounding box center [177, 69] width 55 height 13
click at [184, 73] on link "Visit Website" at bounding box center [177, 69] width 55 height 13
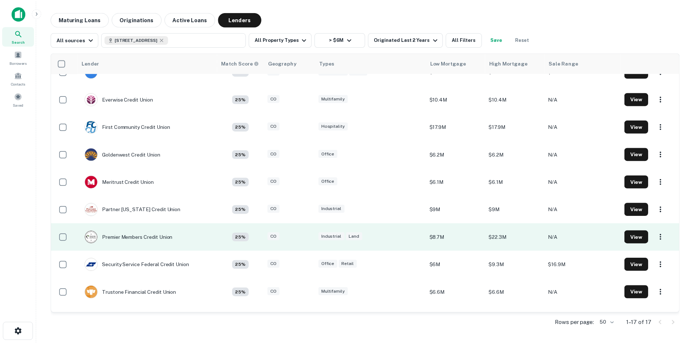
scroll to position [231, 0]
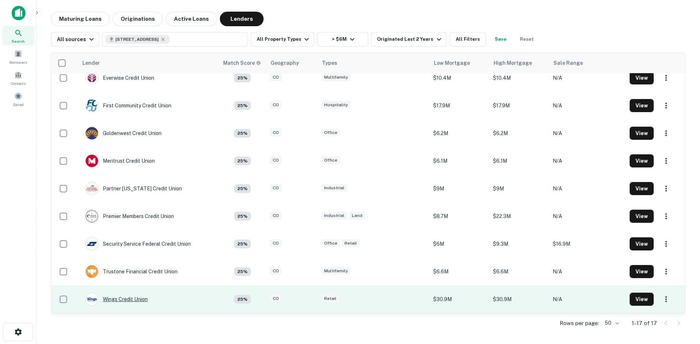
click at [136, 296] on div "Wings Credit Union" at bounding box center [116, 299] width 62 height 13
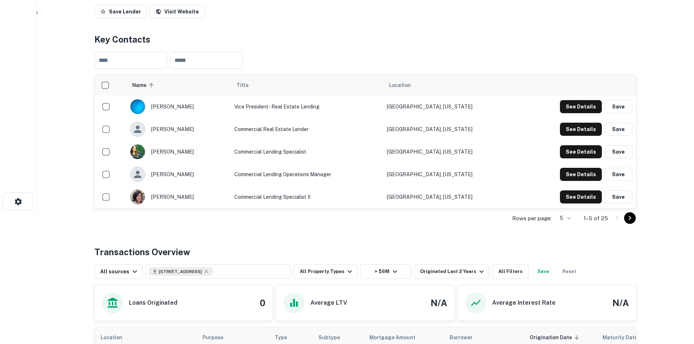
scroll to position [146, 0]
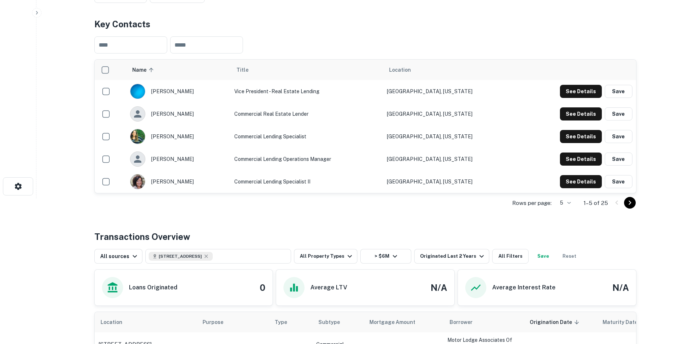
click at [632, 200] on icon "Go to next page" at bounding box center [630, 203] width 9 height 9
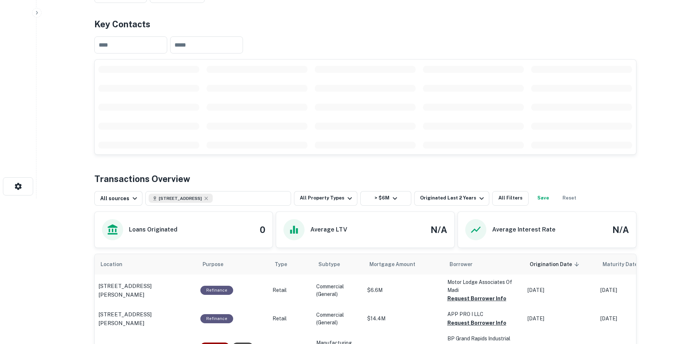
click at [632, 200] on div "All sources [STREET_ADDRESS] All Property Types > $6M Originated Last 2 Years A…" at bounding box center [365, 196] width 542 height 20
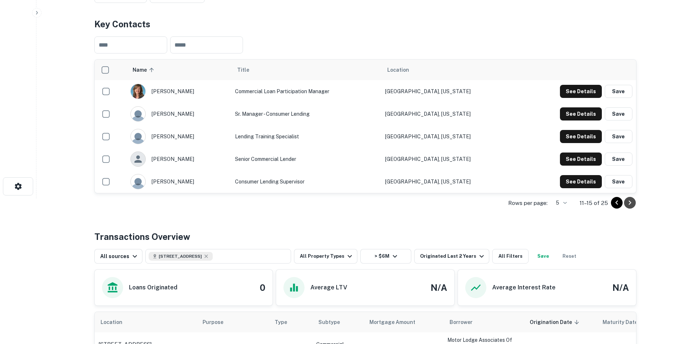
click at [631, 201] on icon "Go to next page" at bounding box center [630, 203] width 9 height 9
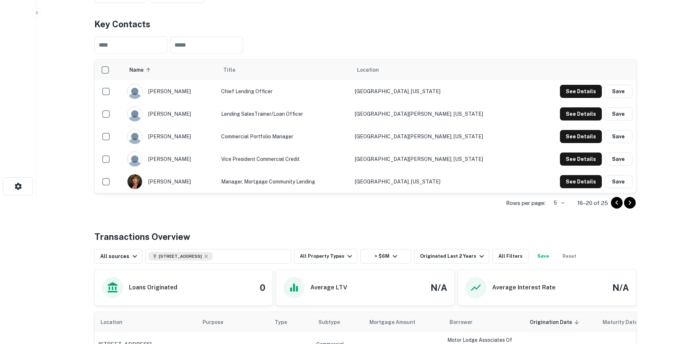
click at [633, 200] on icon "Go to next page" at bounding box center [630, 203] width 9 height 9
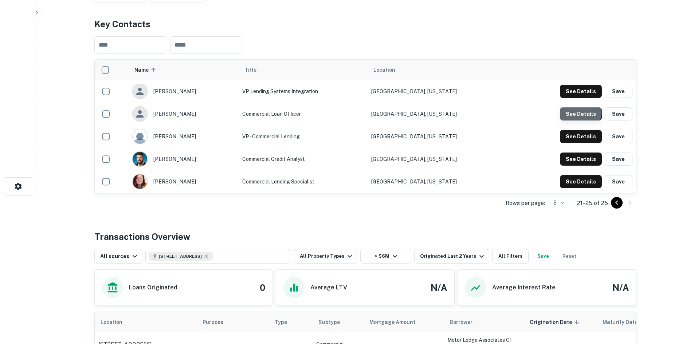
click at [573, 112] on button "See Details" at bounding box center [581, 114] width 42 height 13
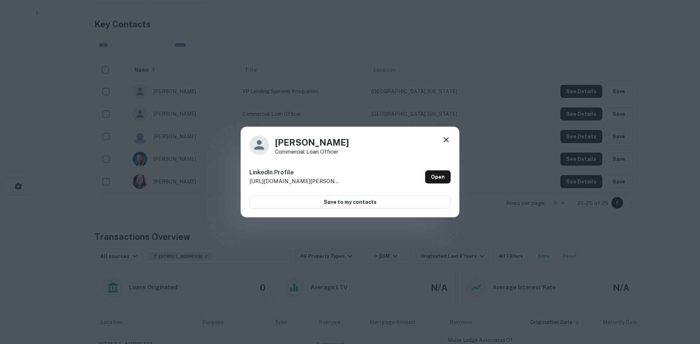
click at [447, 141] on icon at bounding box center [446, 139] width 5 height 5
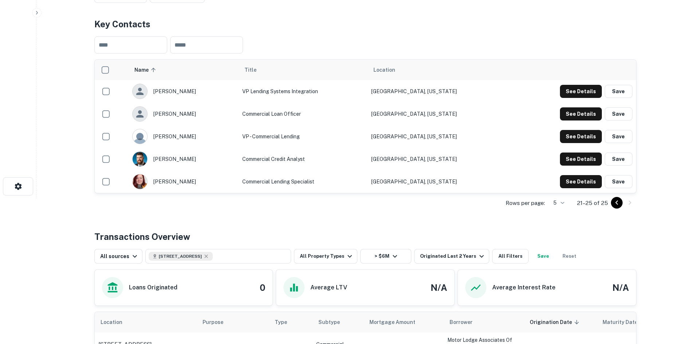
click at [618, 205] on icon "Go to previous page" at bounding box center [617, 203] width 3 height 4
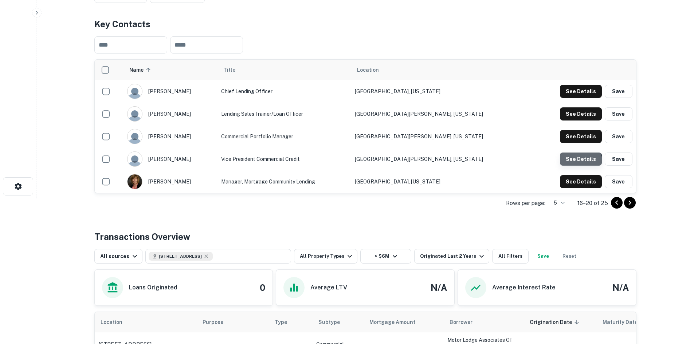
click at [580, 163] on button "See Details" at bounding box center [581, 159] width 42 height 13
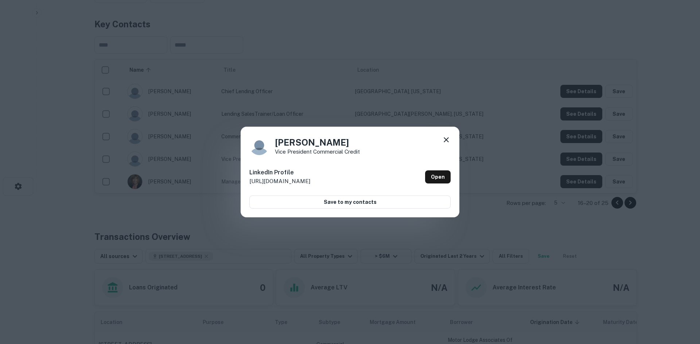
click at [447, 139] on icon at bounding box center [446, 140] width 9 height 9
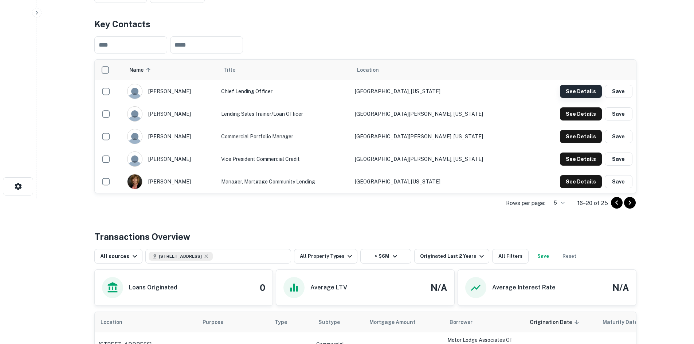
click at [578, 93] on button "See Details" at bounding box center [581, 91] width 42 height 13
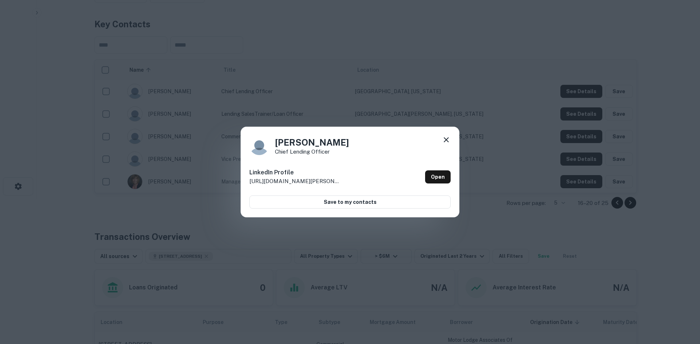
click at [448, 141] on icon at bounding box center [446, 139] width 5 height 5
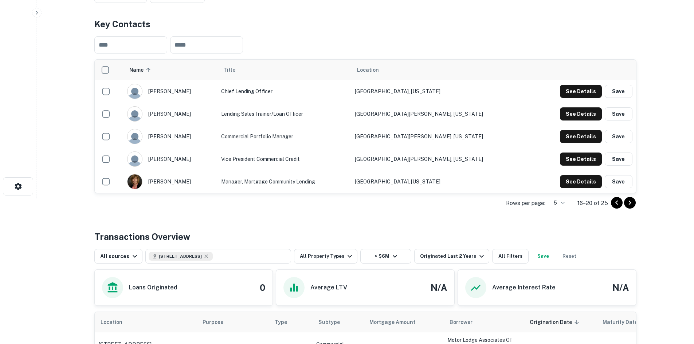
click at [616, 201] on icon "Go to previous page" at bounding box center [617, 203] width 9 height 9
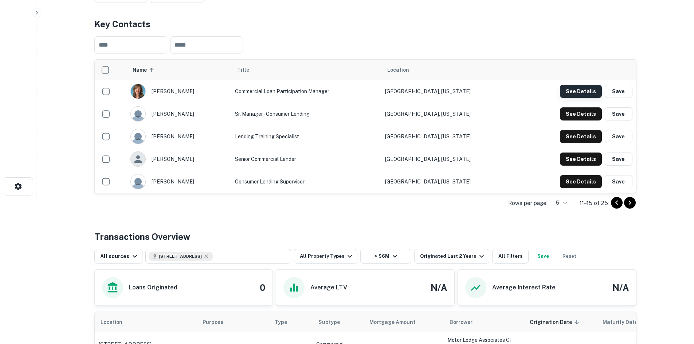
click at [583, 90] on button "See Details" at bounding box center [581, 91] width 42 height 13
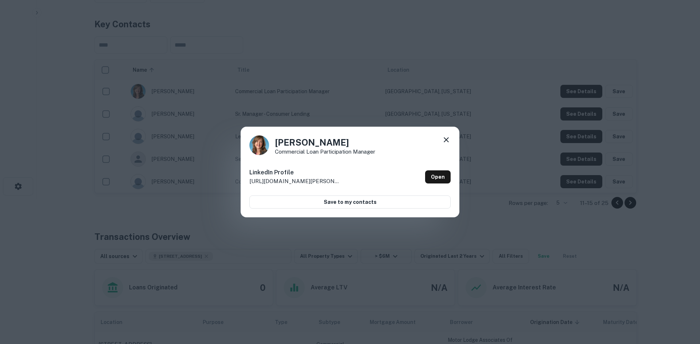
click at [447, 140] on icon at bounding box center [446, 139] width 5 height 5
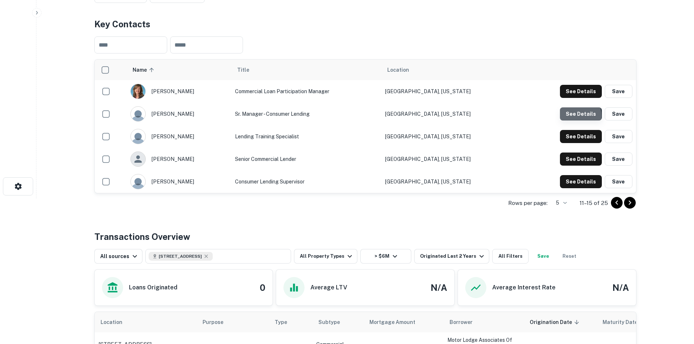
click at [569, 116] on button "See Details" at bounding box center [581, 114] width 42 height 13
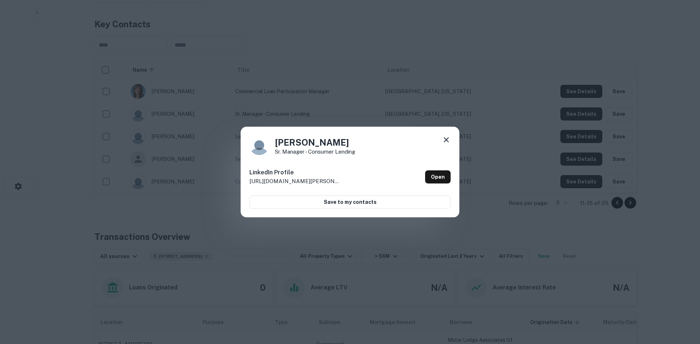
click at [447, 139] on icon at bounding box center [446, 140] width 9 height 9
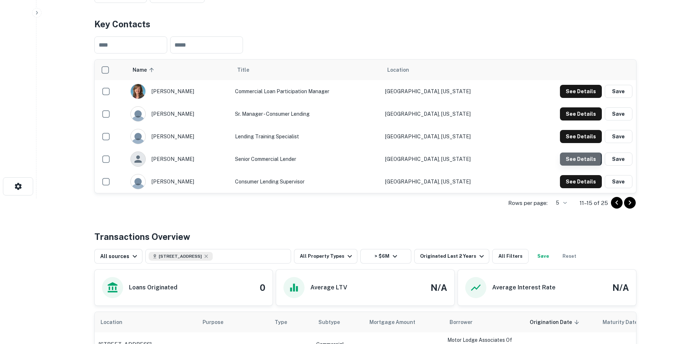
click at [576, 159] on button "See Details" at bounding box center [581, 159] width 42 height 13
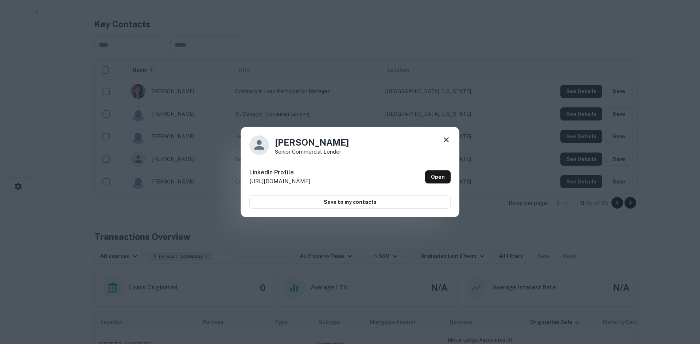
click at [448, 140] on icon at bounding box center [446, 140] width 9 height 9
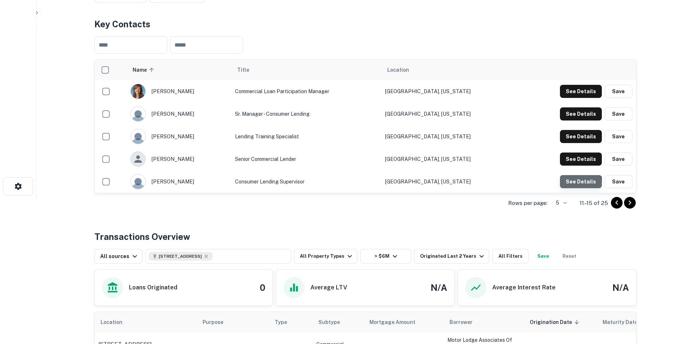
click at [579, 184] on button "See Details" at bounding box center [581, 181] width 42 height 13
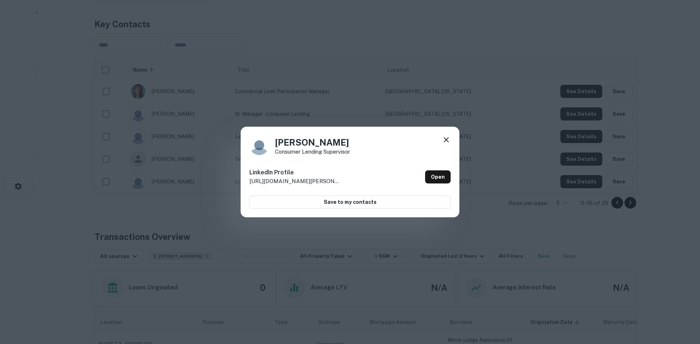
click at [452, 141] on div "[PERSON_NAME] Consumer Lending Supervisor LinkedIn Profile [URL][DOMAIN_NAME][P…" at bounding box center [350, 172] width 219 height 91
click at [449, 140] on icon at bounding box center [446, 140] width 9 height 9
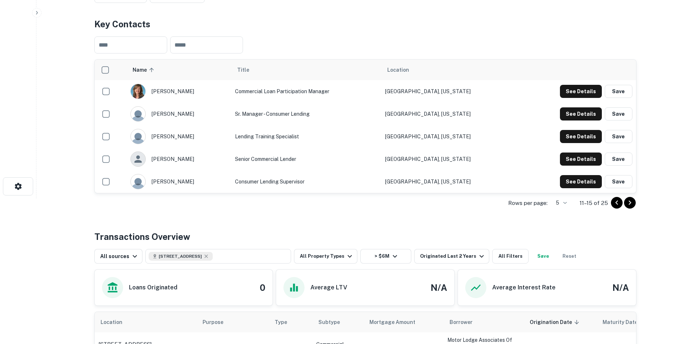
click at [621, 202] on icon "Go to previous page" at bounding box center [617, 203] width 9 height 9
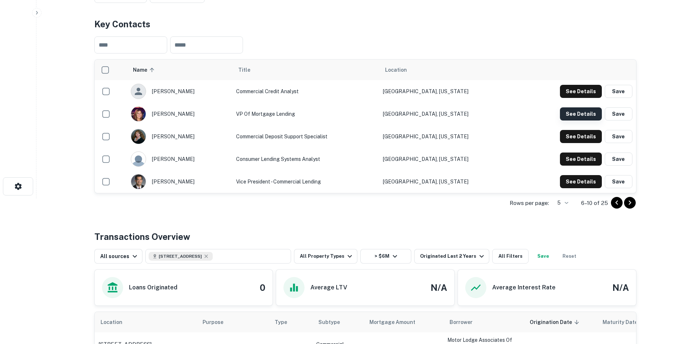
click at [575, 113] on button "See Details" at bounding box center [581, 114] width 42 height 13
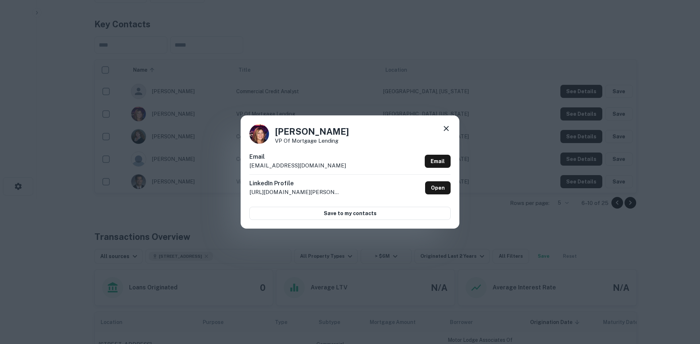
click at [446, 130] on icon at bounding box center [446, 128] width 9 height 9
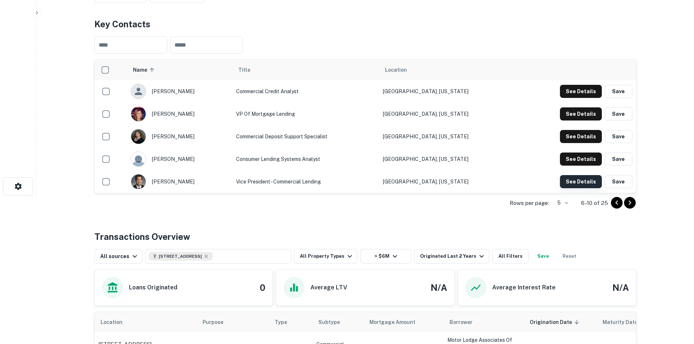
click at [573, 183] on button "See Details" at bounding box center [581, 181] width 42 height 13
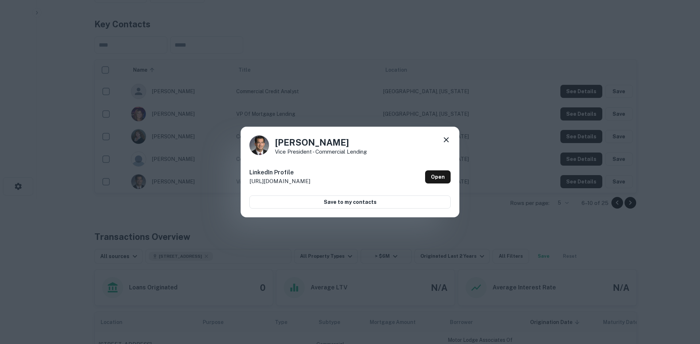
click at [447, 139] on icon at bounding box center [446, 139] width 5 height 5
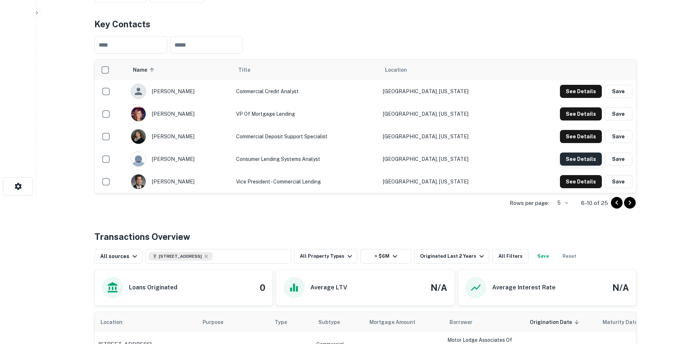
click at [575, 161] on button "See Details" at bounding box center [581, 159] width 42 height 13
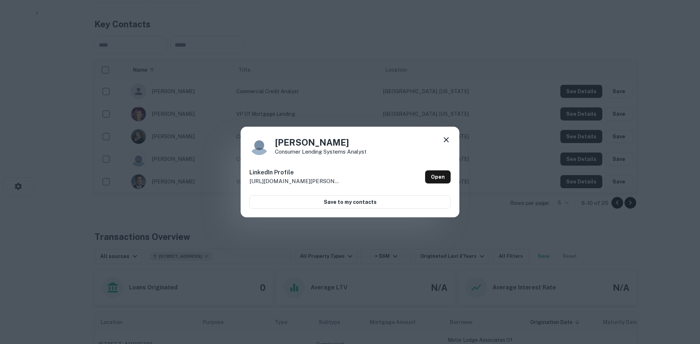
click at [448, 141] on icon at bounding box center [446, 140] width 9 height 9
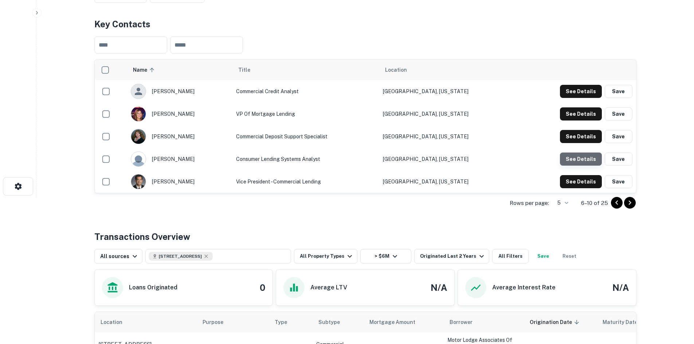
click at [585, 160] on button "See Details" at bounding box center [581, 159] width 42 height 13
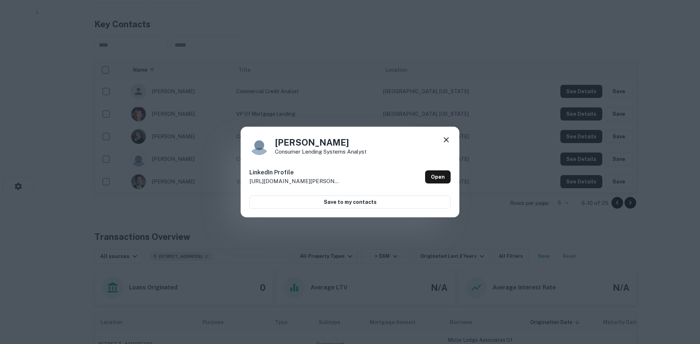
click at [450, 141] on icon at bounding box center [446, 140] width 9 height 9
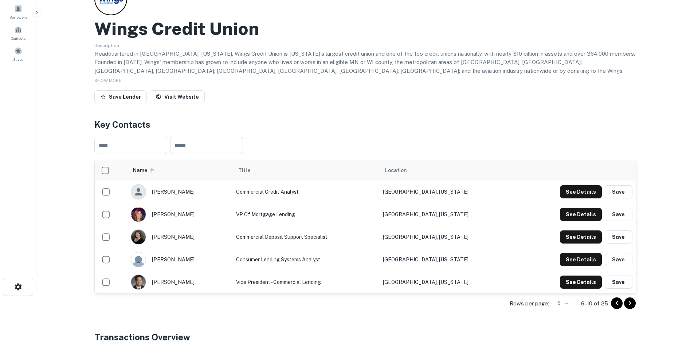
scroll to position [36, 0]
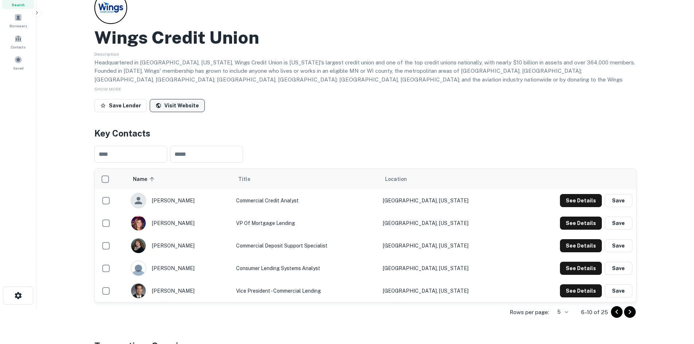
click at [188, 107] on link "Visit Website" at bounding box center [177, 105] width 55 height 13
